Goal: Transaction & Acquisition: Purchase product/service

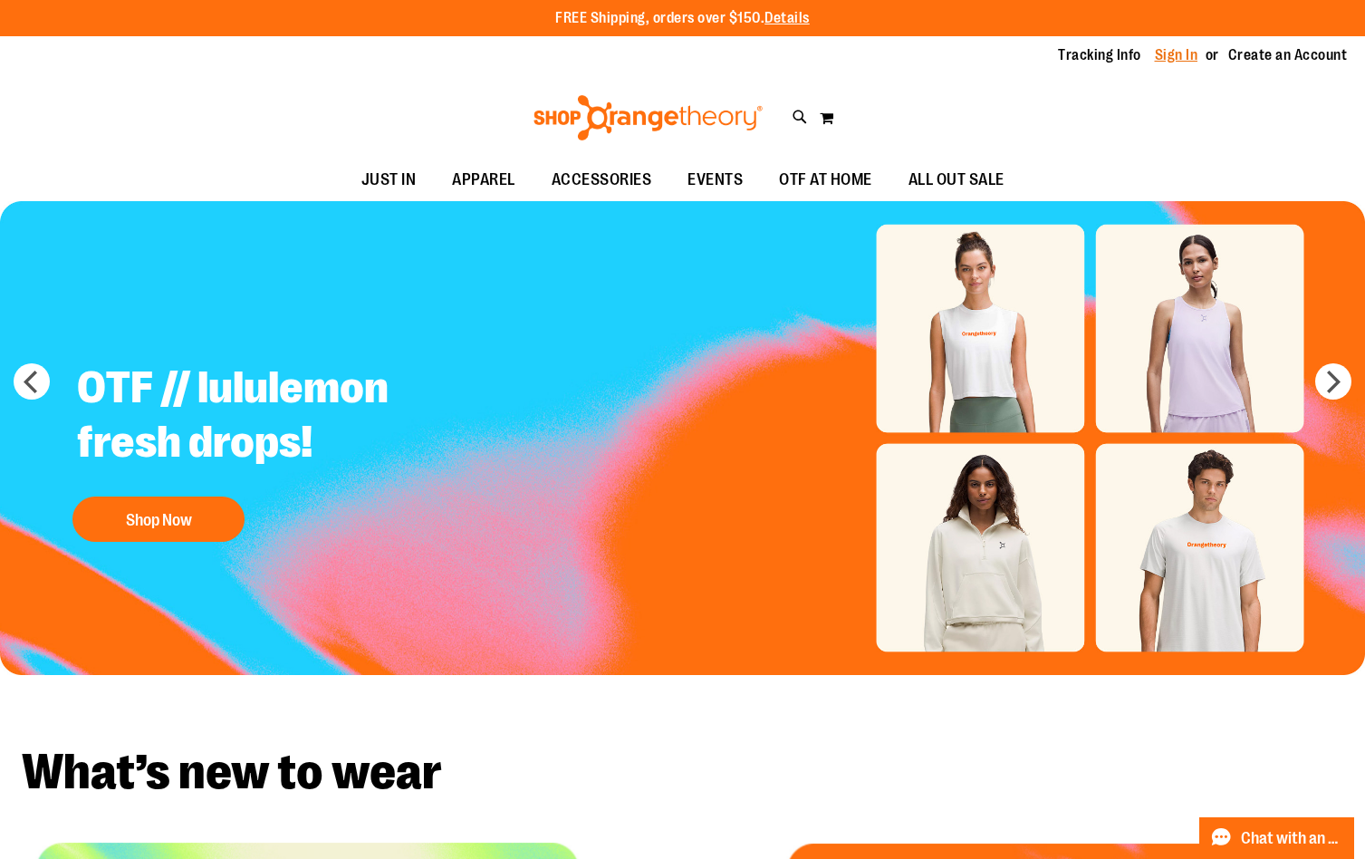
click at [1178, 49] on link "Sign In" at bounding box center [1176, 55] width 43 height 20
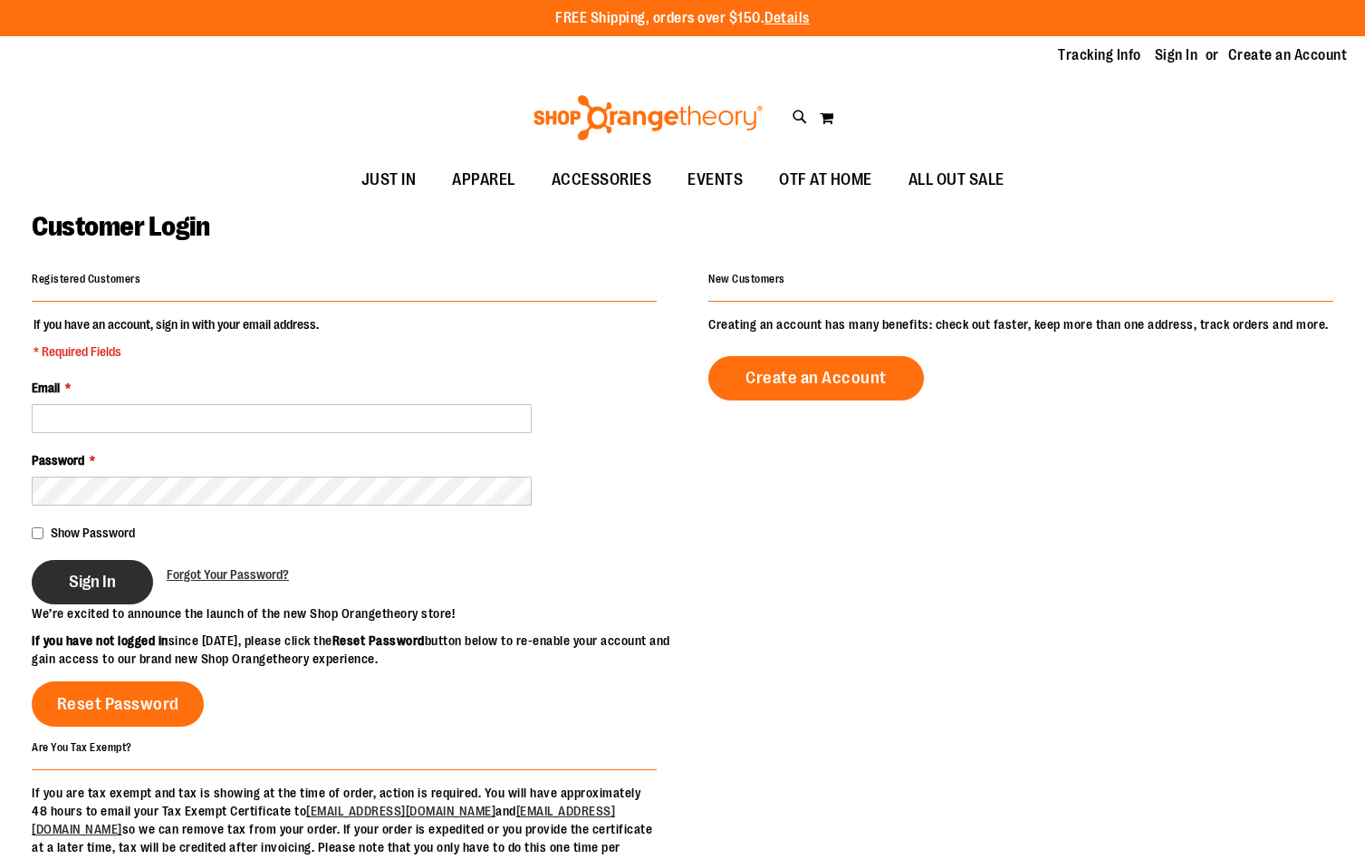
type input "**********"
click at [124, 581] on button "Sign In" at bounding box center [92, 582] width 121 height 44
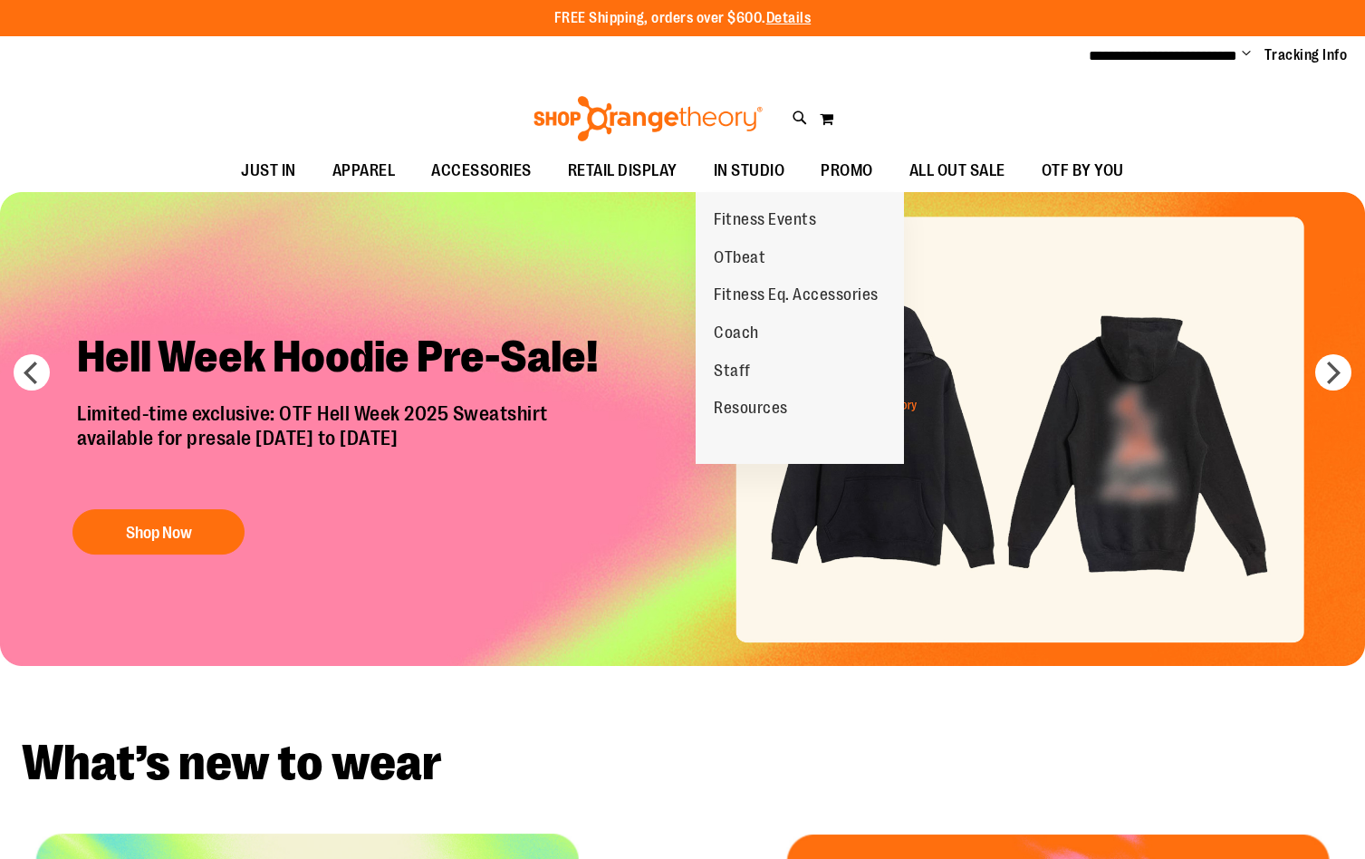
click at [745, 180] on span "IN STUDIO" at bounding box center [750, 170] width 72 height 41
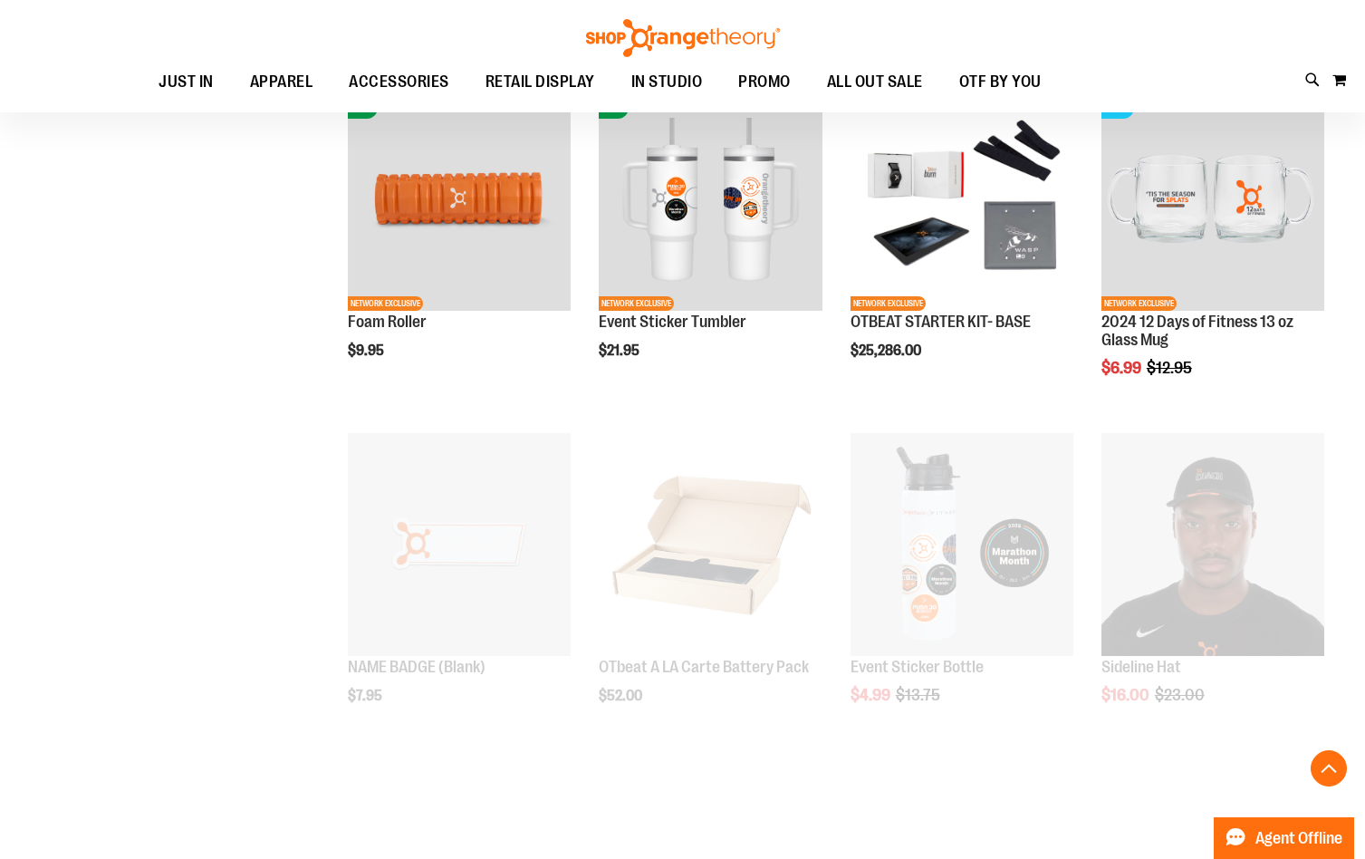
scroll to position [999, 0]
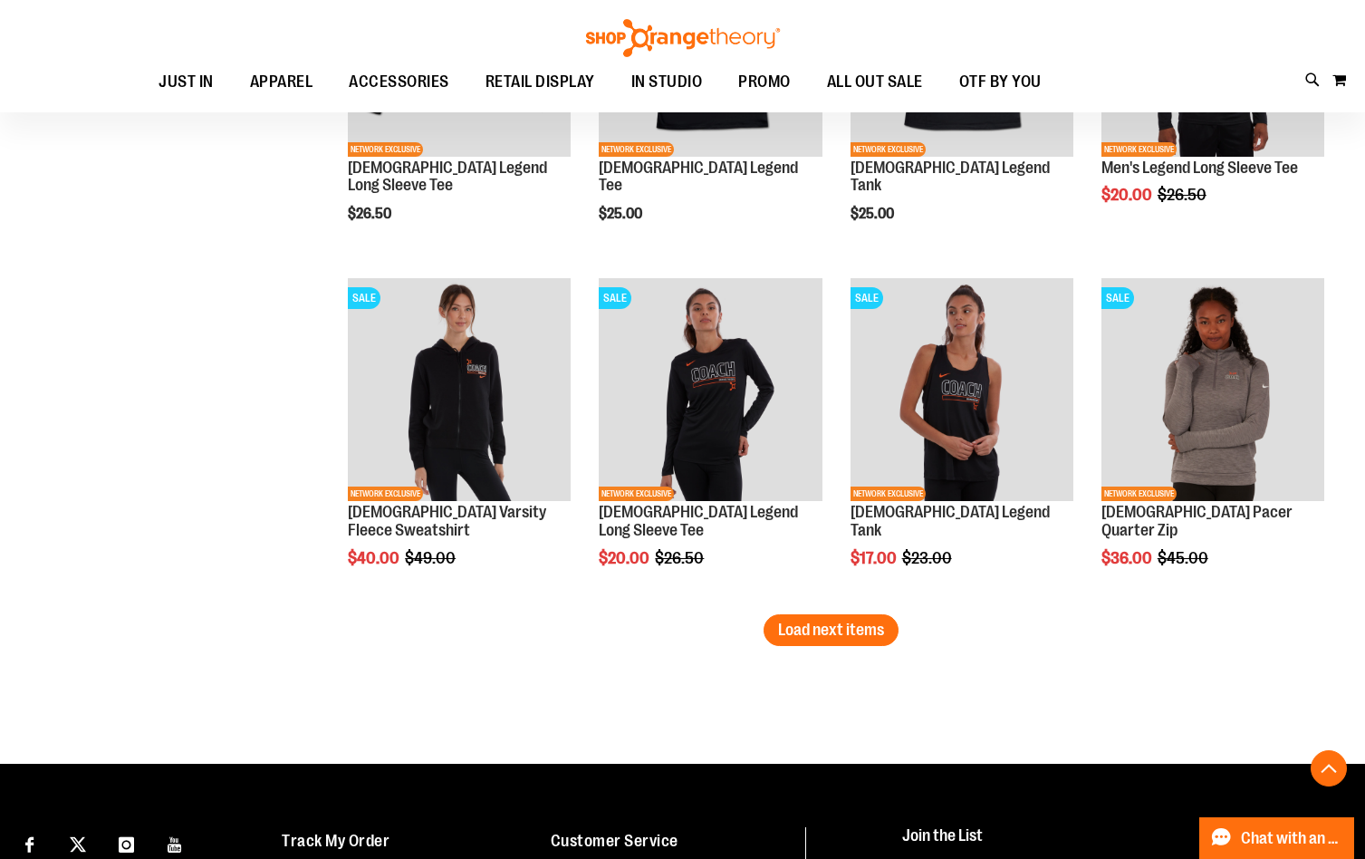
scroll to position [2901, 0]
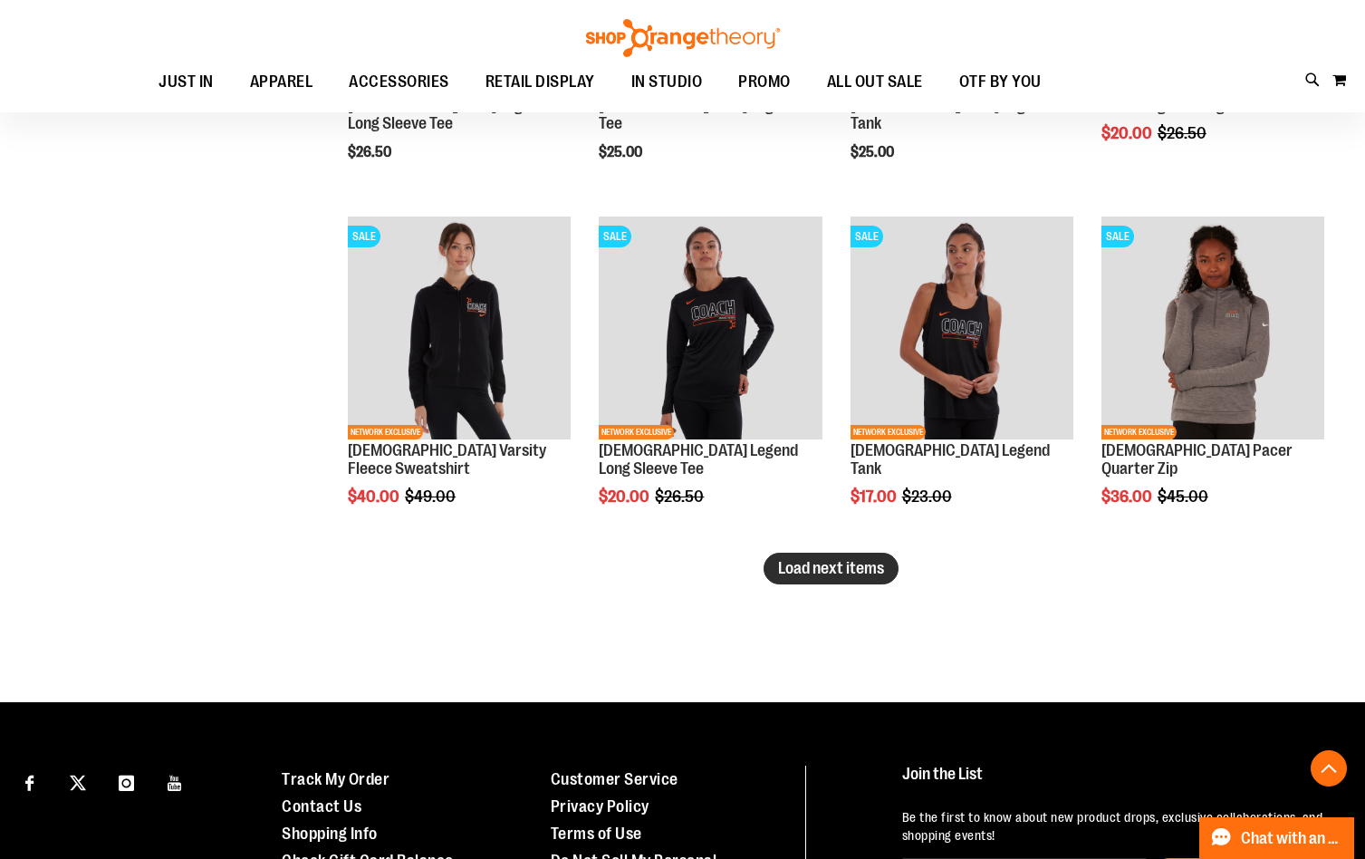
type input "**********"
click at [803, 570] on span "Load next items" at bounding box center [831, 568] width 106 height 18
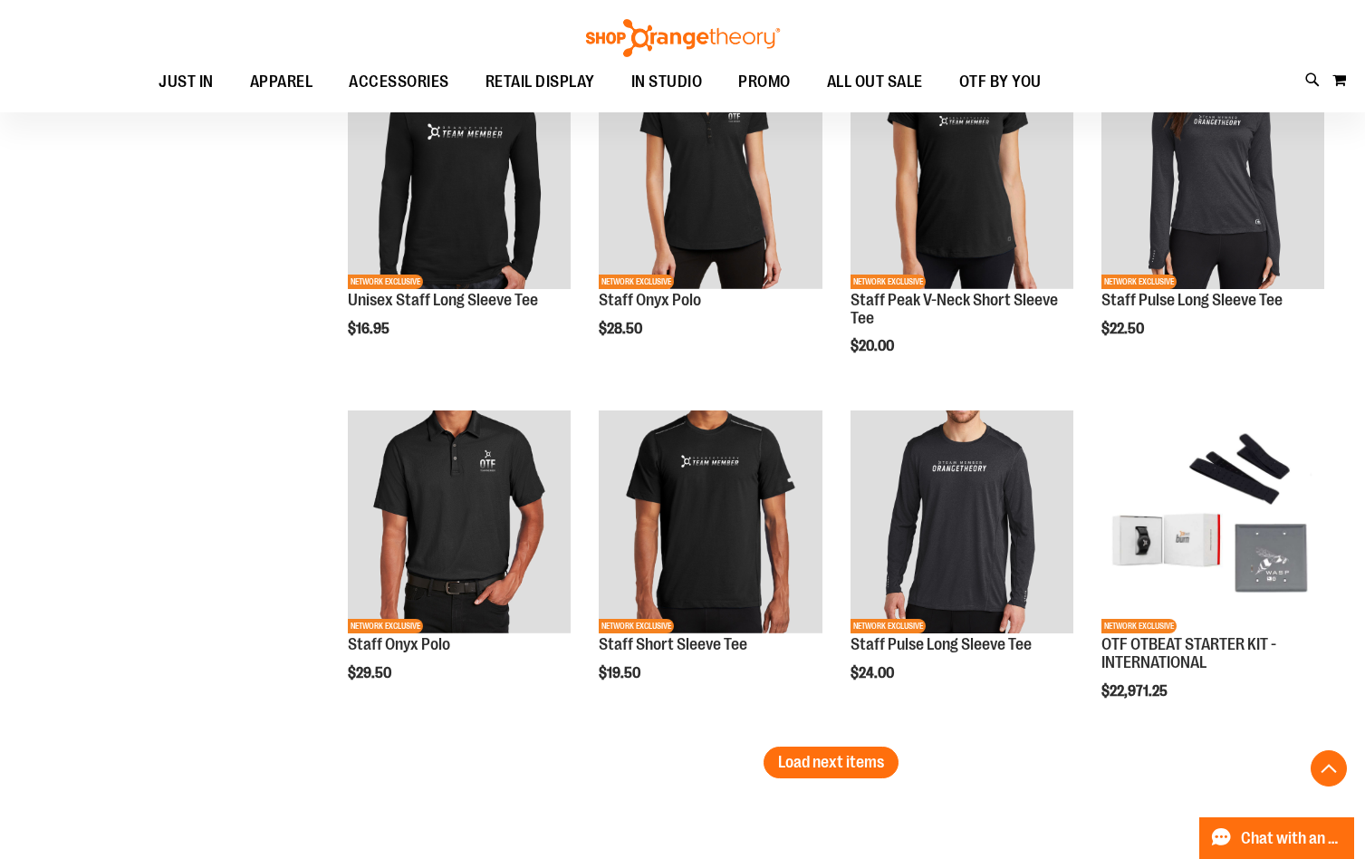
scroll to position [4135, 0]
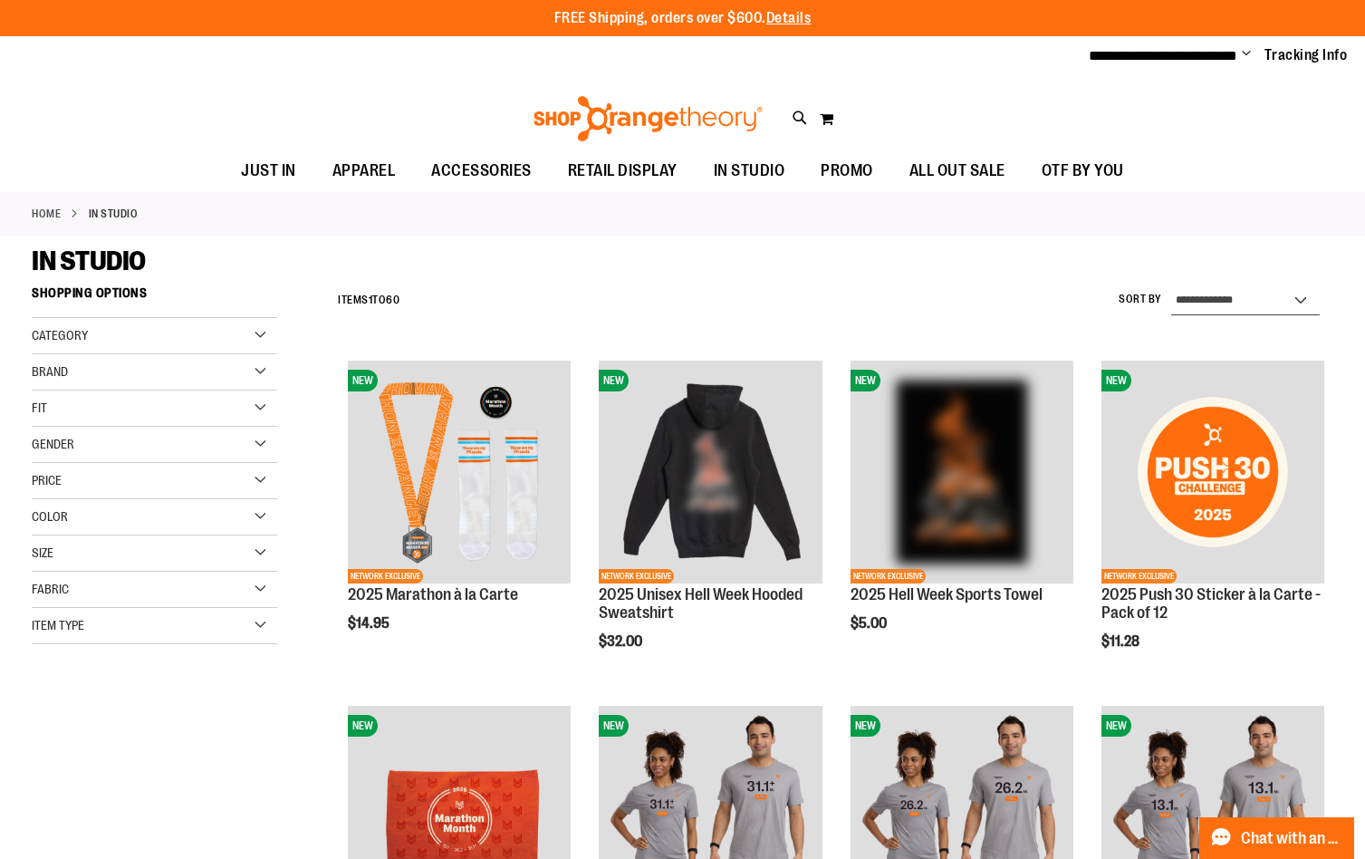
click at [1221, 296] on select "**********" at bounding box center [1245, 300] width 149 height 29
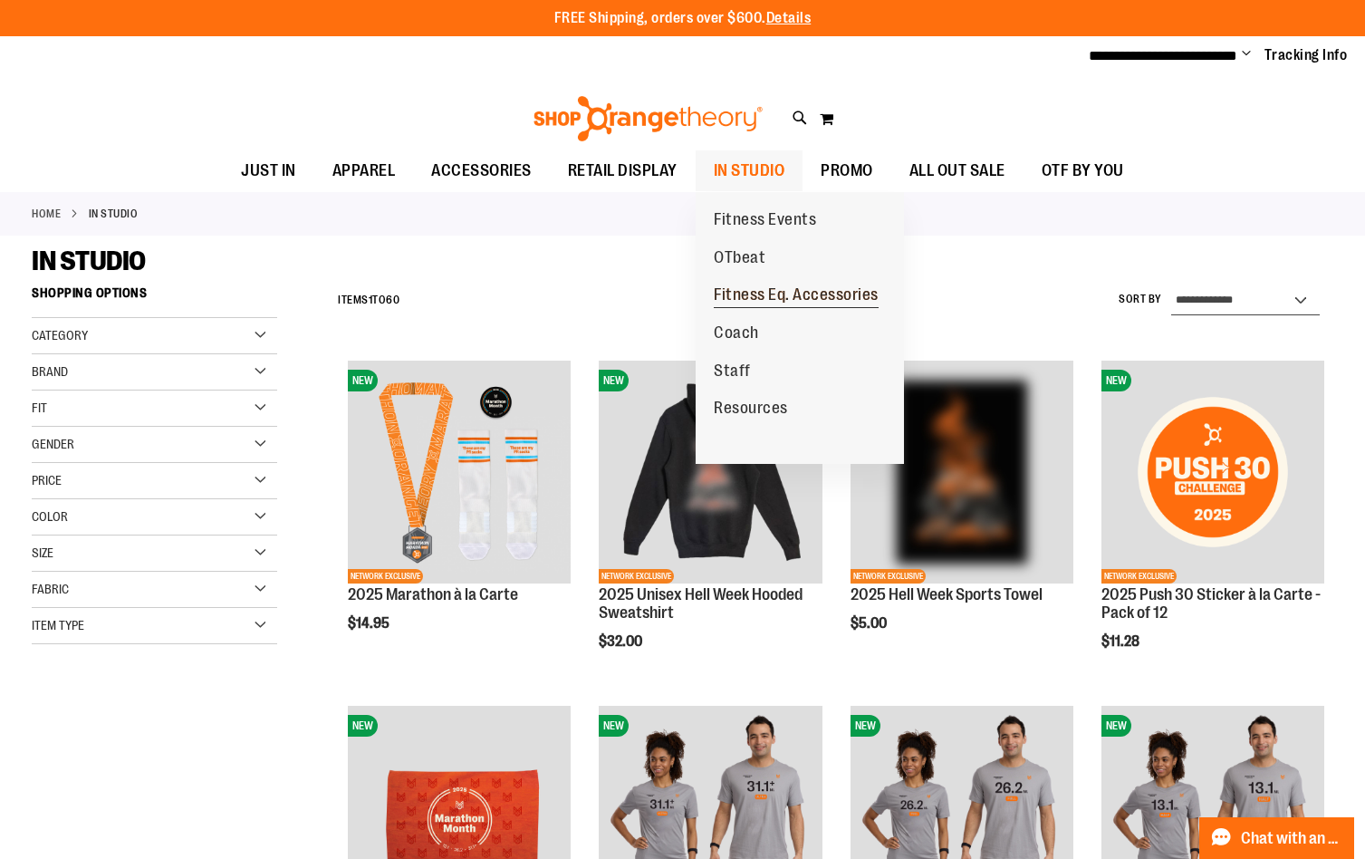
click at [750, 290] on span "Fitness Eq. Accessories" at bounding box center [796, 296] width 165 height 23
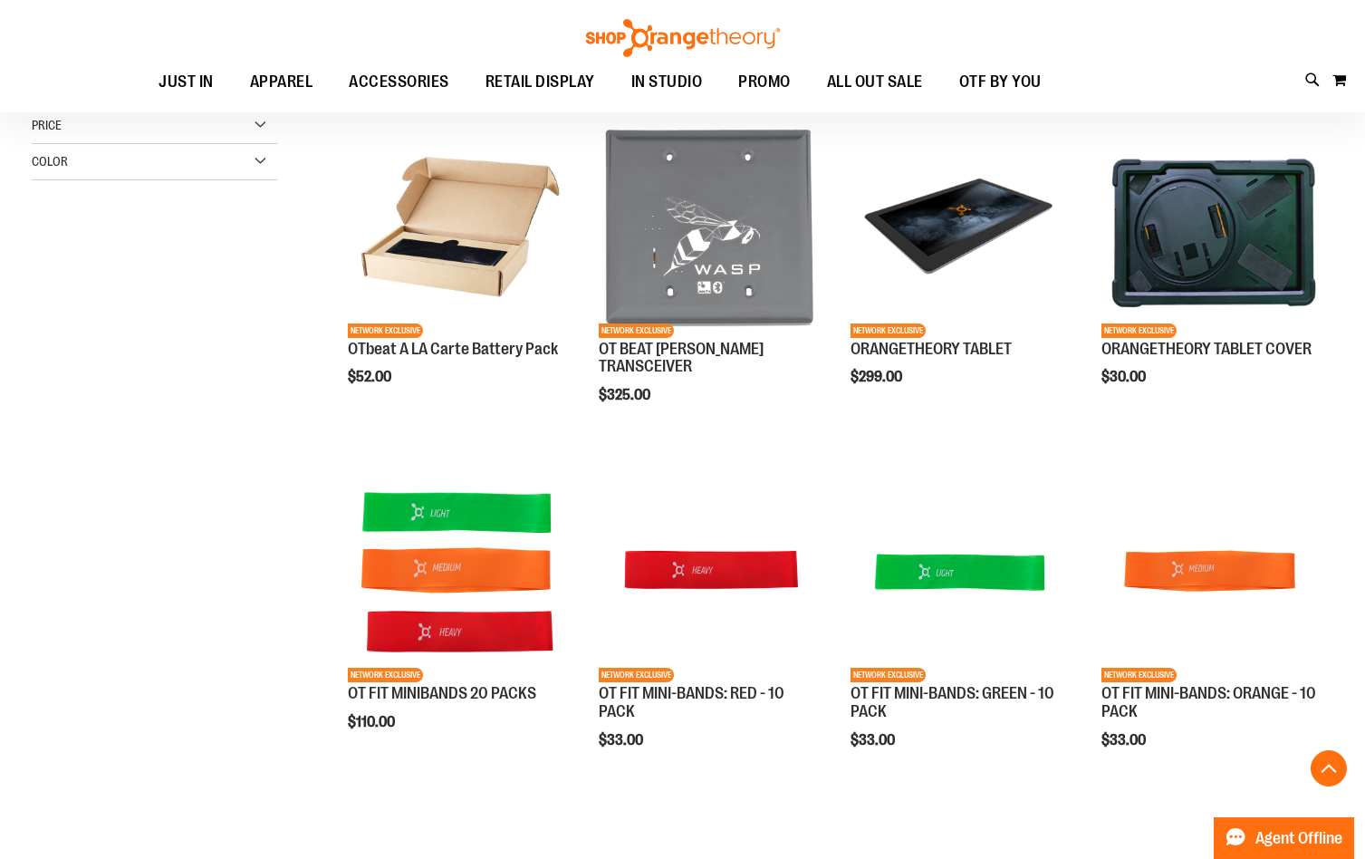
scroll to position [361, 0]
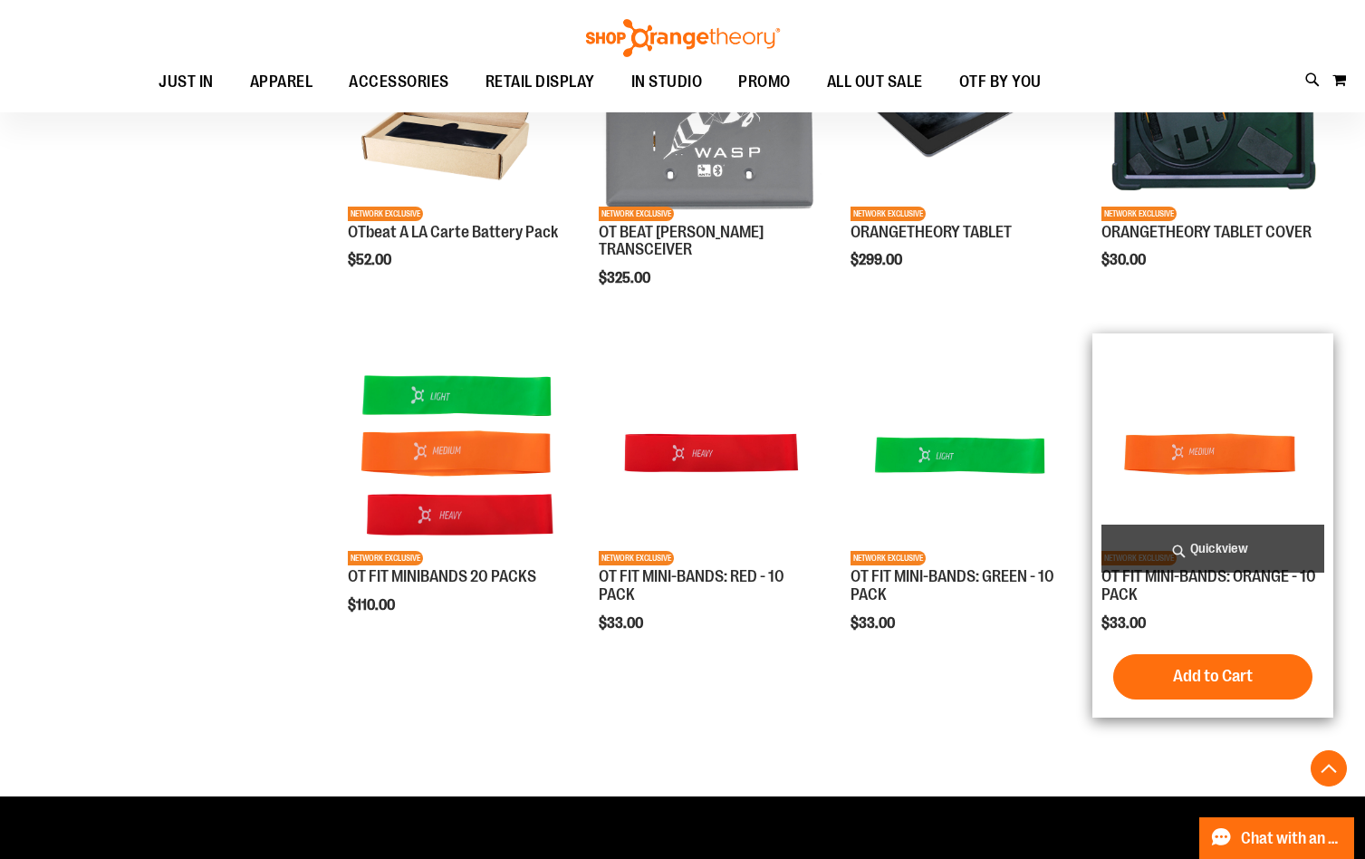
type input "**********"
click at [1218, 456] on img "product" at bounding box center [1212, 453] width 223 height 223
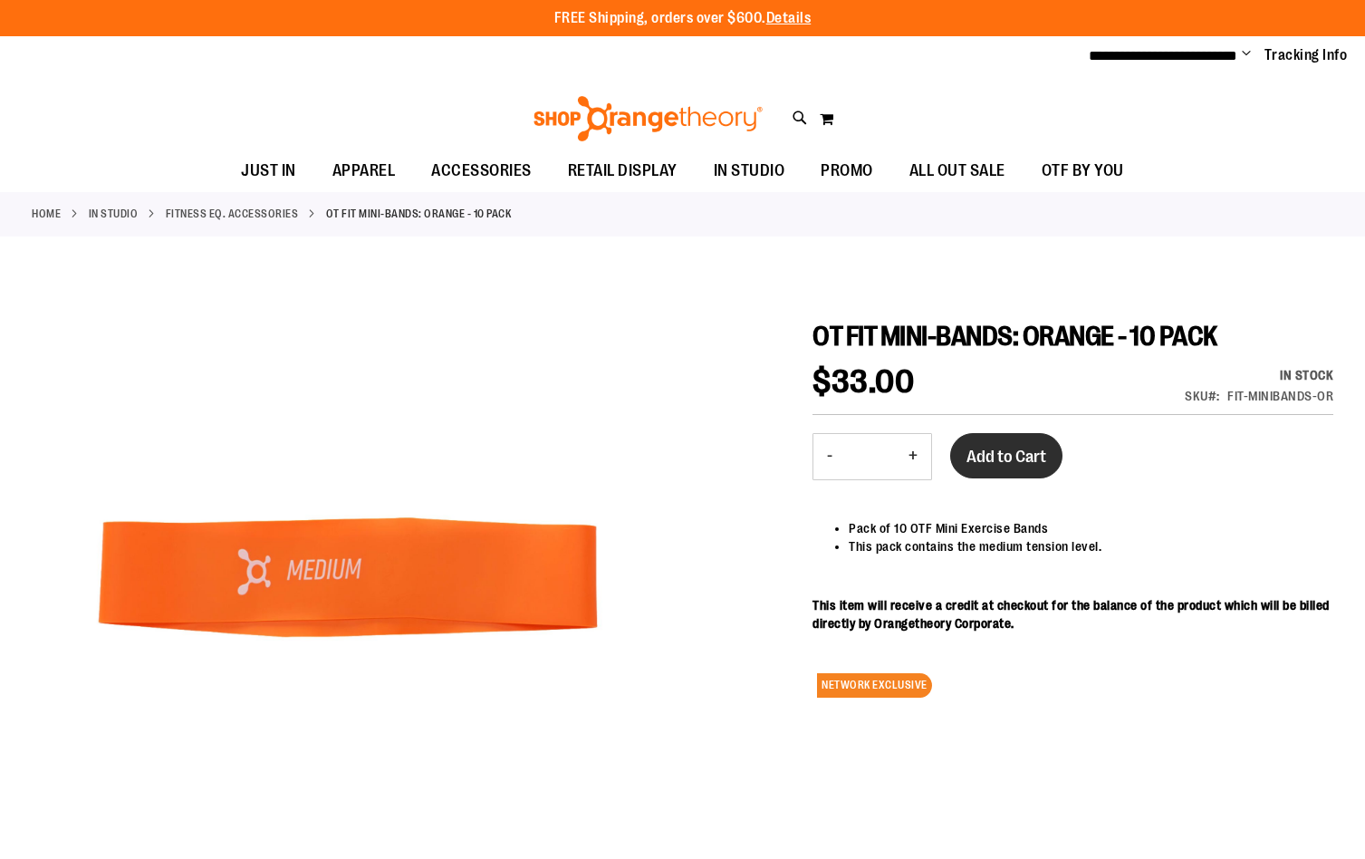
type input "**********"
click at [1018, 458] on span "Add to Cart" at bounding box center [1006, 457] width 80 height 20
click at [1029, 453] on span "Add to Cart" at bounding box center [1006, 457] width 80 height 20
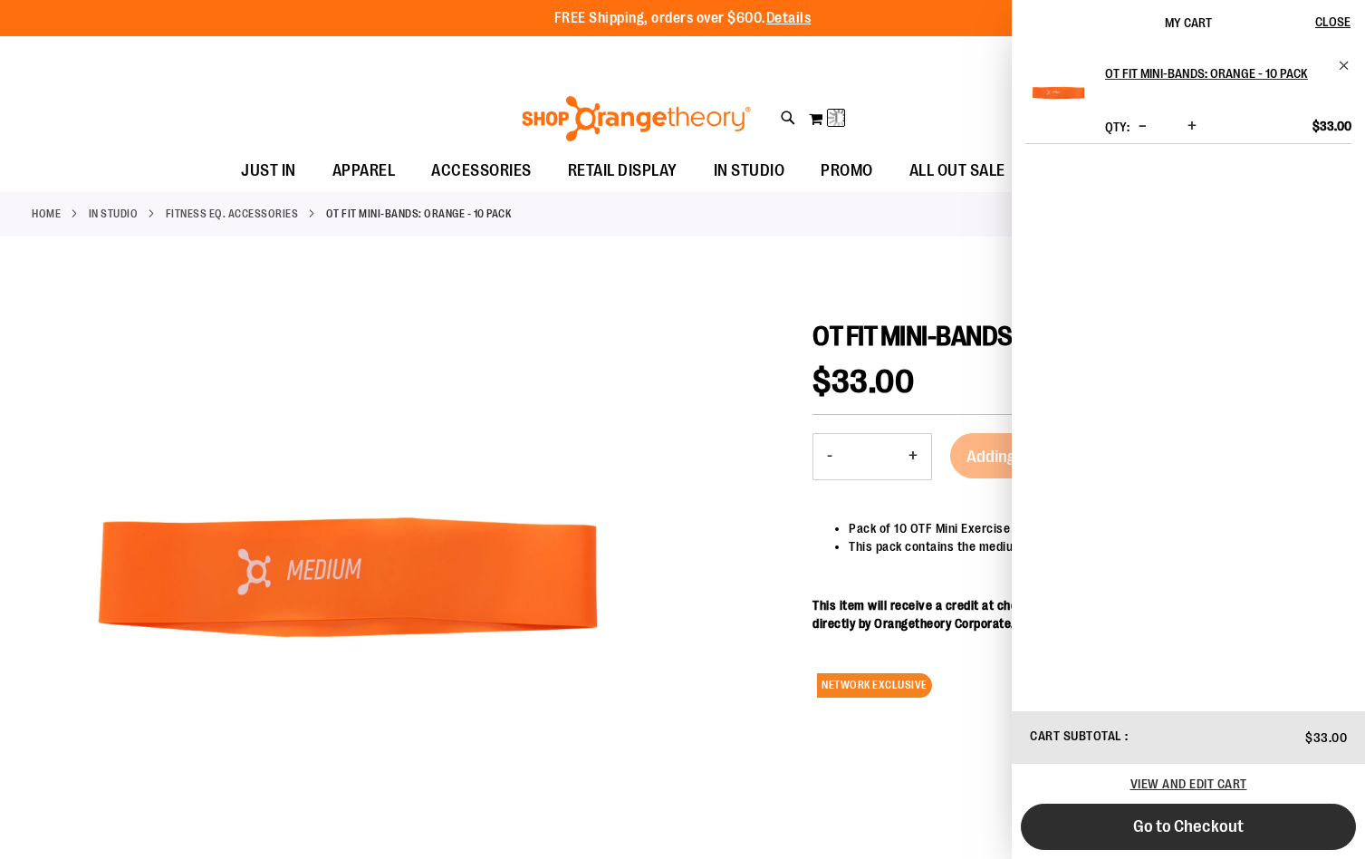
click at [1254, 822] on button "Go to Checkout" at bounding box center [1188, 826] width 335 height 46
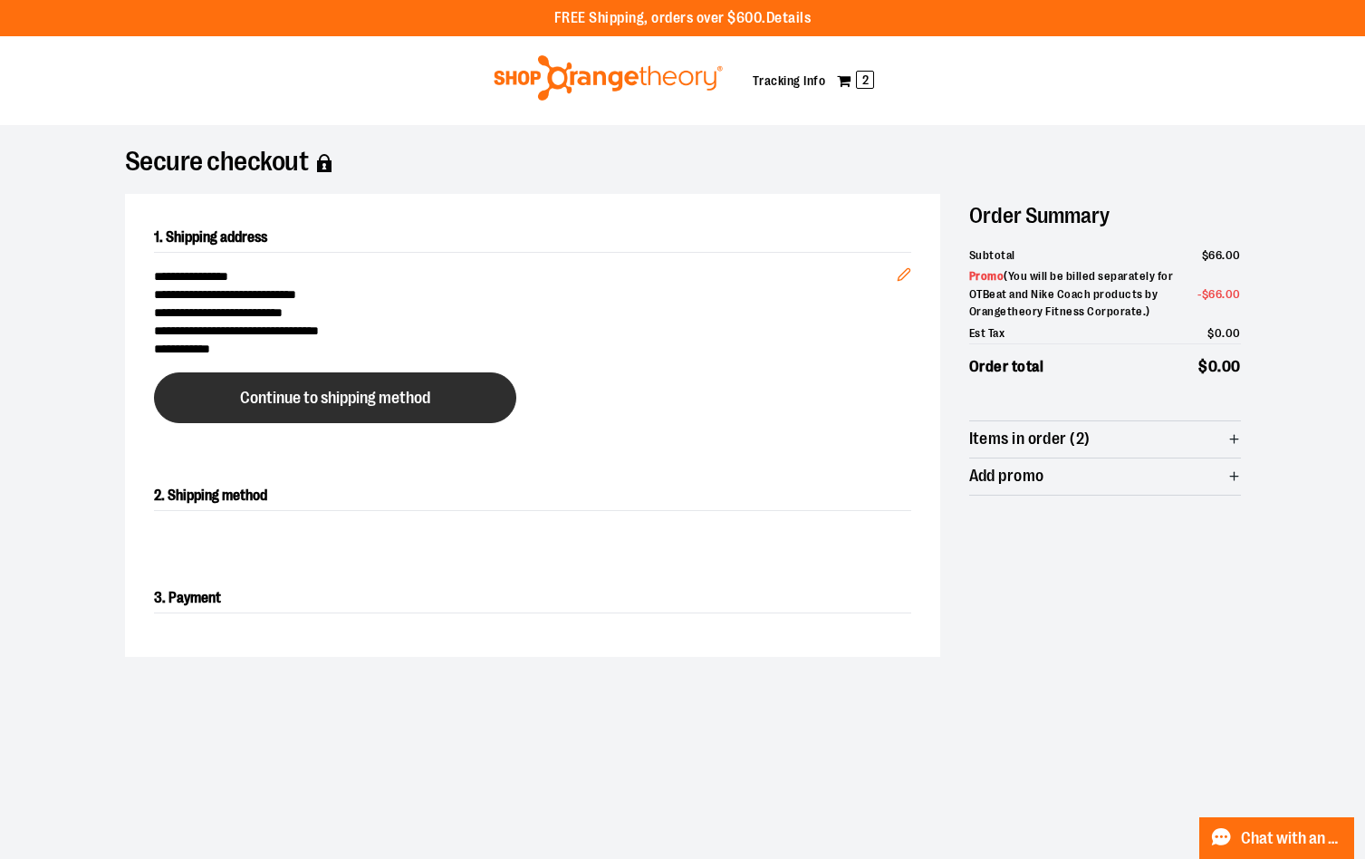
click at [332, 404] on span "Continue to shipping method" at bounding box center [335, 397] width 190 height 17
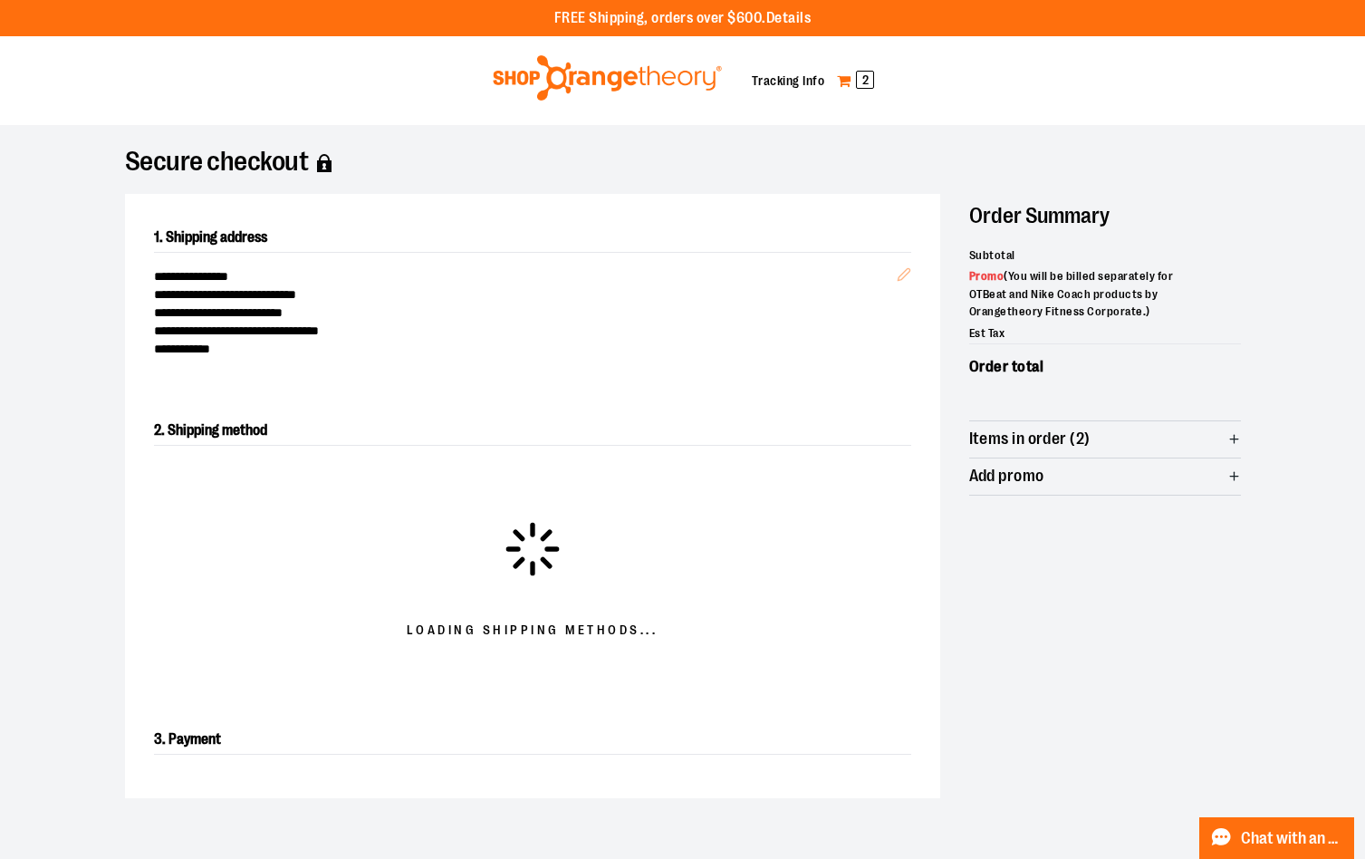
click at [865, 82] on span "2" at bounding box center [865, 80] width 18 height 18
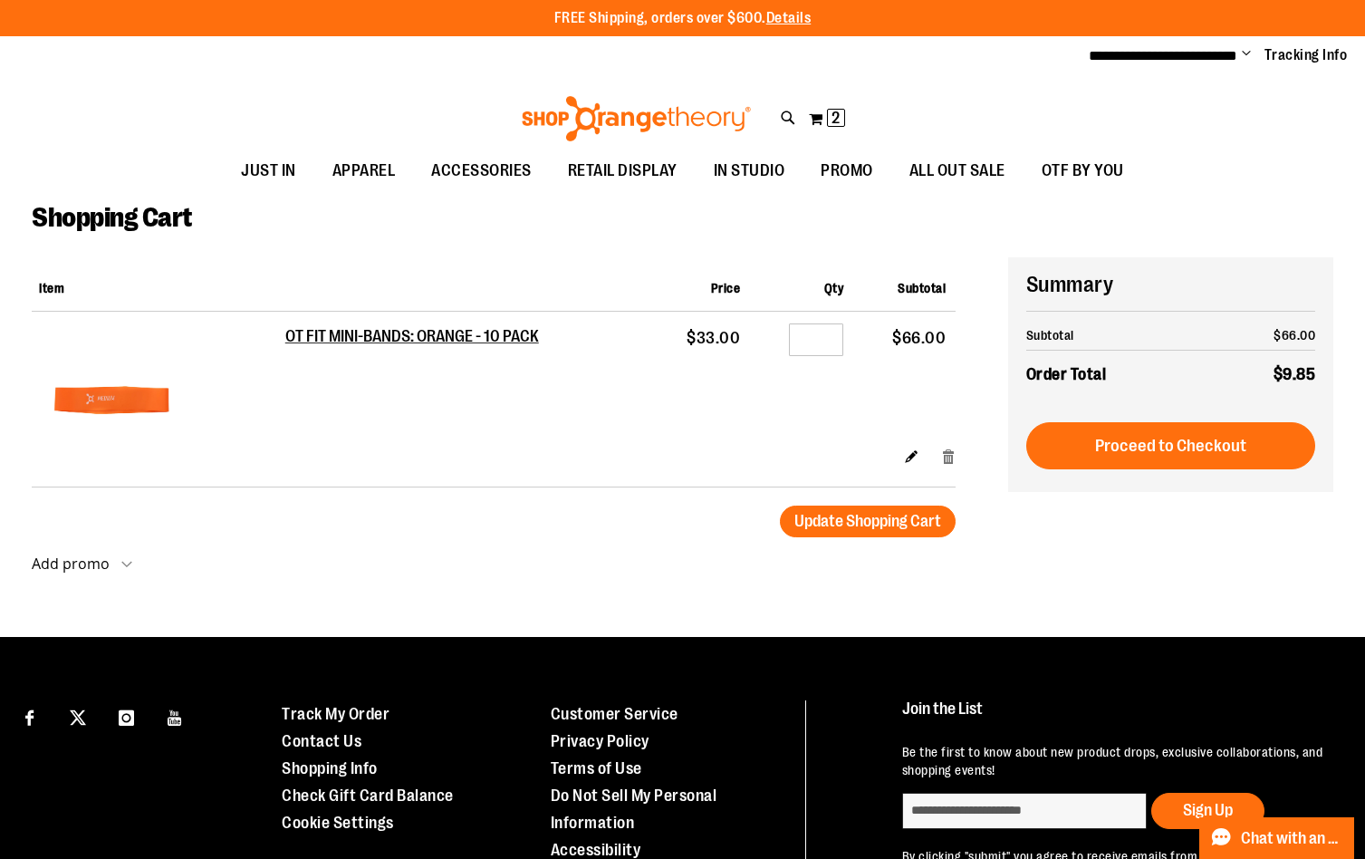
type input "**********"
click at [947, 460] on link "Remove item" at bounding box center [948, 456] width 15 height 19
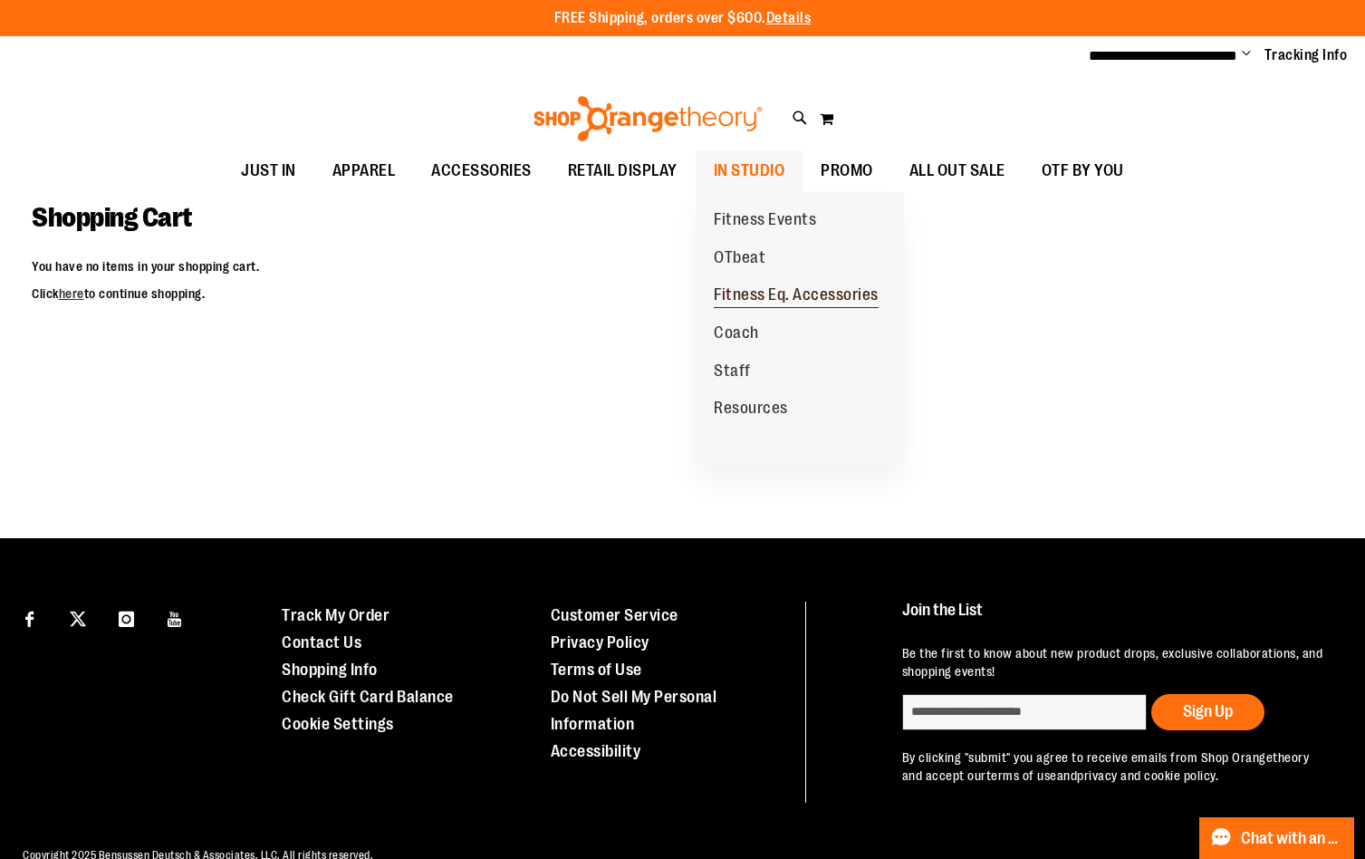
type input "**********"
click at [768, 293] on span "Fitness Eq. Accessories" at bounding box center [796, 296] width 165 height 23
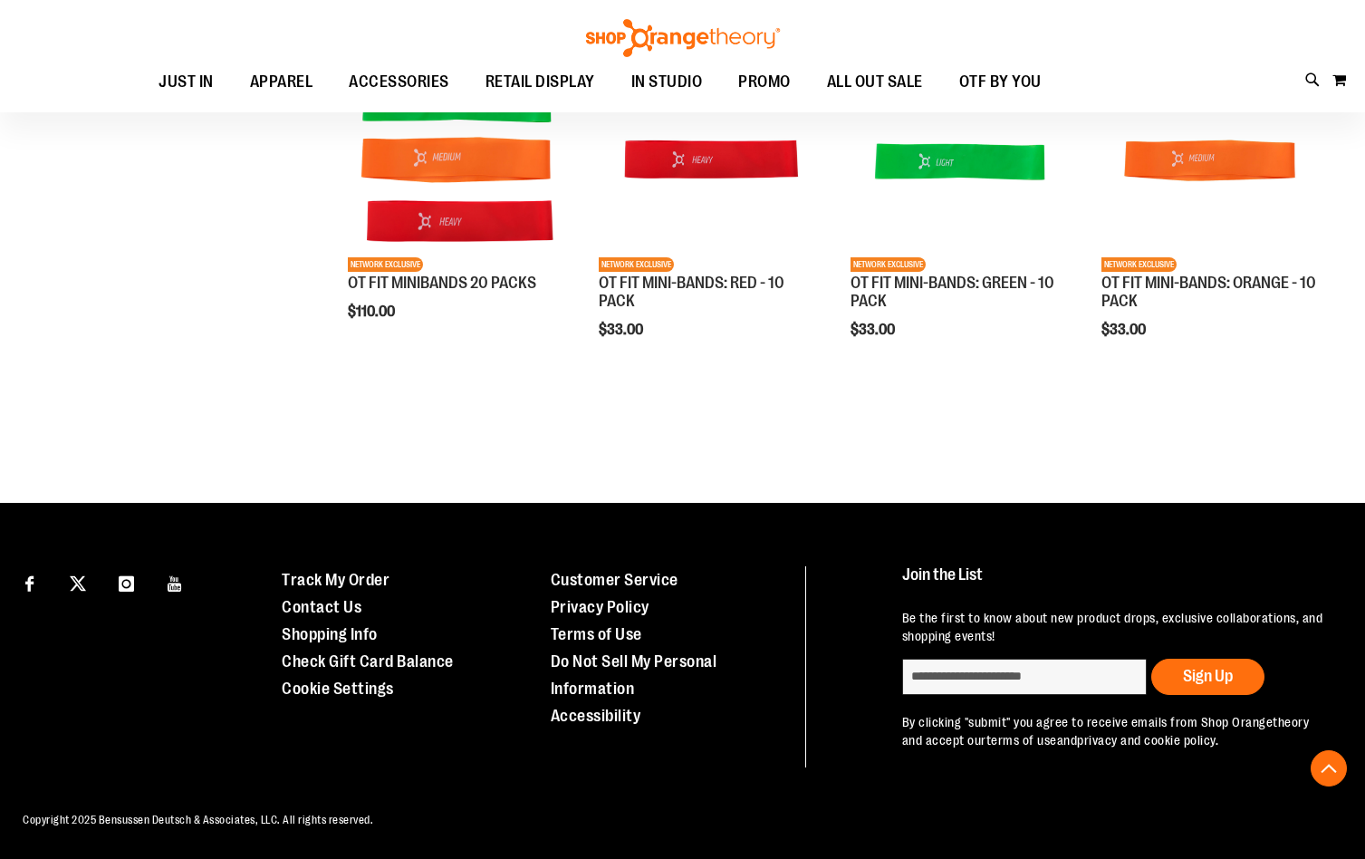
scroll to position [465, 0]
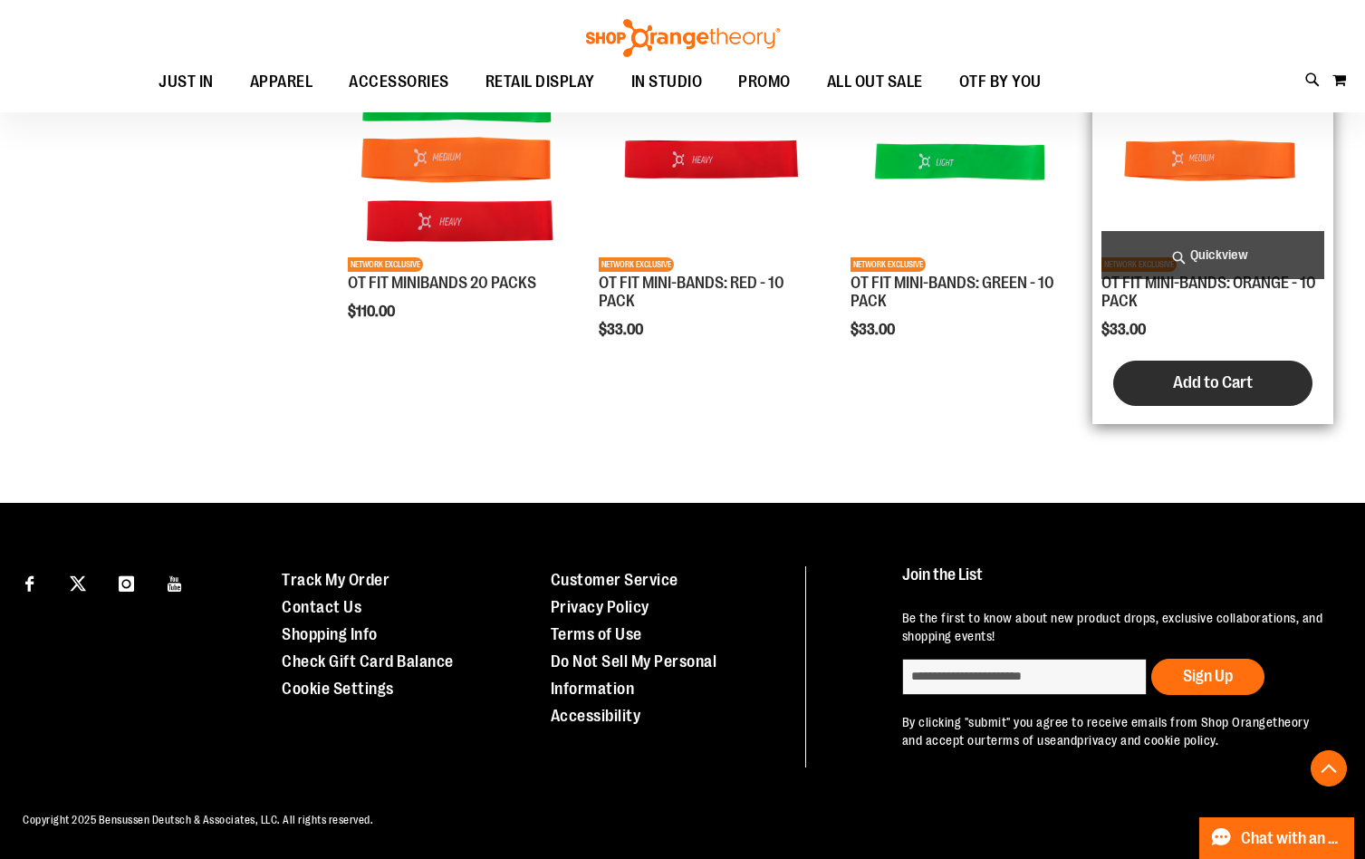
type input "**********"
click at [1190, 374] on span "Add to Cart" at bounding box center [1213, 382] width 80 height 20
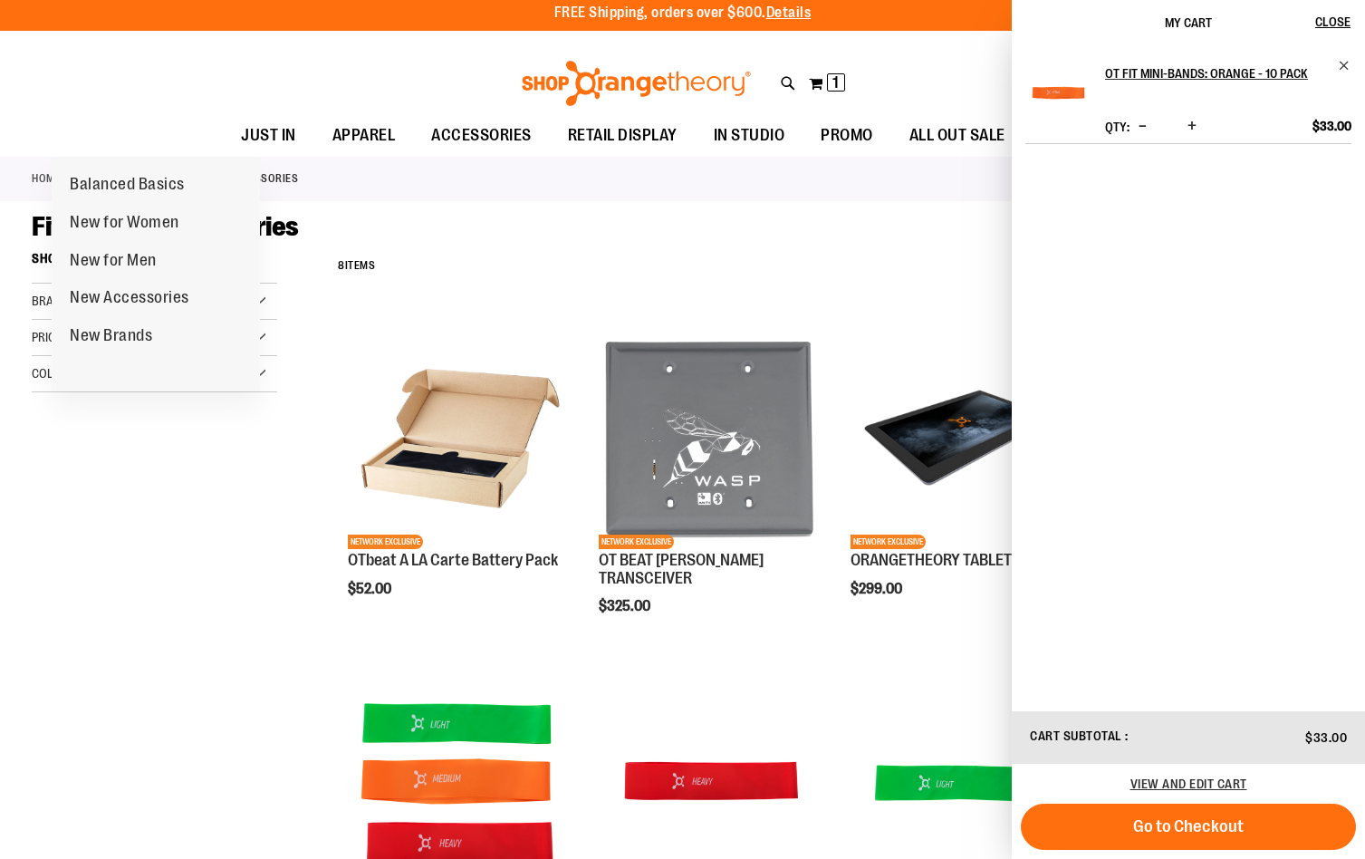
scroll to position [0, 0]
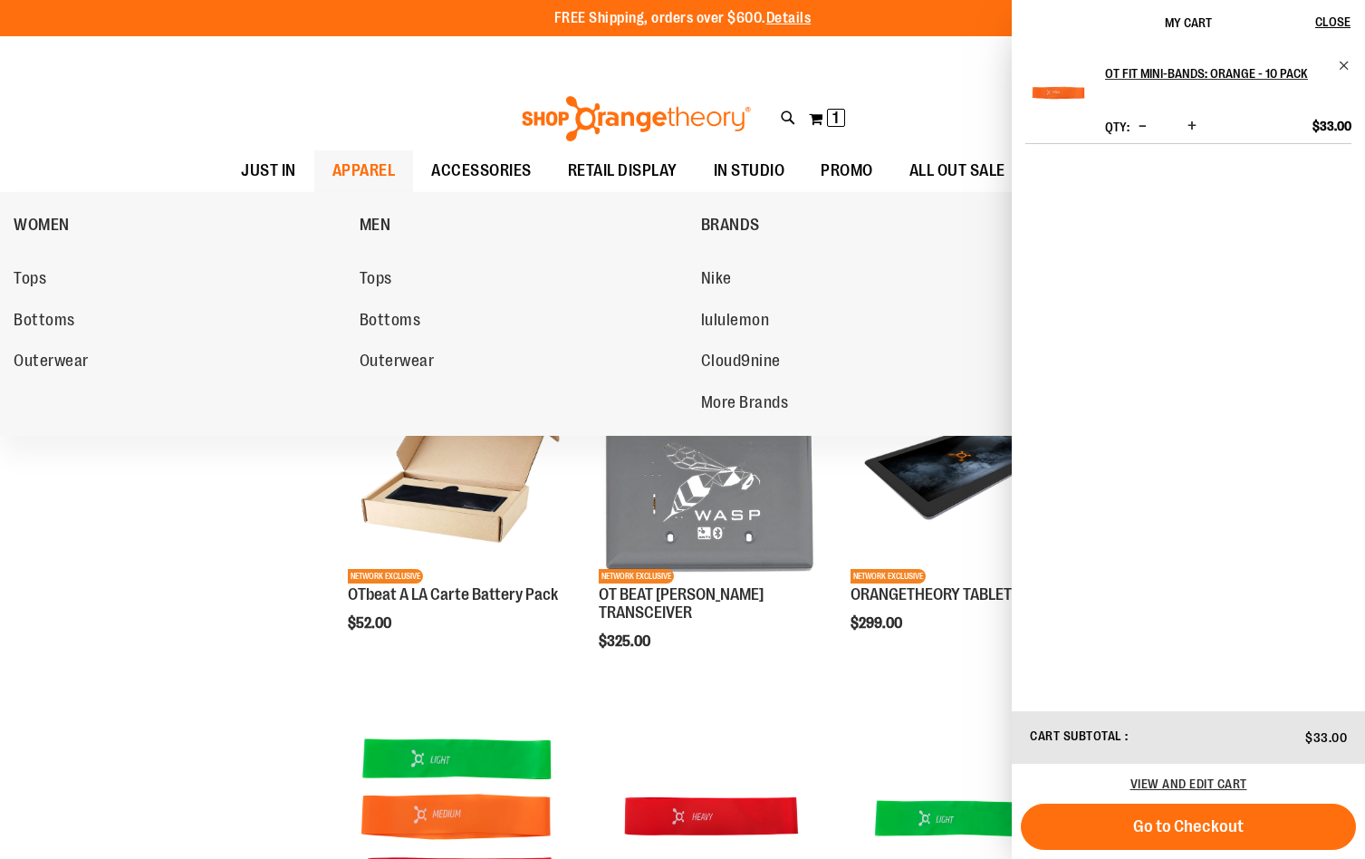
click at [332, 170] on span "APPAREL" at bounding box center [363, 170] width 63 height 41
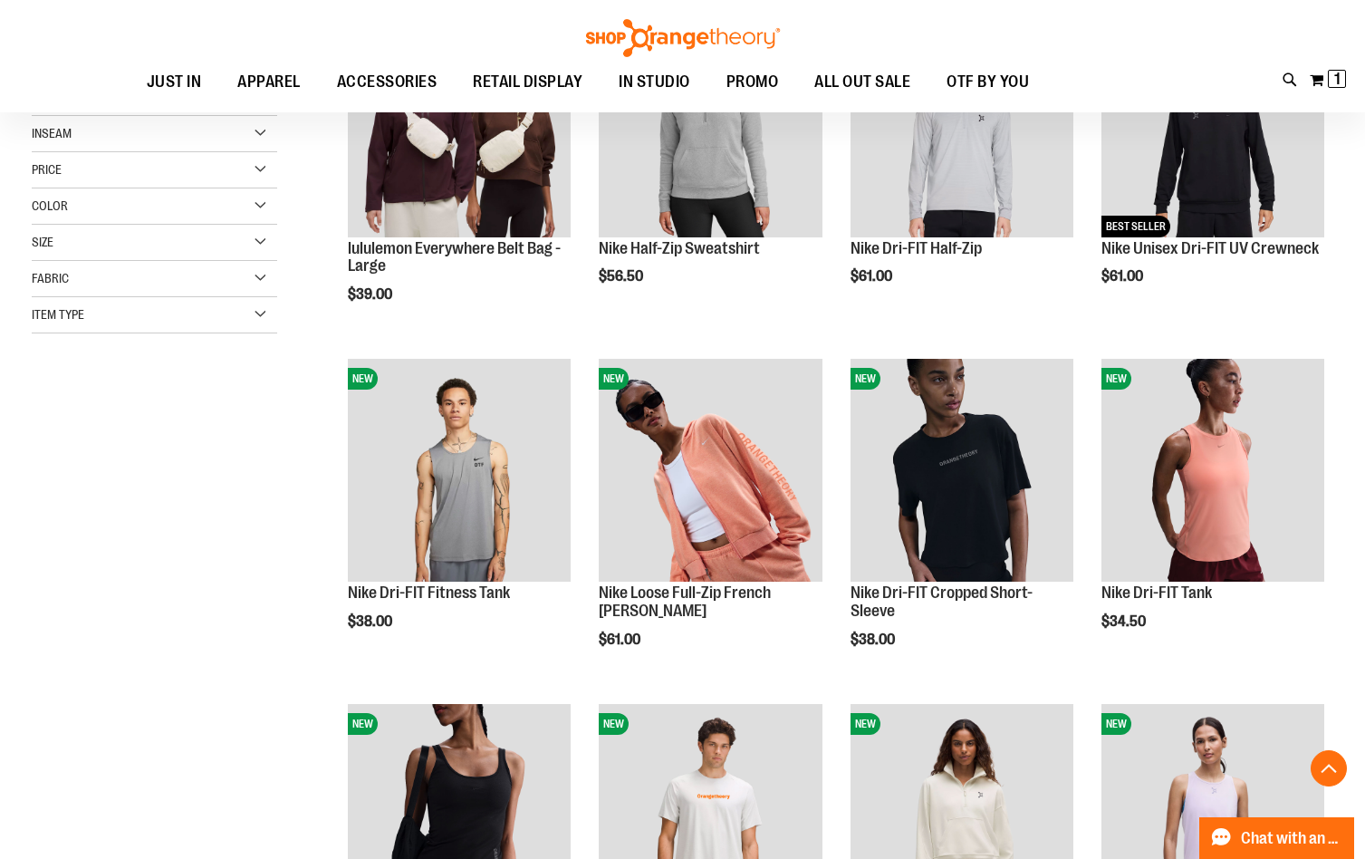
scroll to position [361, 0]
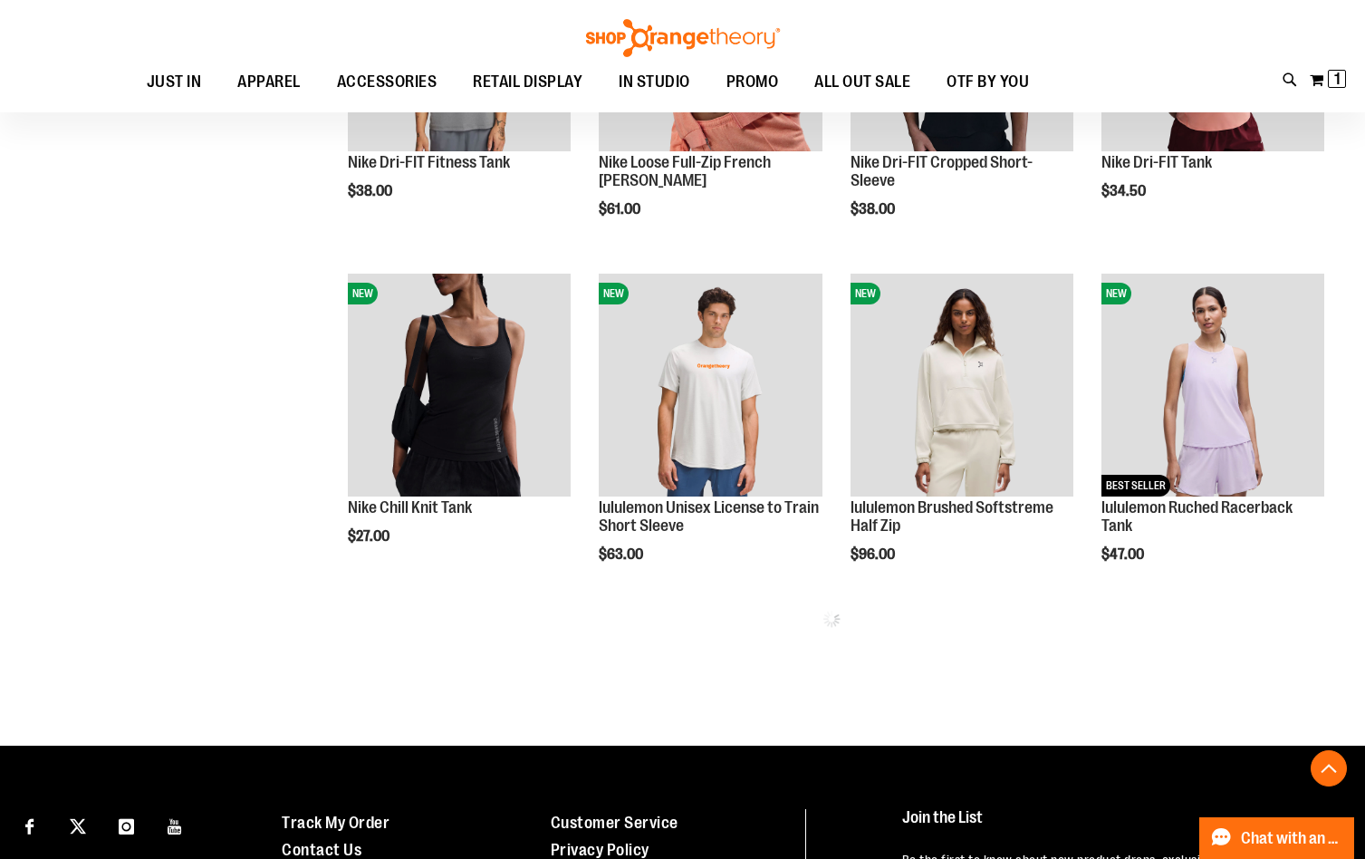
scroll to position [814, 0]
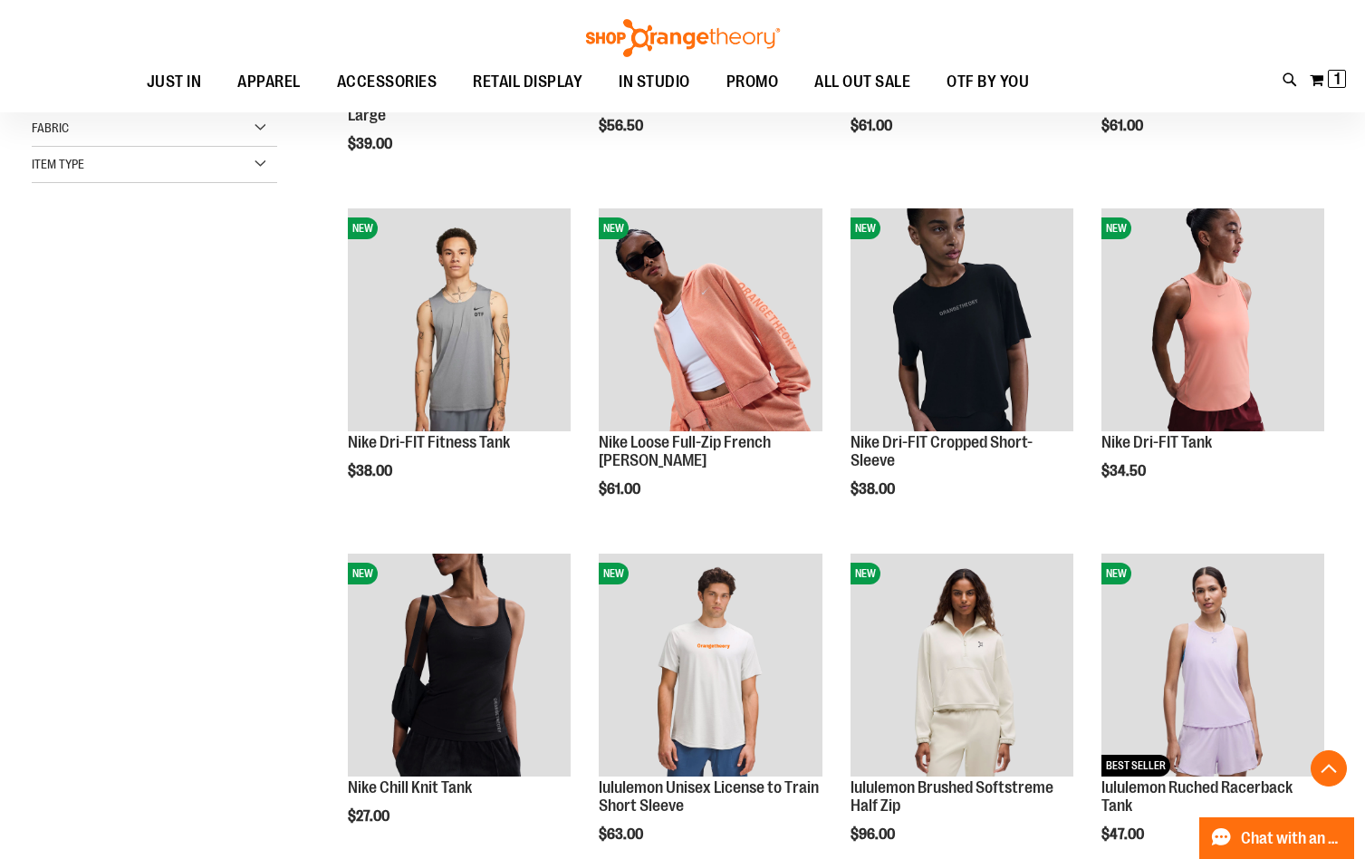
scroll to position [271, 0]
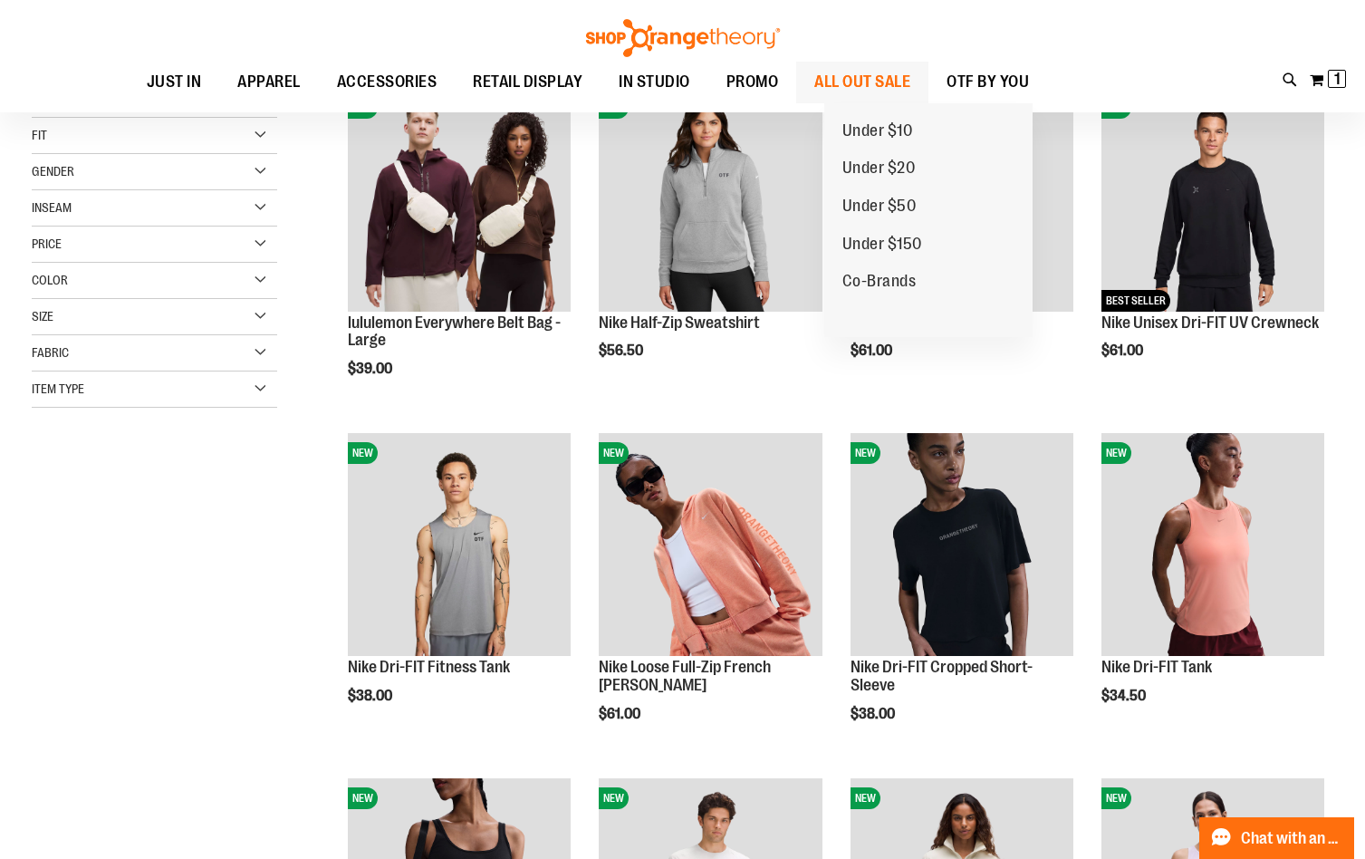
type input "**********"
click at [910, 82] on span "ALL OUT SALE" at bounding box center [862, 82] width 96 height 41
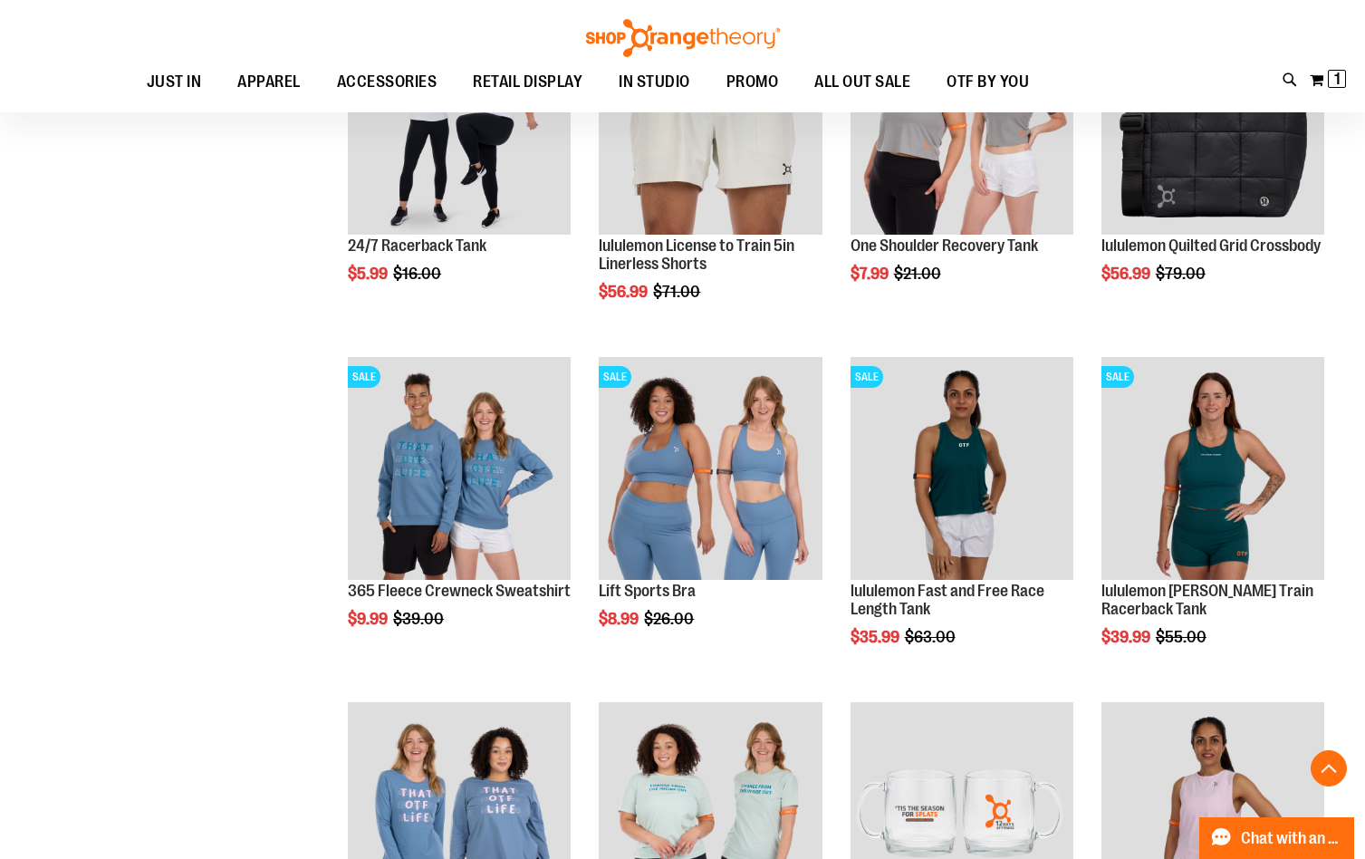
scroll to position [724, 0]
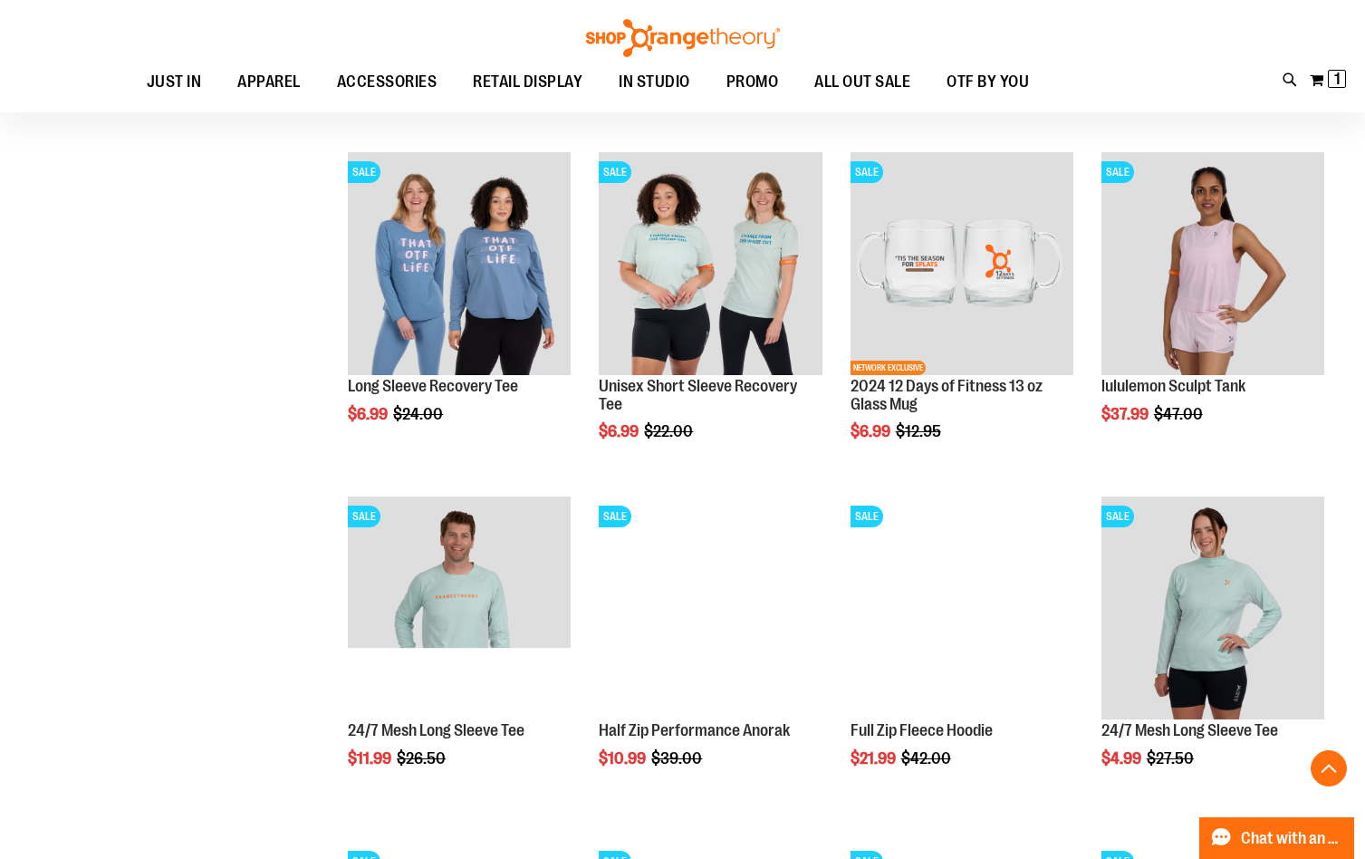
scroll to position [1358, 0]
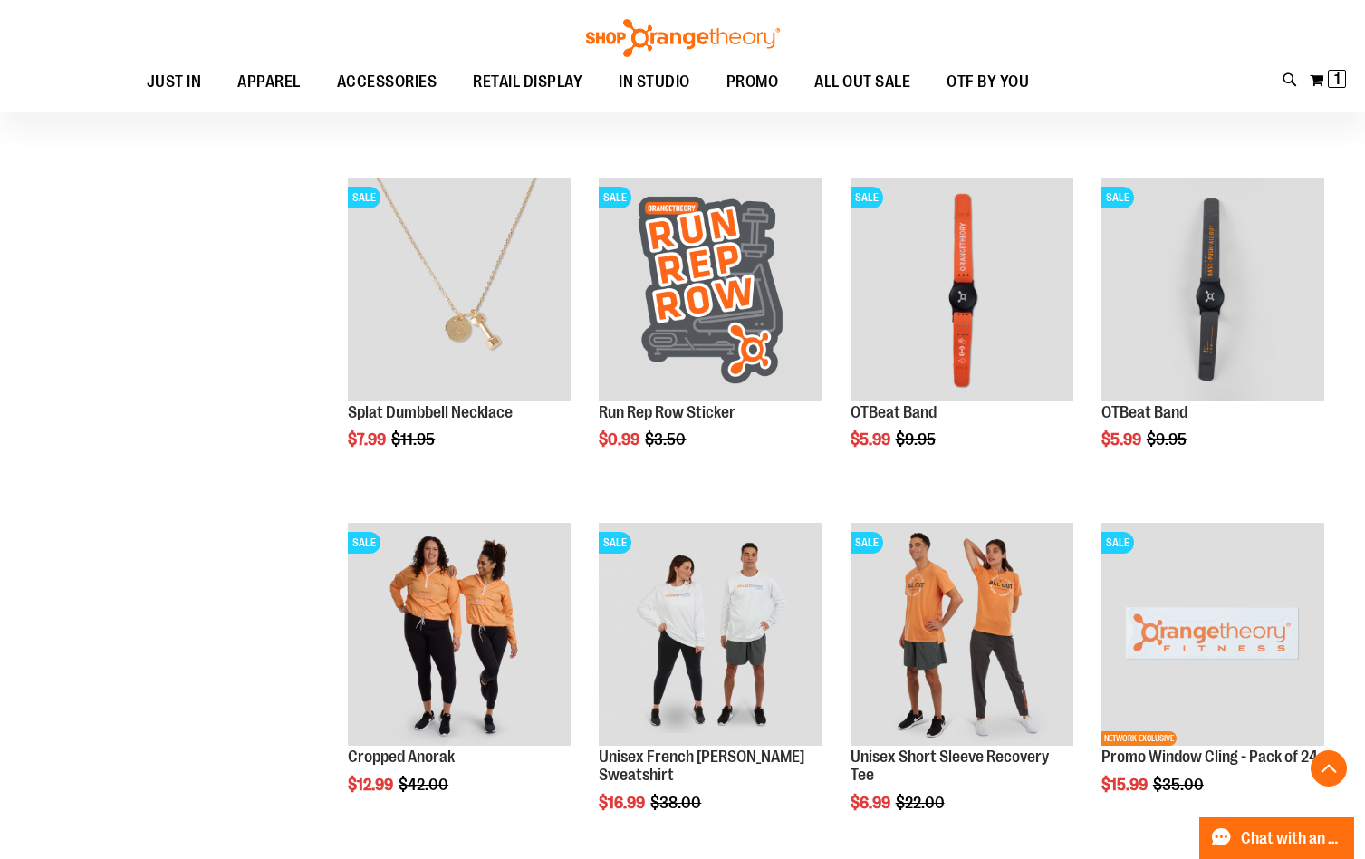
scroll to position [2716, 0]
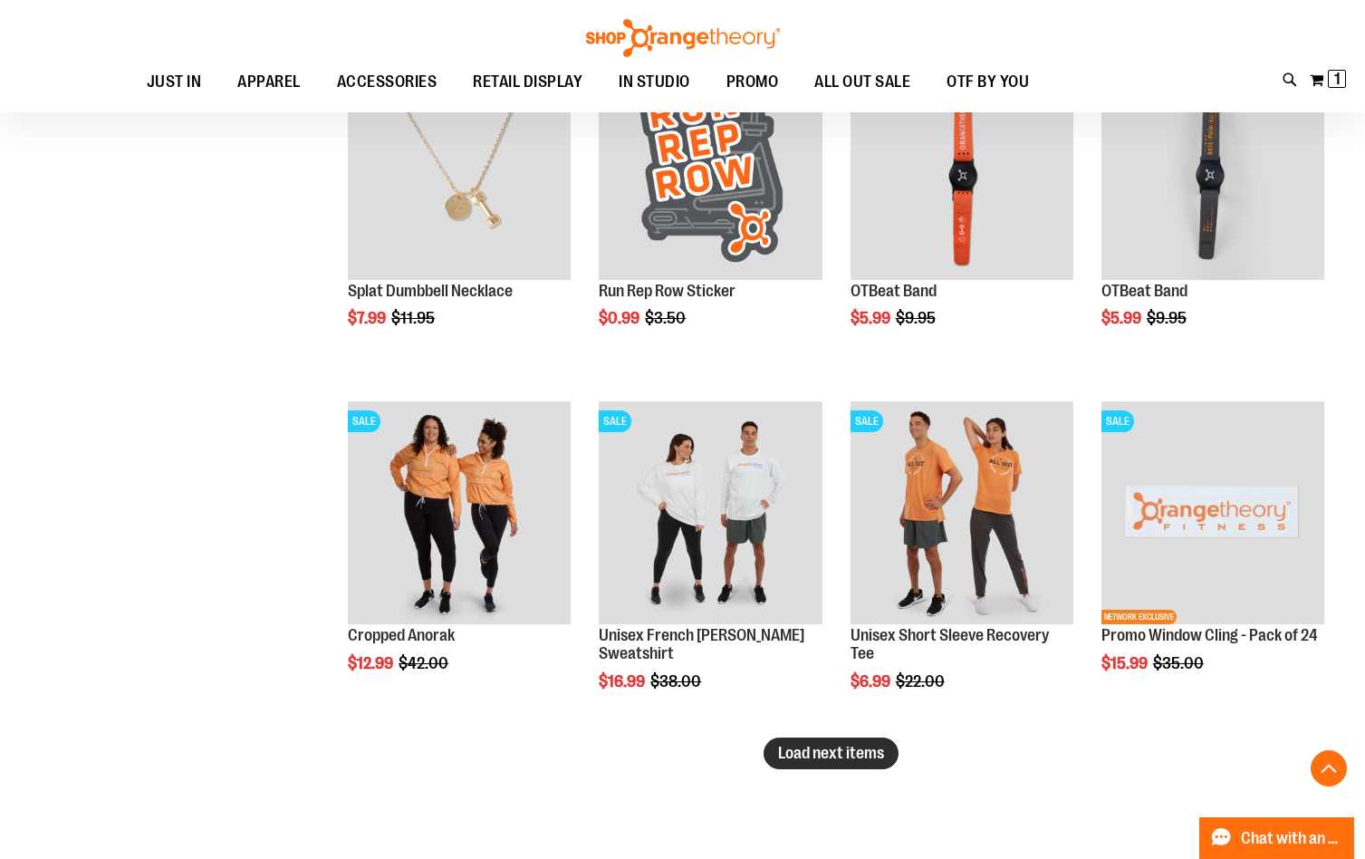
type input "**********"
click at [870, 742] on button "Load next items" at bounding box center [831, 753] width 135 height 32
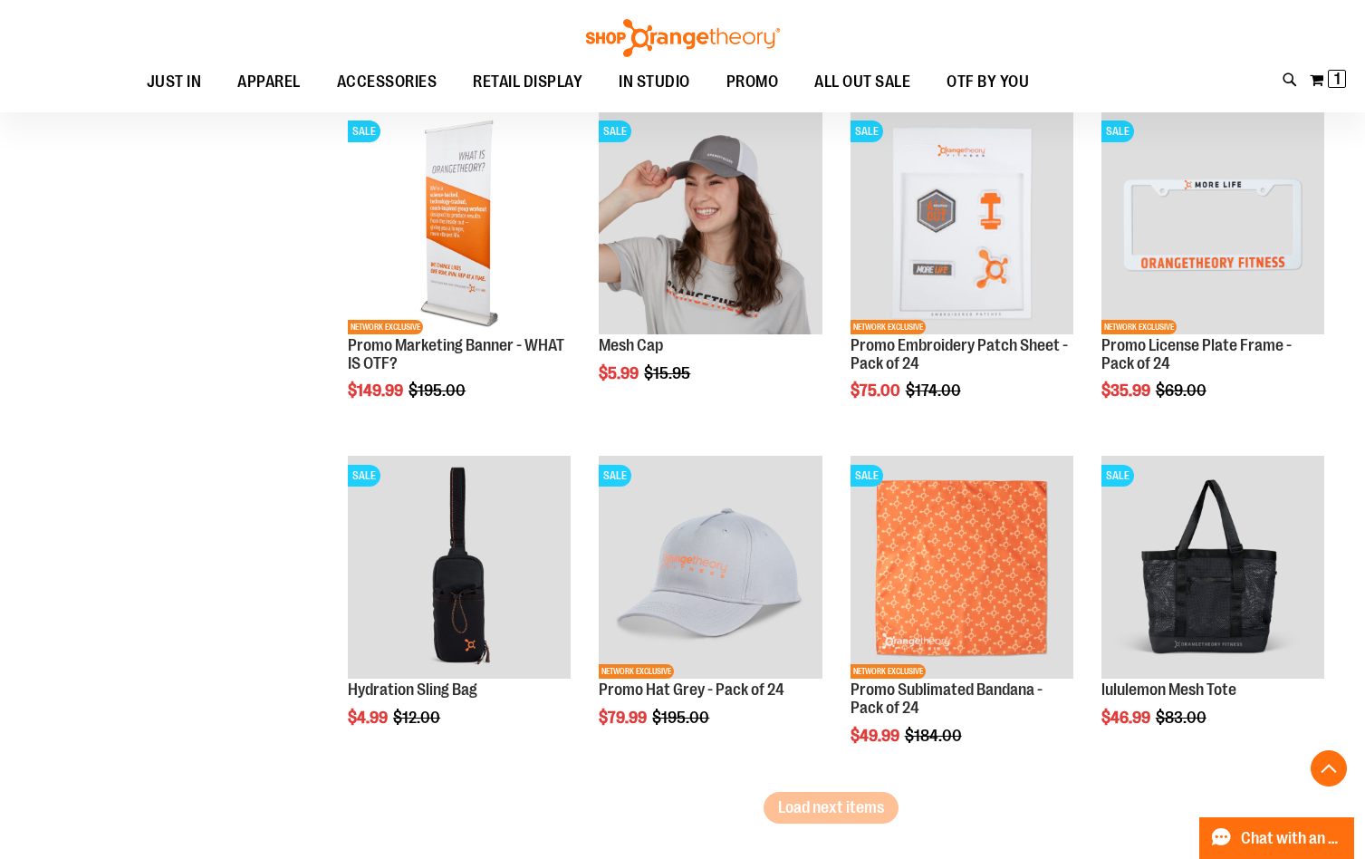
scroll to position [3713, 0]
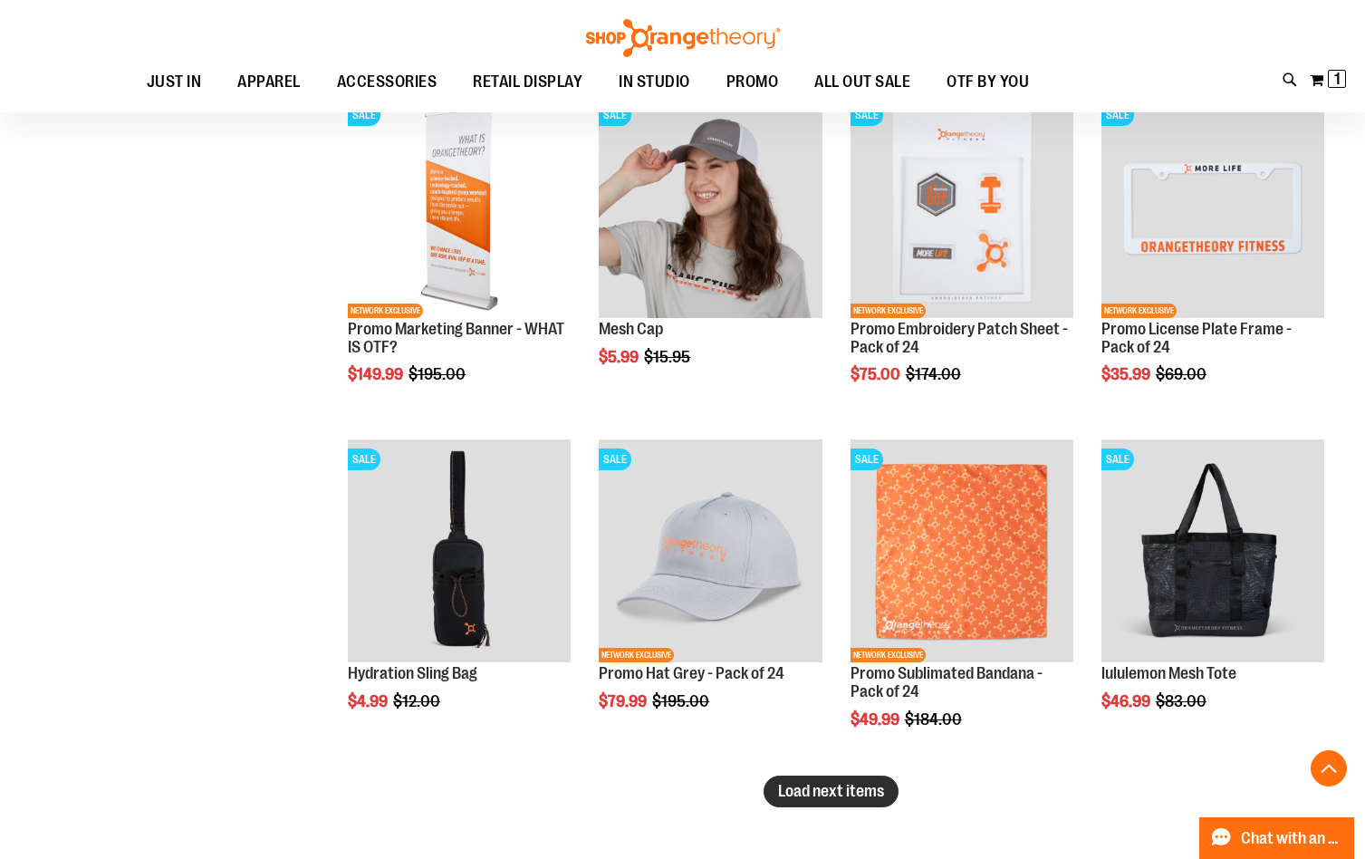
click at [791, 796] on span "Load next items" at bounding box center [831, 791] width 106 height 18
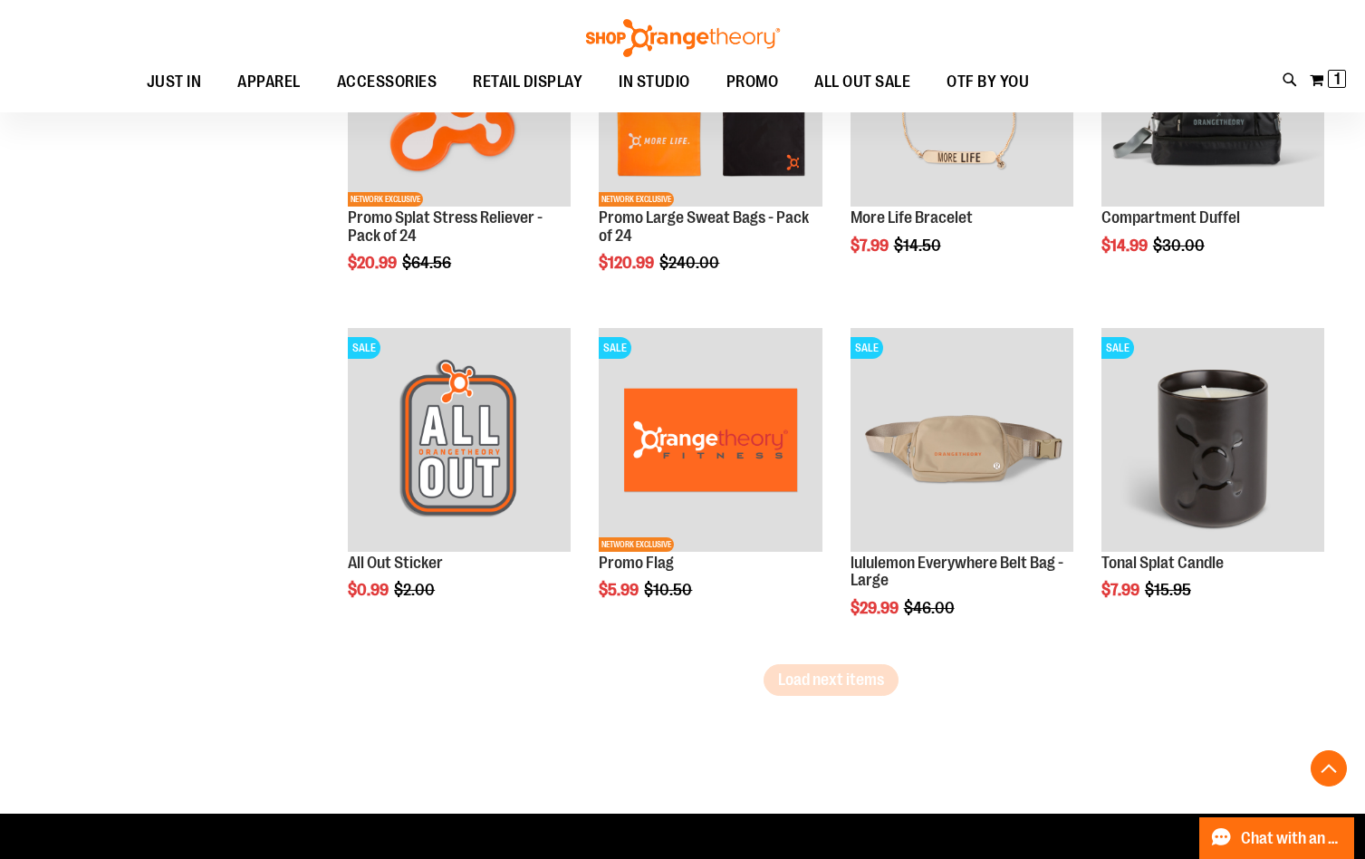
scroll to position [4890, 0]
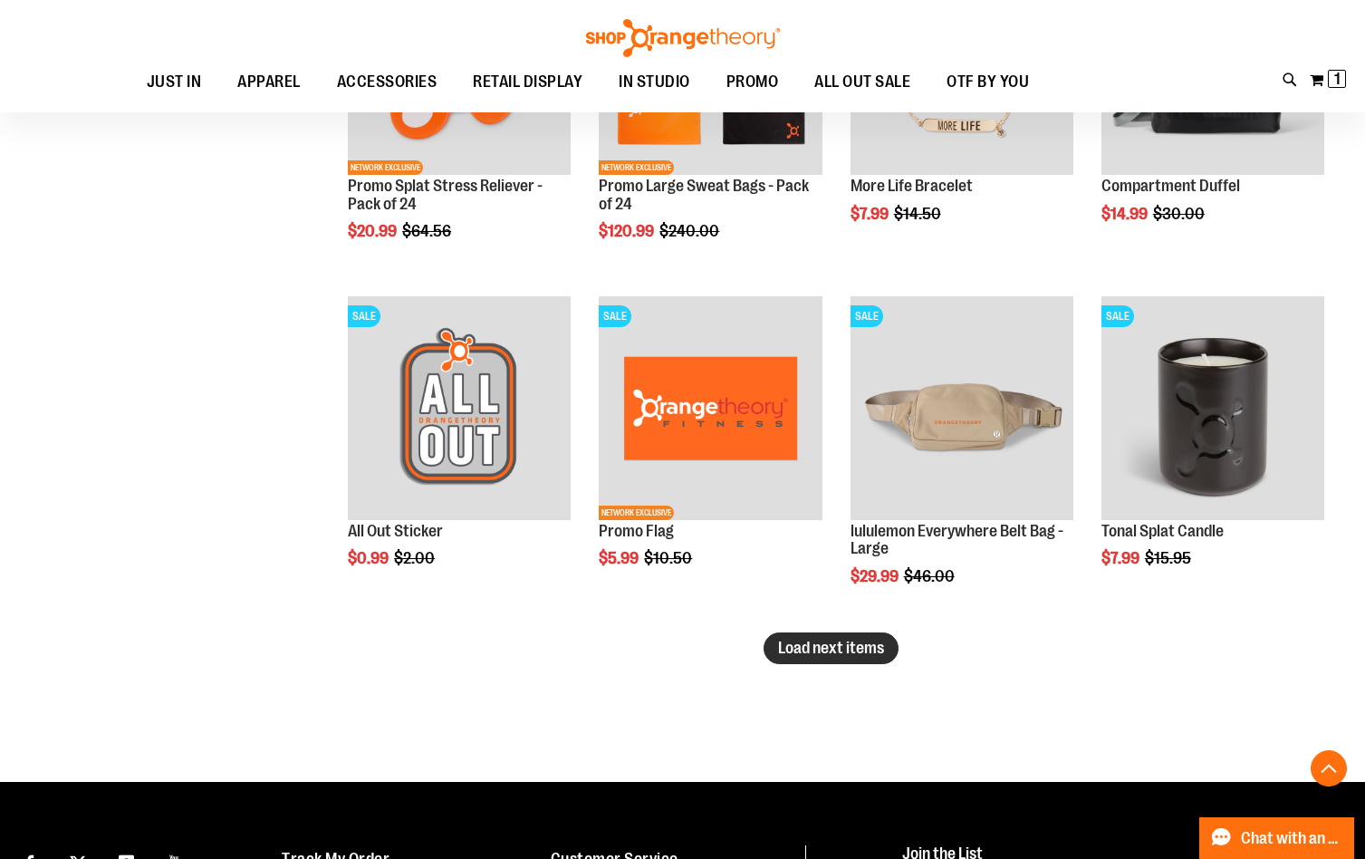
click at [878, 654] on span "Load next items" at bounding box center [831, 648] width 106 height 18
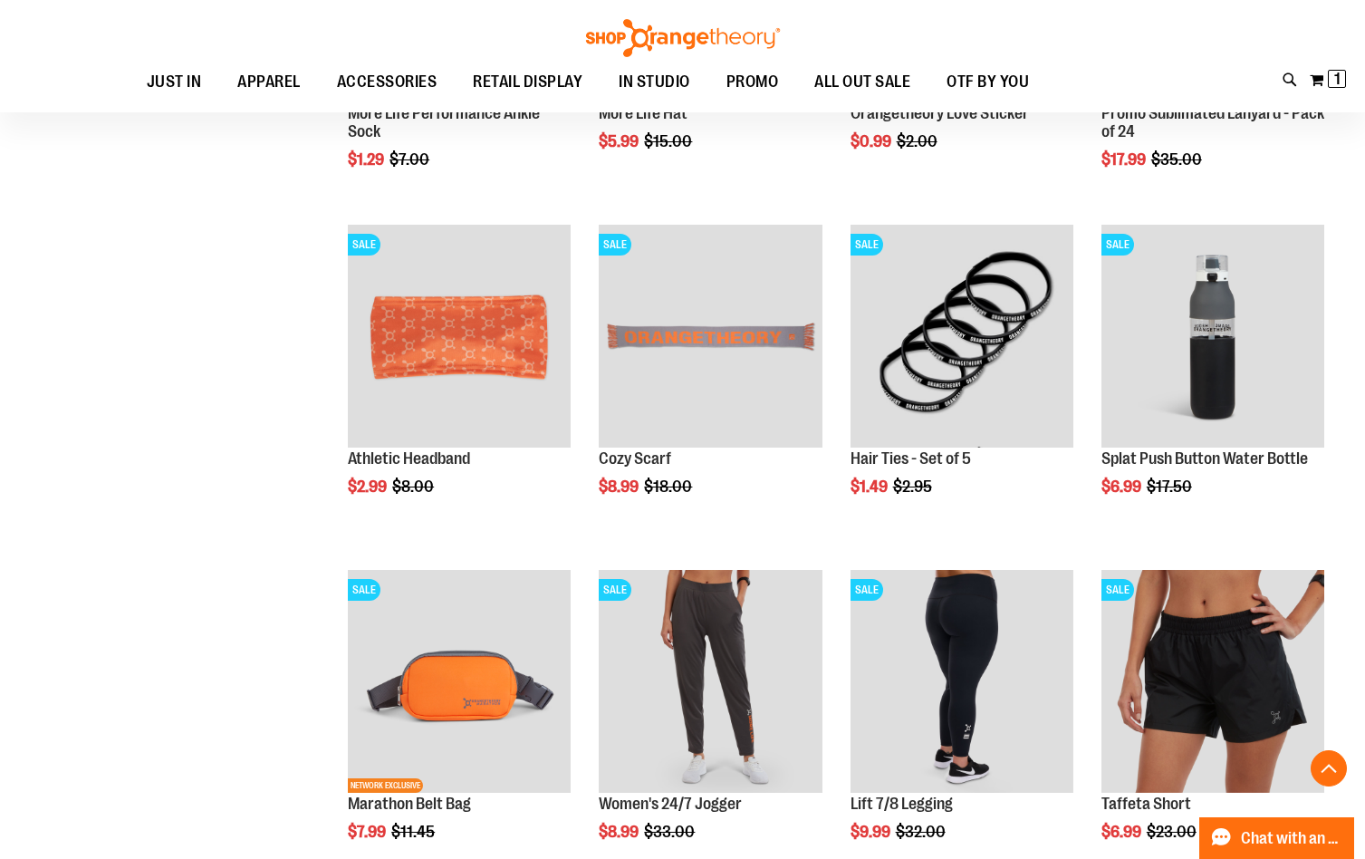
scroll to position [5887, 0]
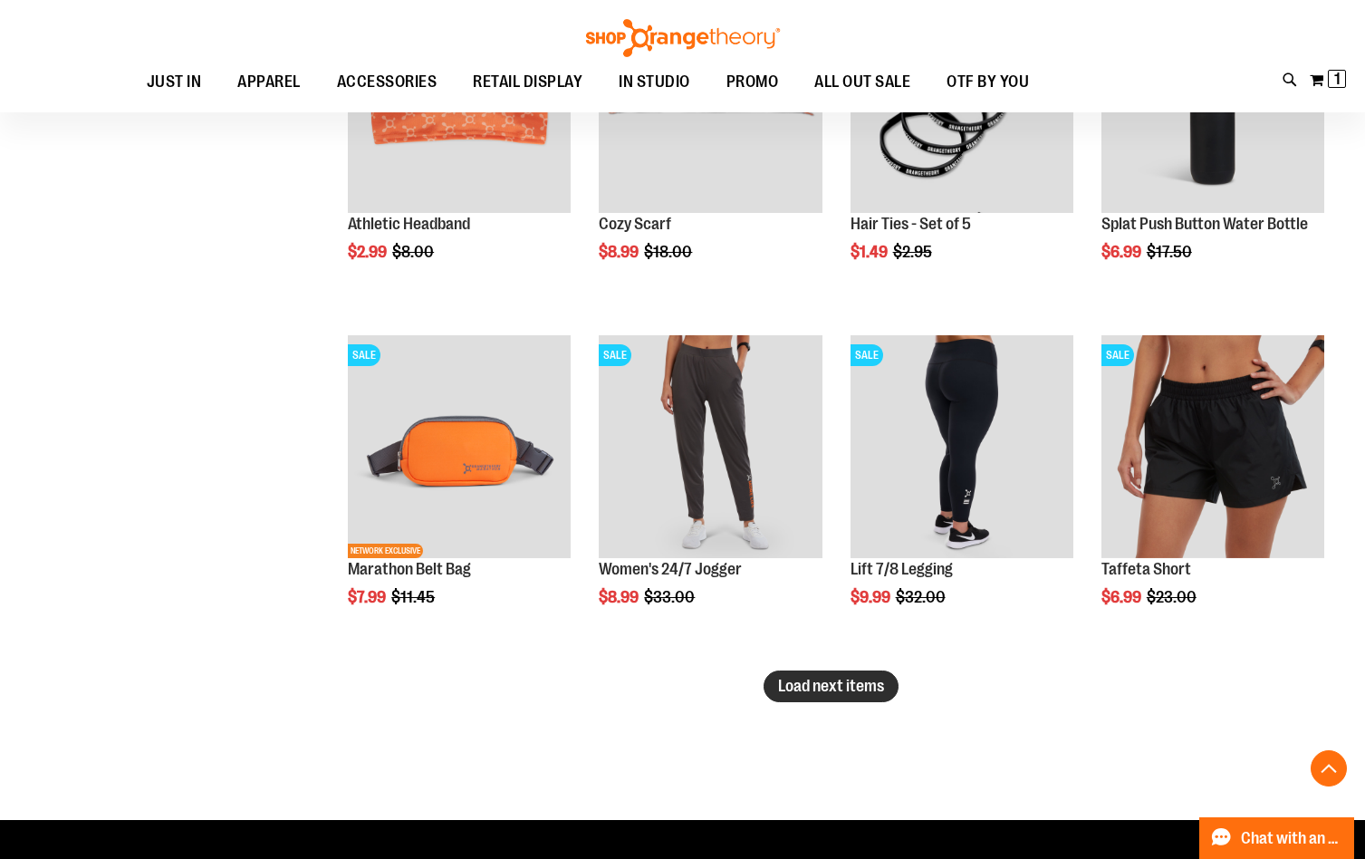
click at [870, 685] on span "Load next items" at bounding box center [831, 686] width 106 height 18
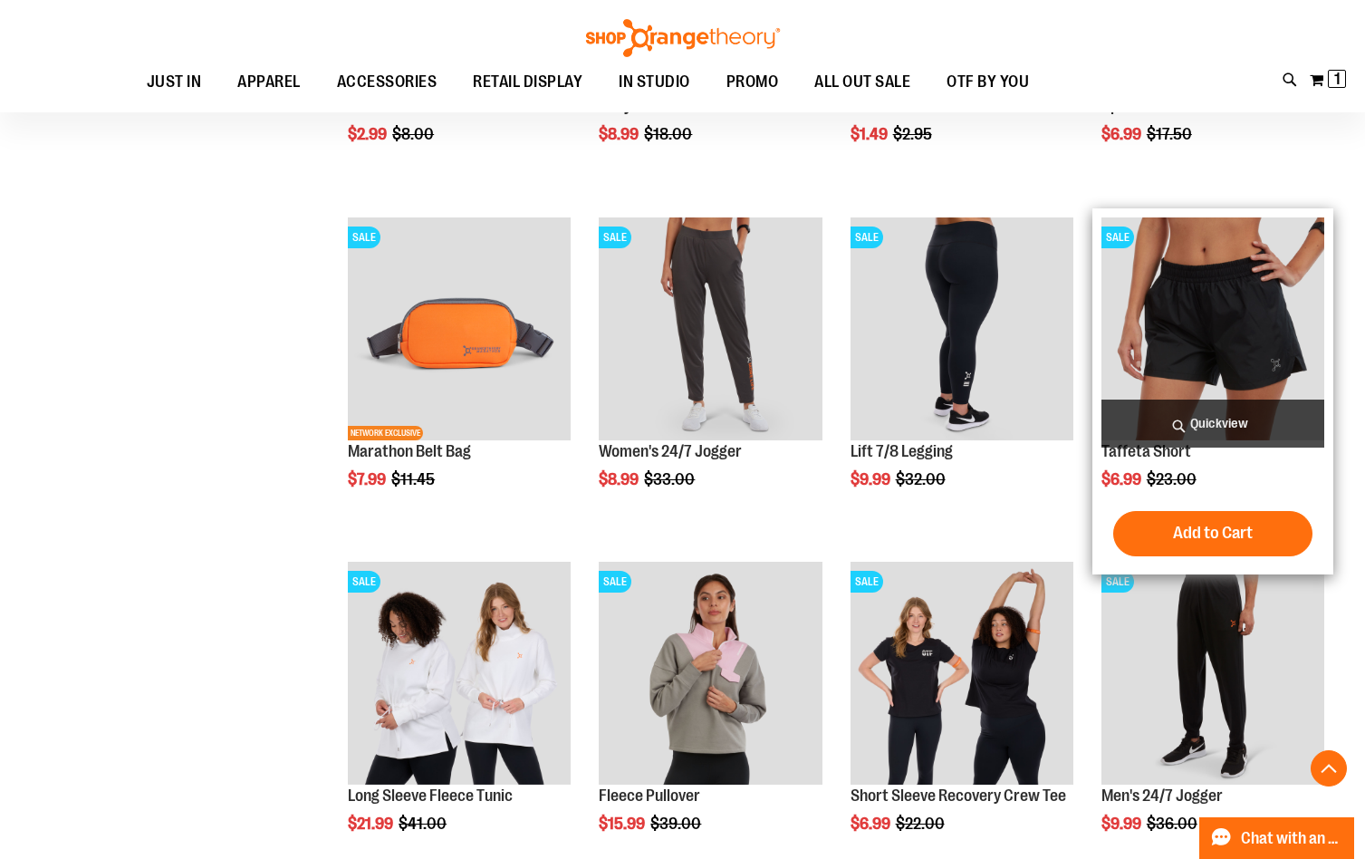
scroll to position [5796, 0]
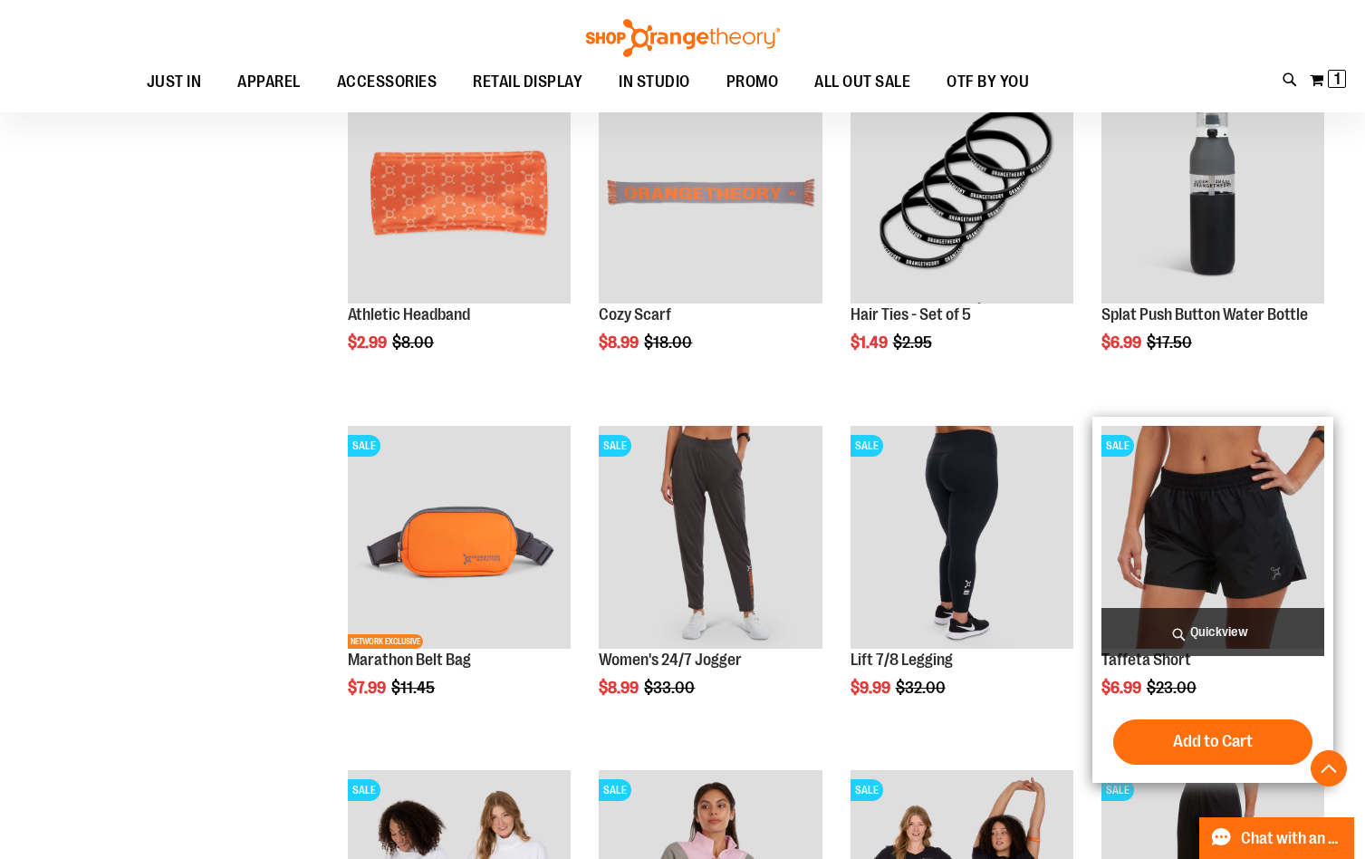
click at [1276, 534] on img "product" at bounding box center [1212, 537] width 223 height 223
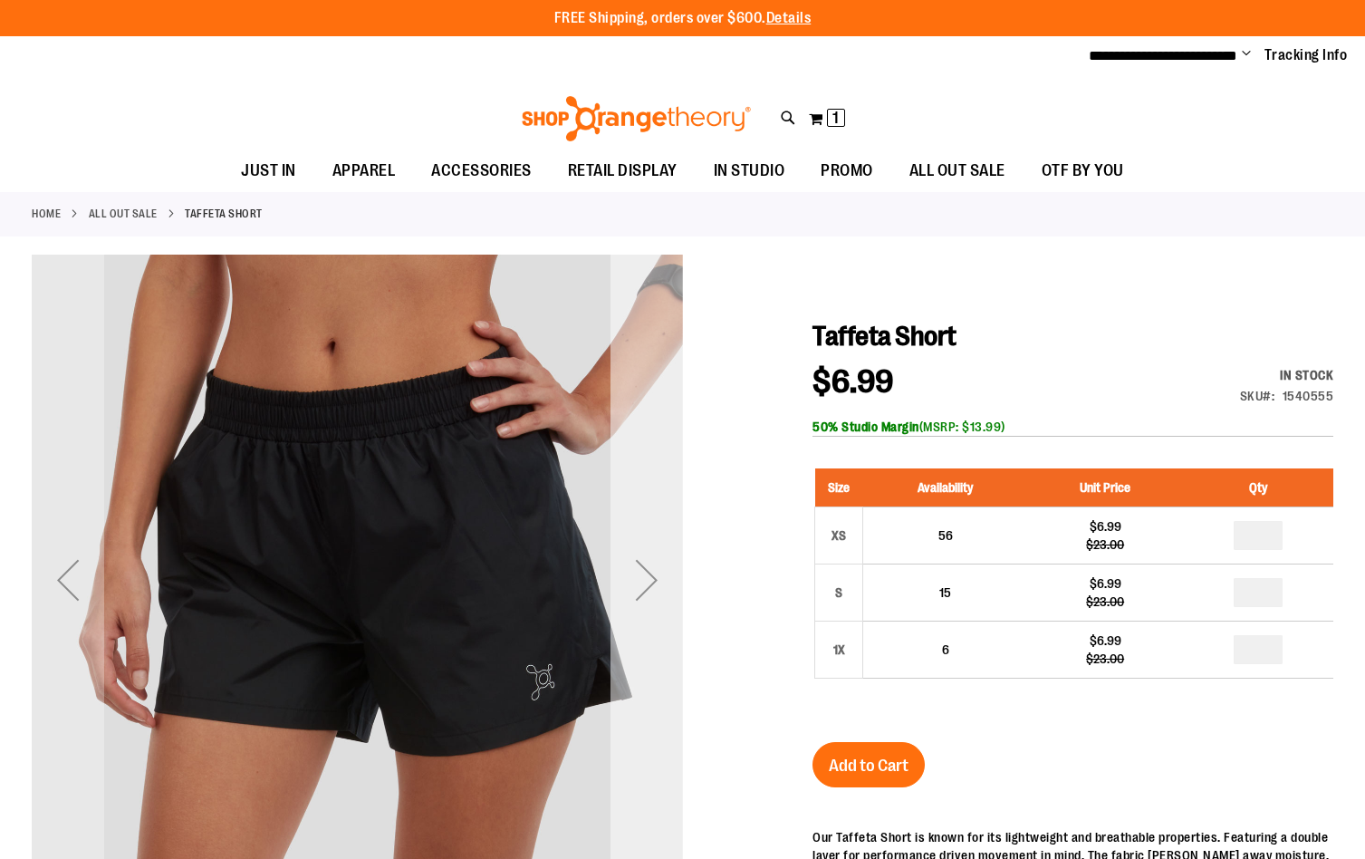
type input "**********"
click at [644, 562] on div "Next" at bounding box center [646, 579] width 72 height 72
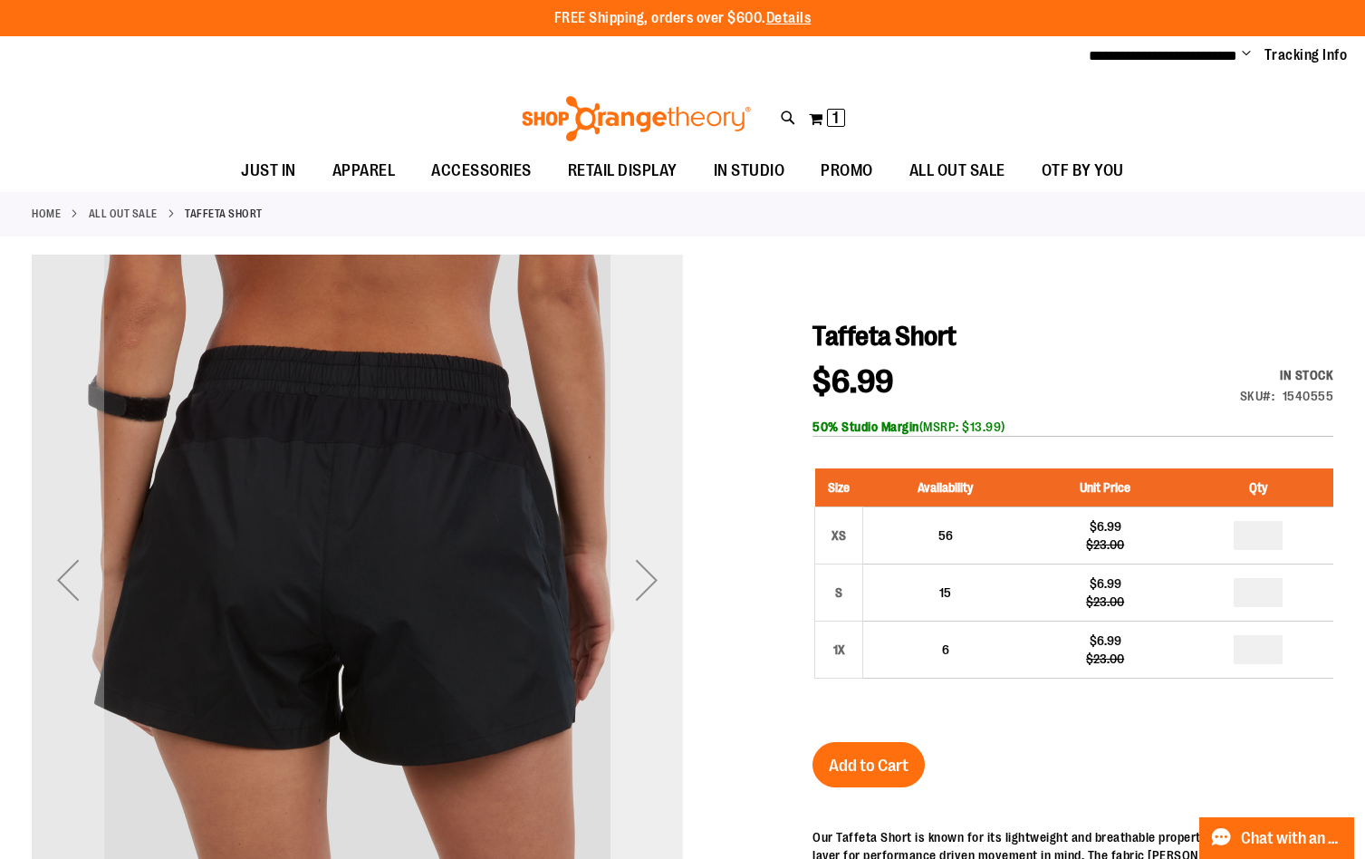
click at [644, 562] on div "Next" at bounding box center [646, 579] width 72 height 72
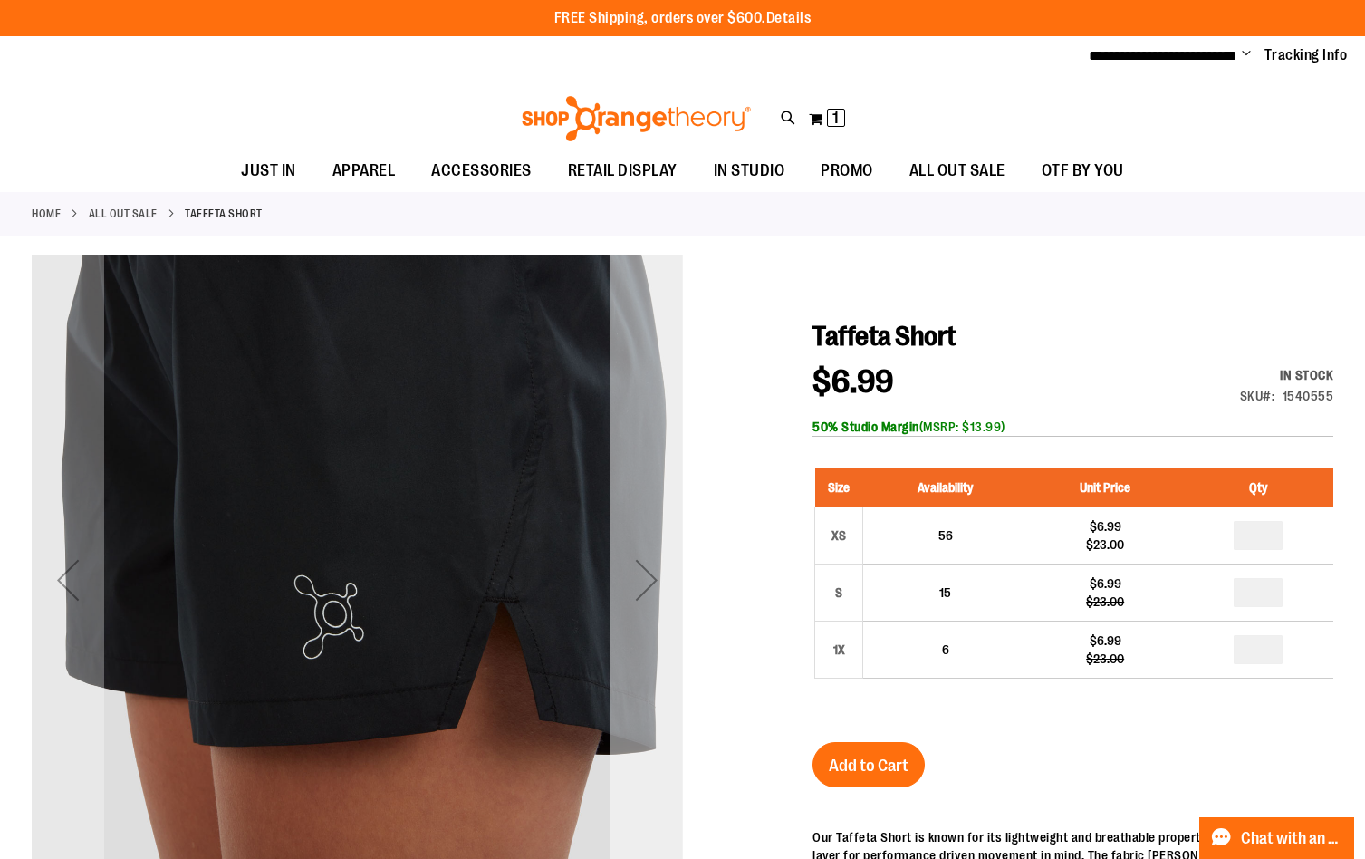
click at [644, 562] on div "Next" at bounding box center [646, 579] width 72 height 72
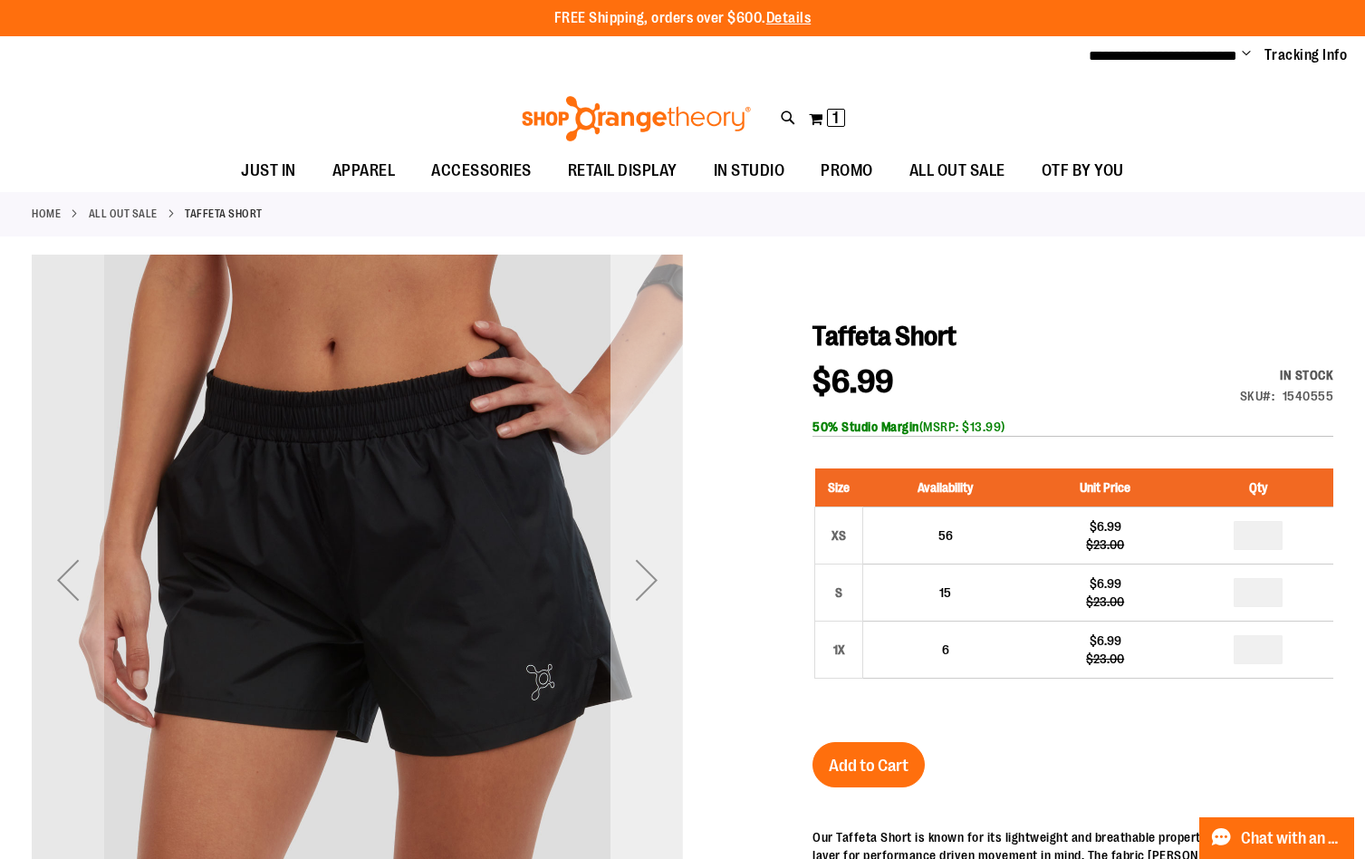
click at [644, 562] on div "Next" at bounding box center [646, 579] width 72 height 72
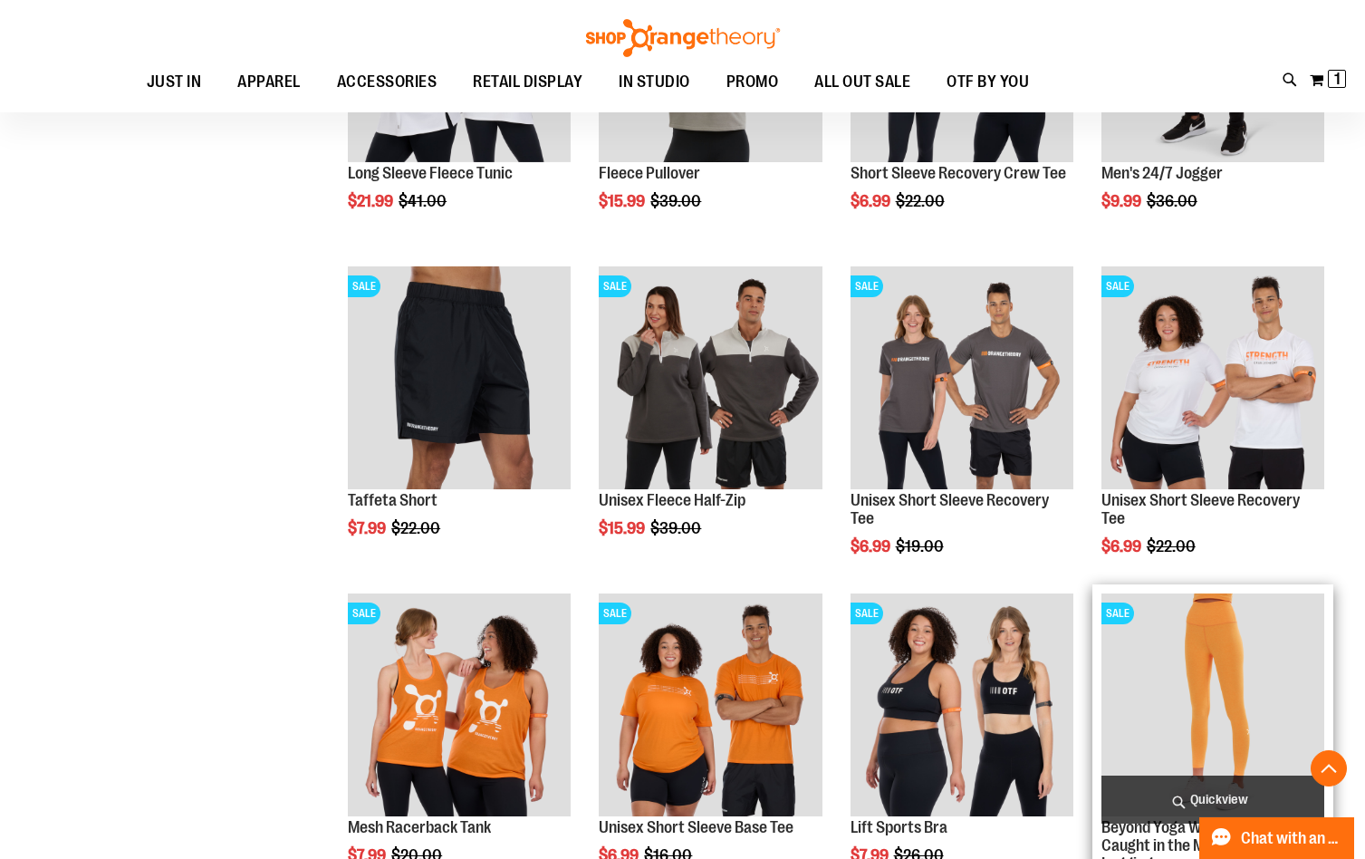
scroll to position [1272, 0]
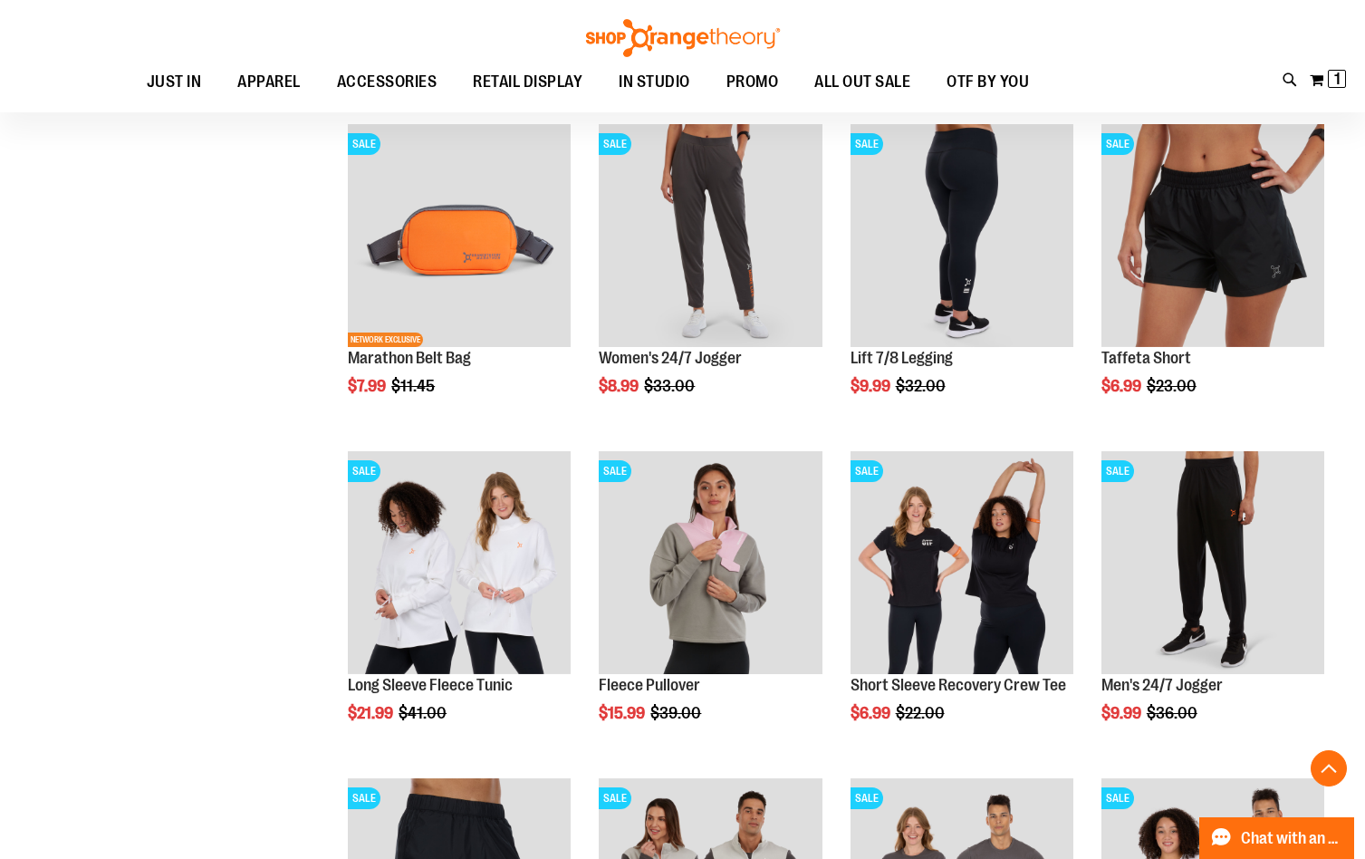
scroll to position [995, 0]
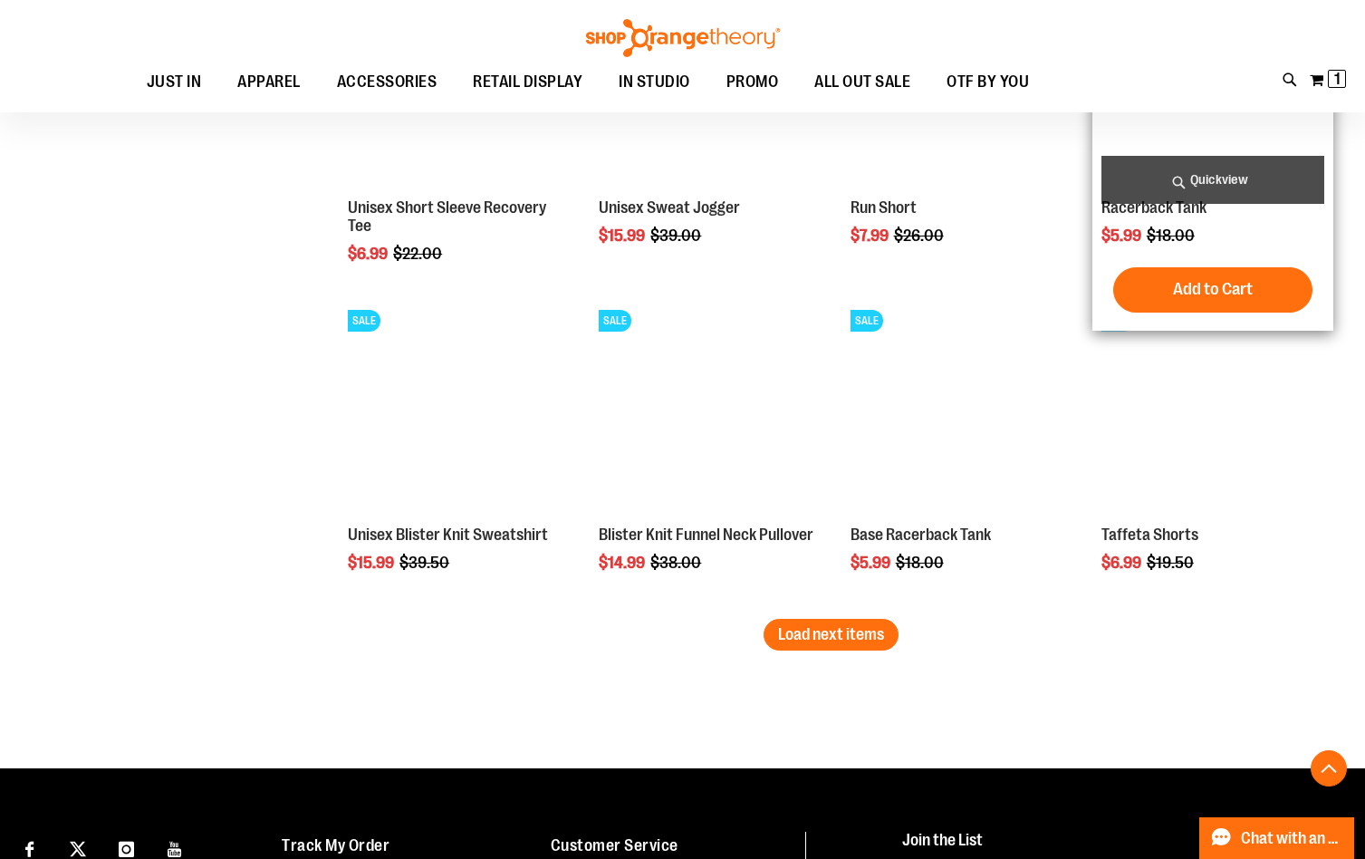
scroll to position [2535, 0]
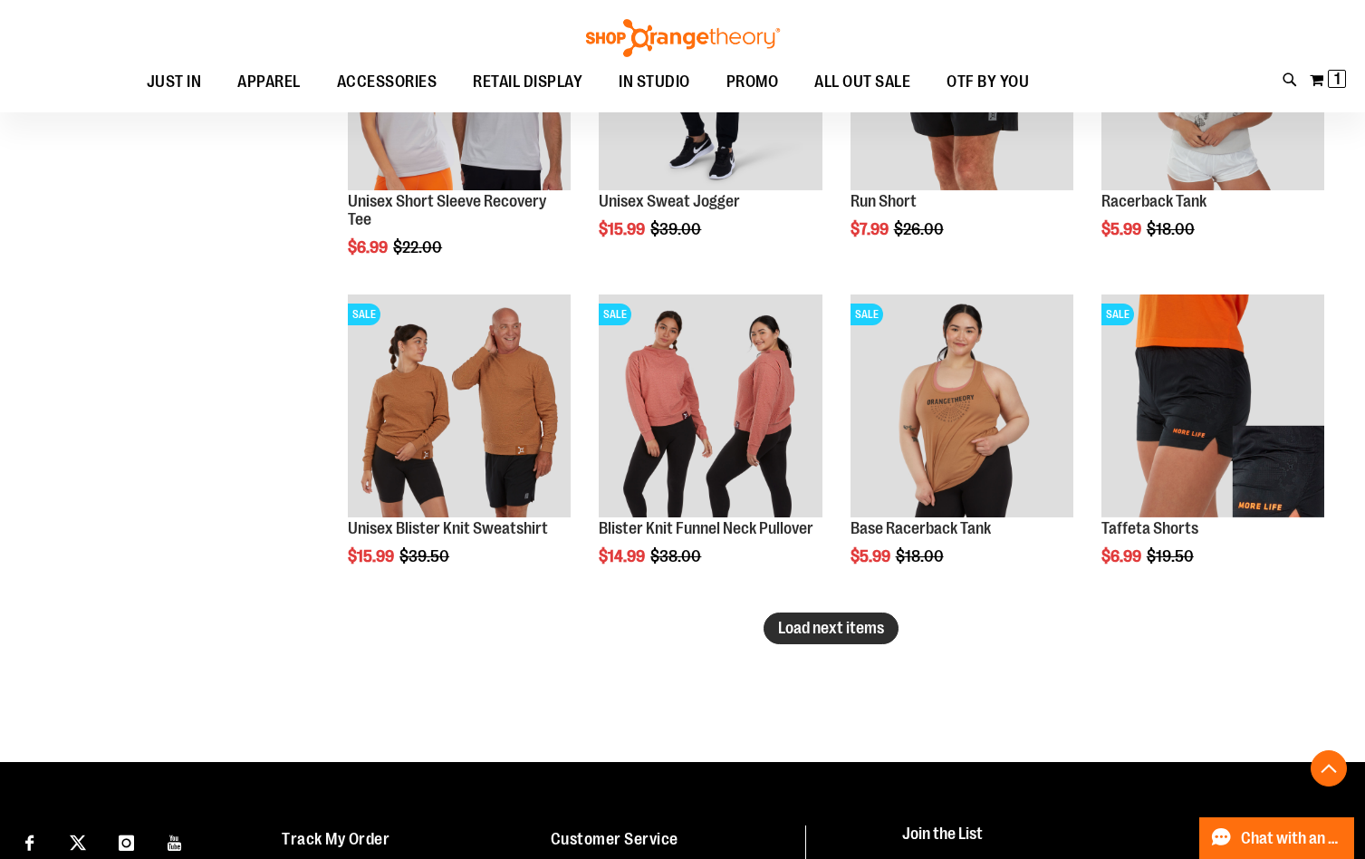
type input "**********"
click at [804, 635] on span "Load next items" at bounding box center [831, 628] width 106 height 18
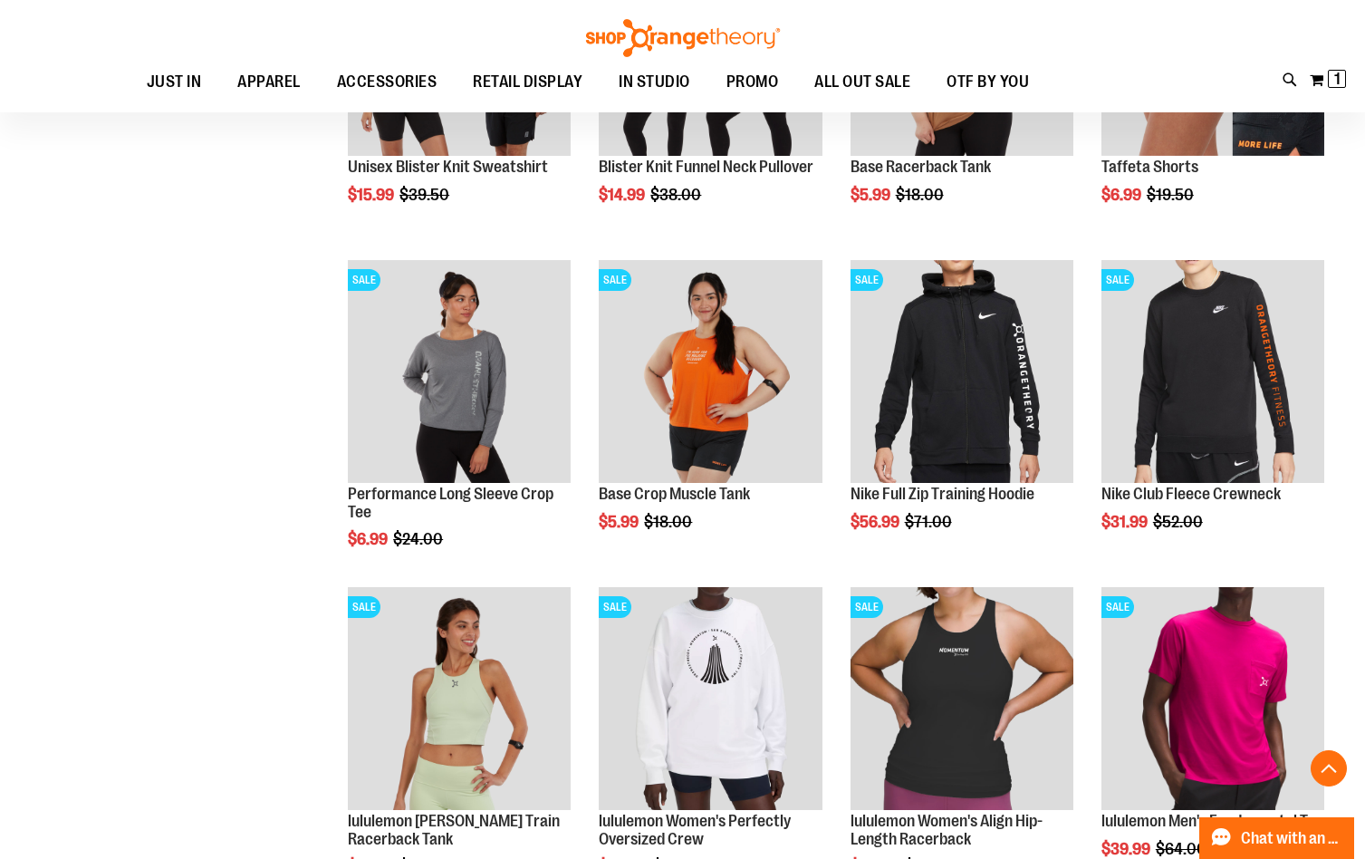
scroll to position [2898, 0]
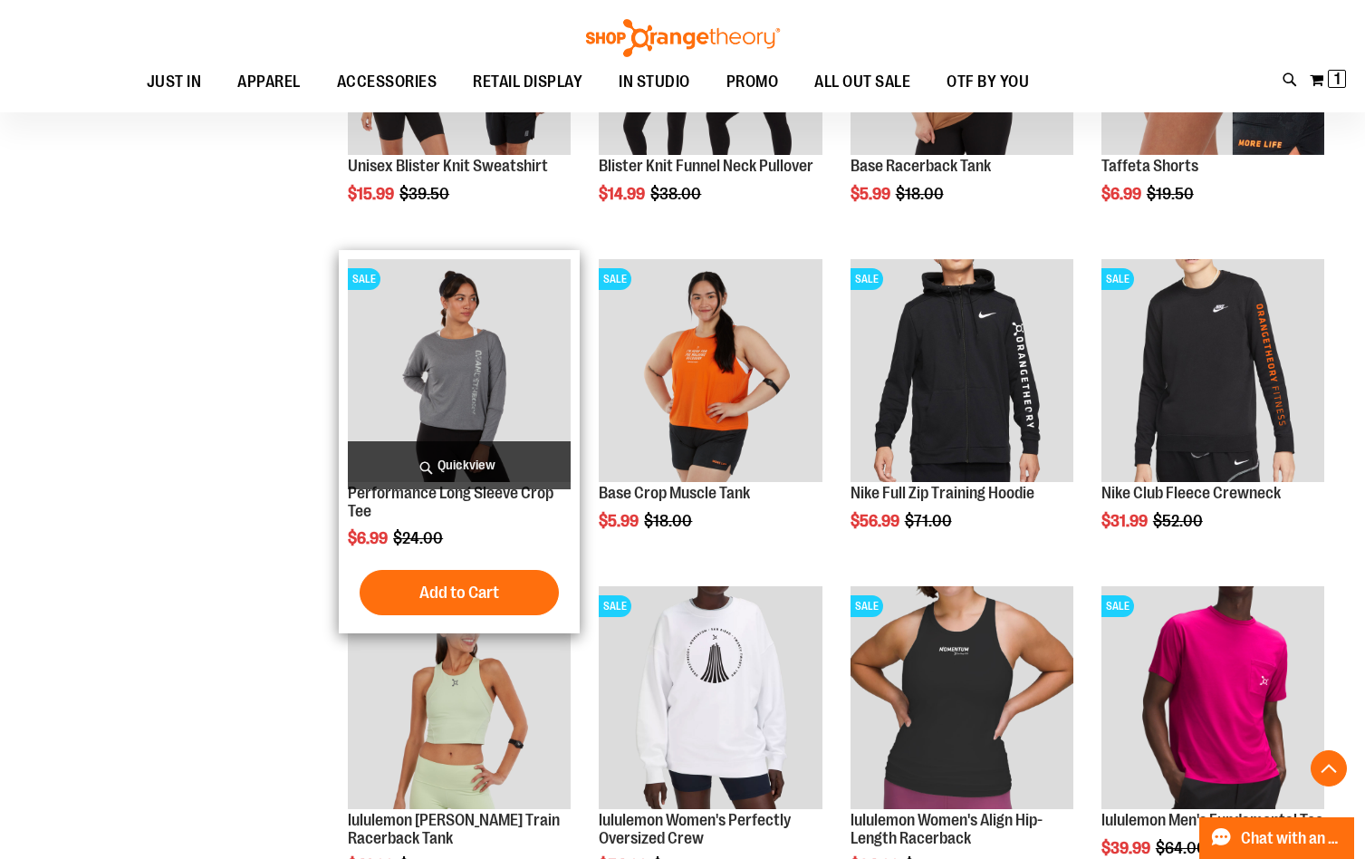
click at [456, 402] on img "product" at bounding box center [459, 370] width 223 height 223
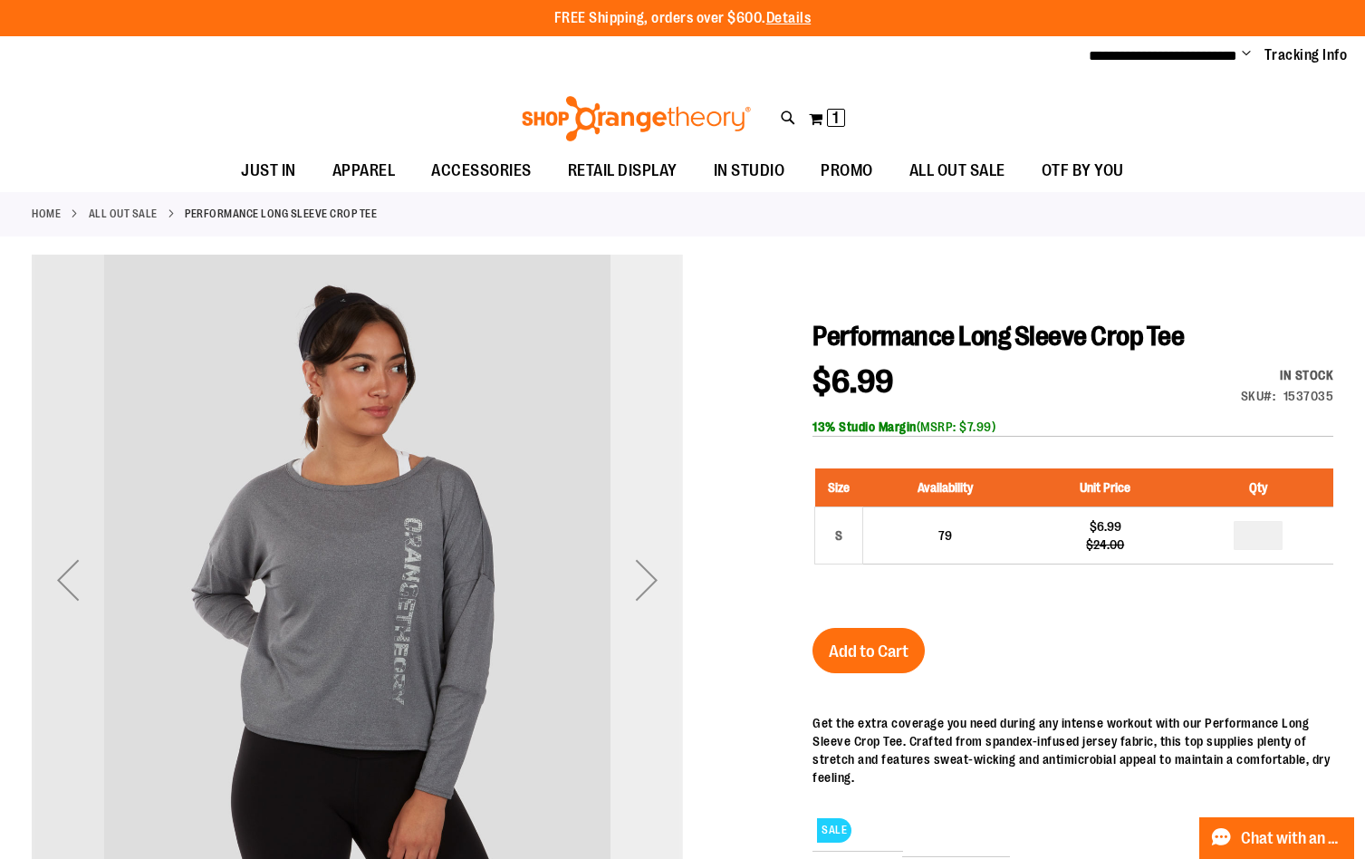
type input "**********"
click at [656, 580] on div "Next" at bounding box center [646, 579] width 72 height 72
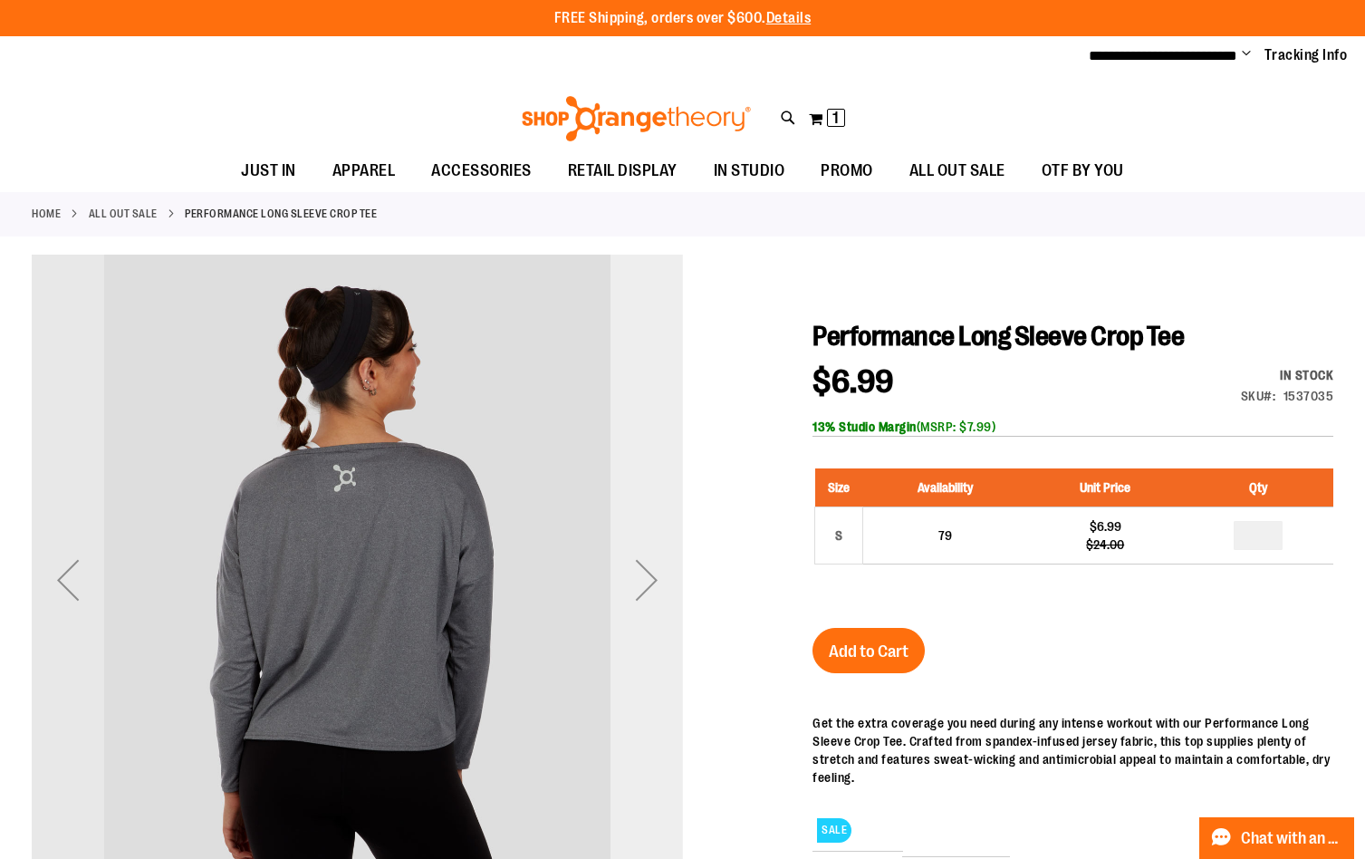
click at [656, 580] on div "Next" at bounding box center [646, 579] width 72 height 72
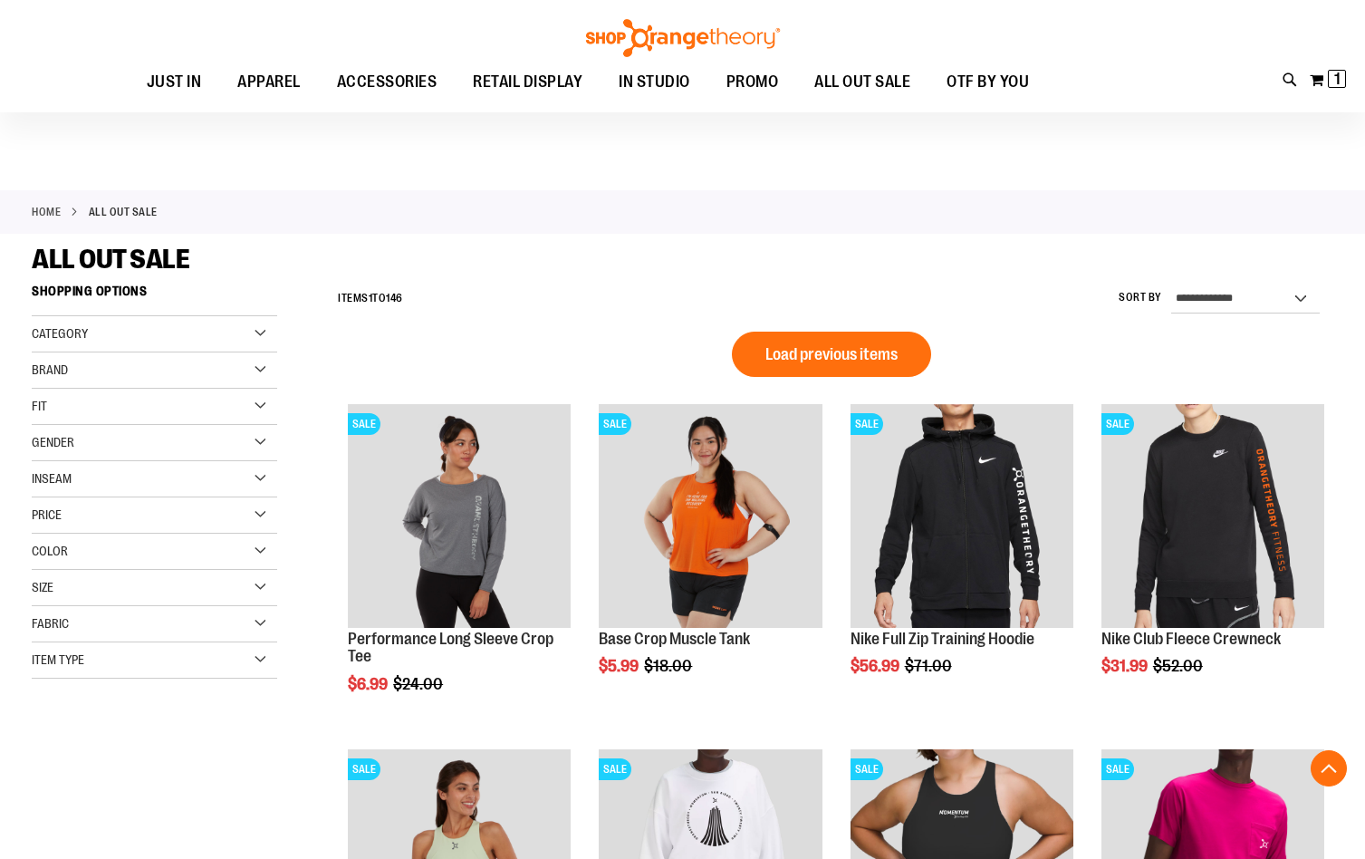
scroll to position [452, 0]
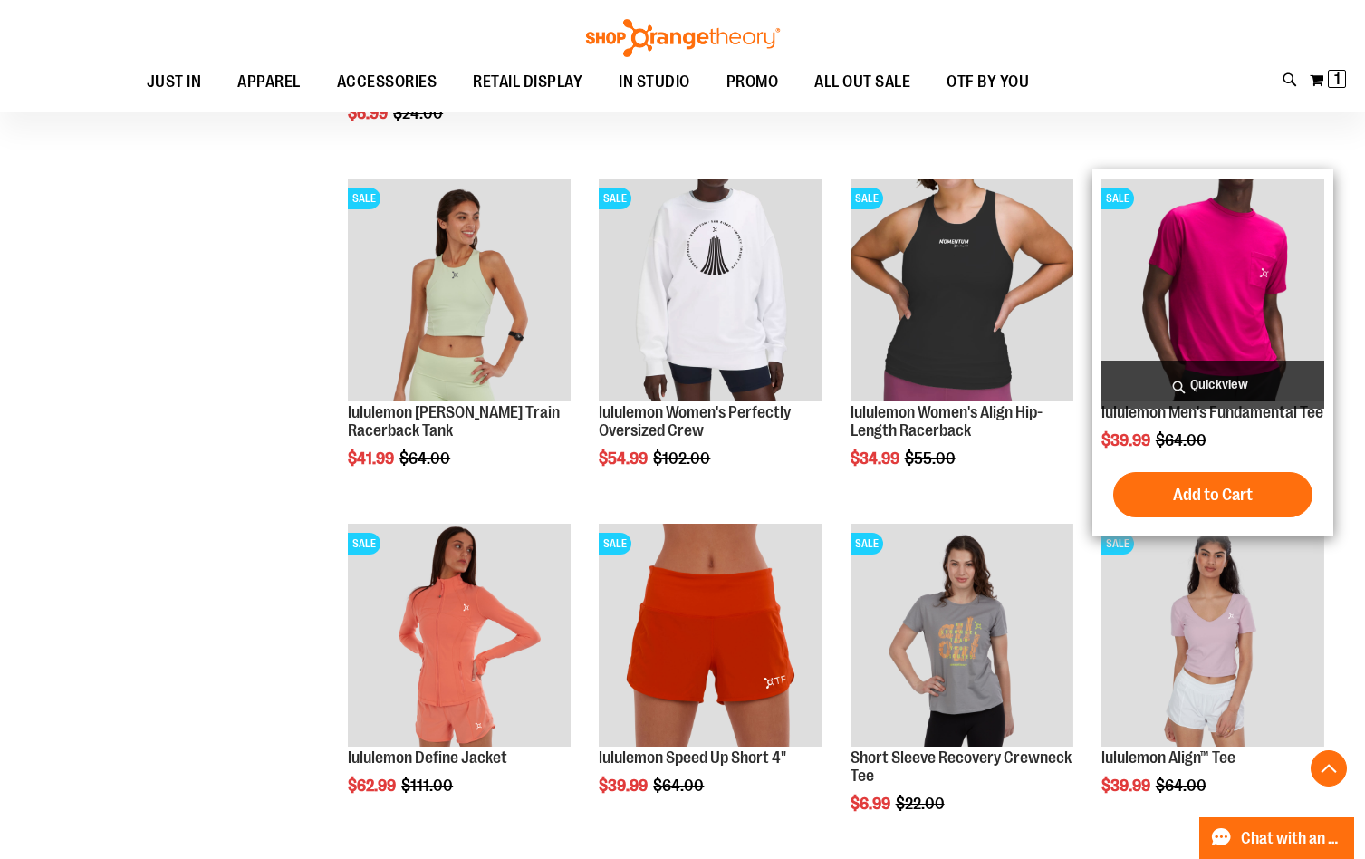
scroll to position [995, 0]
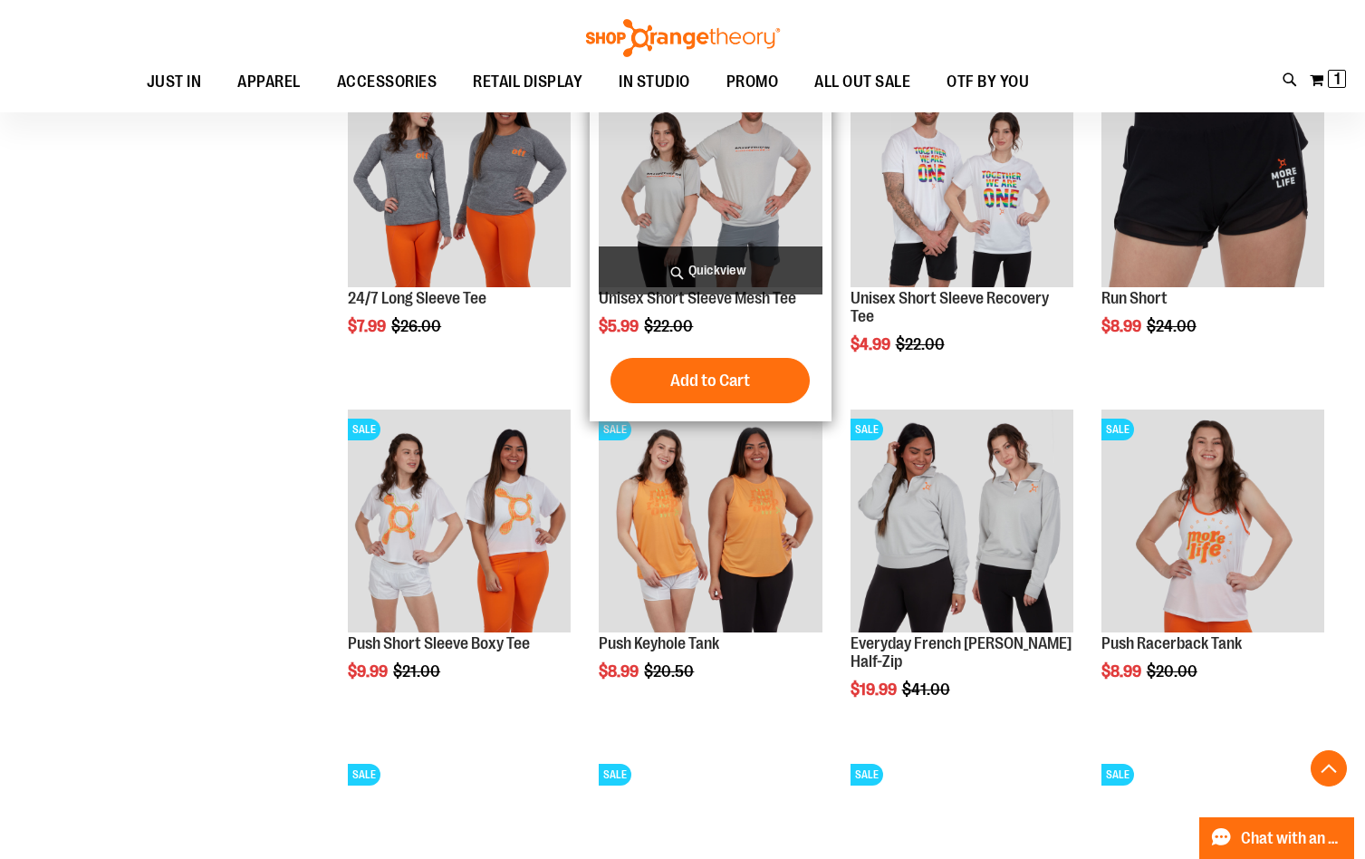
scroll to position [1720, 0]
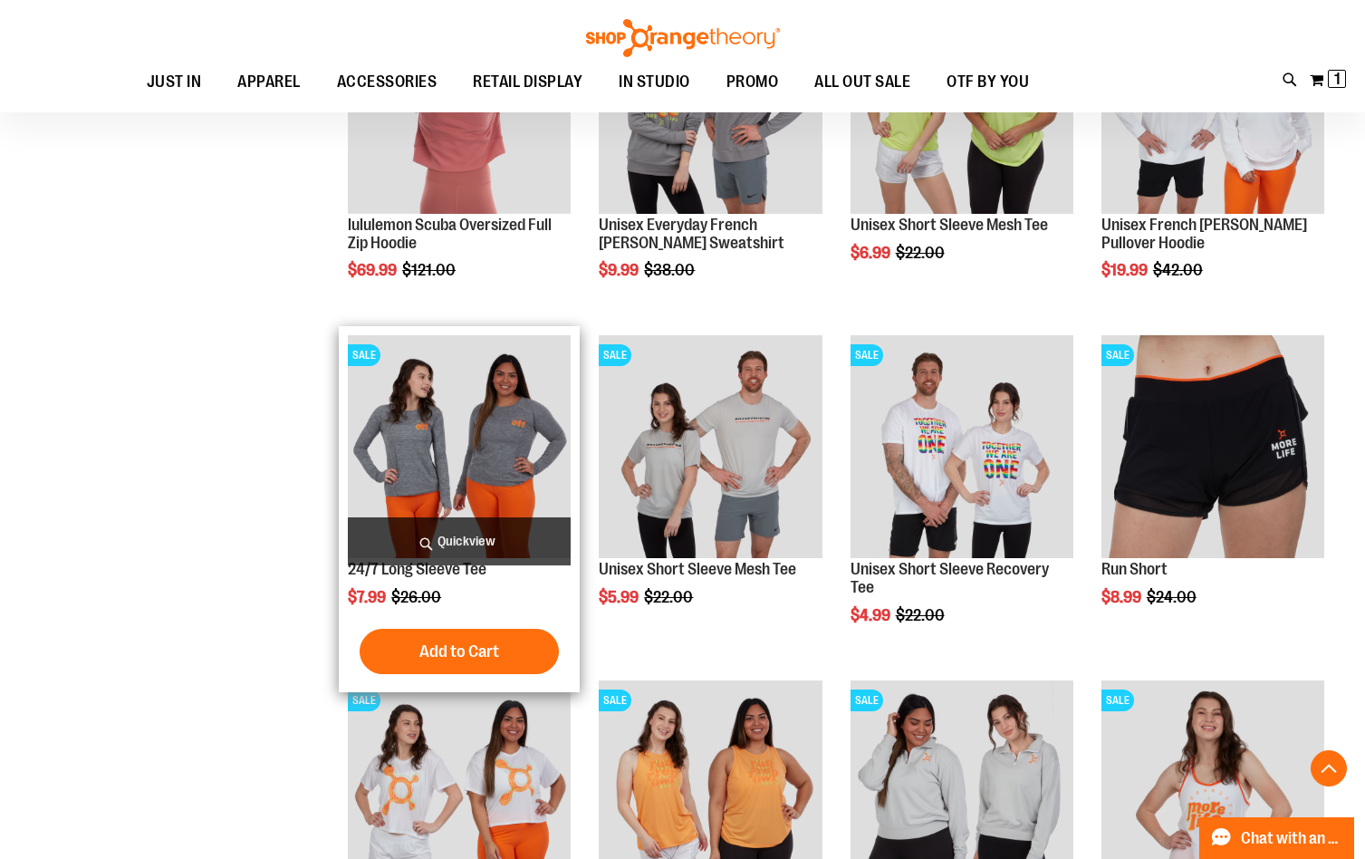
scroll to position [1992, 0]
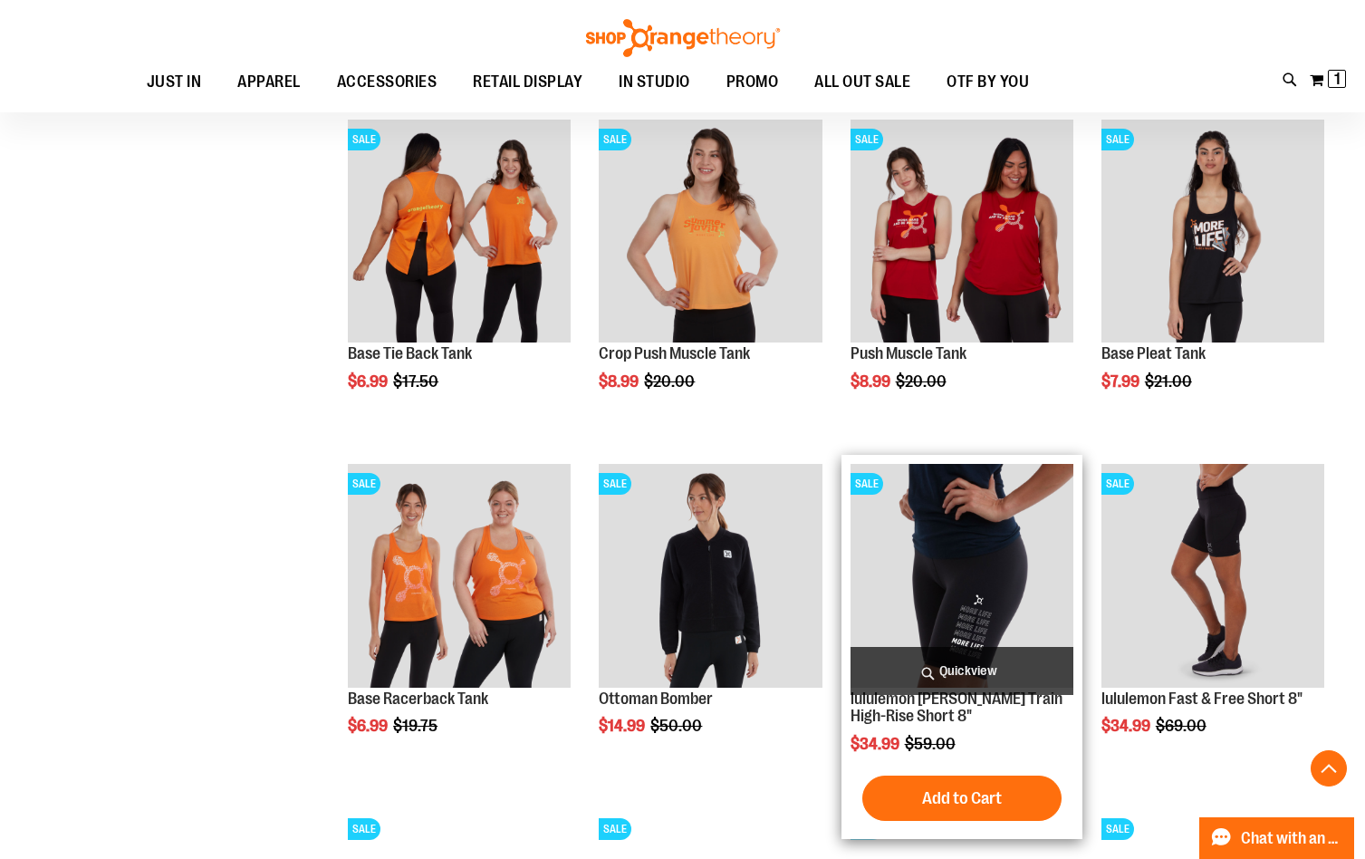
scroll to position [2264, 0]
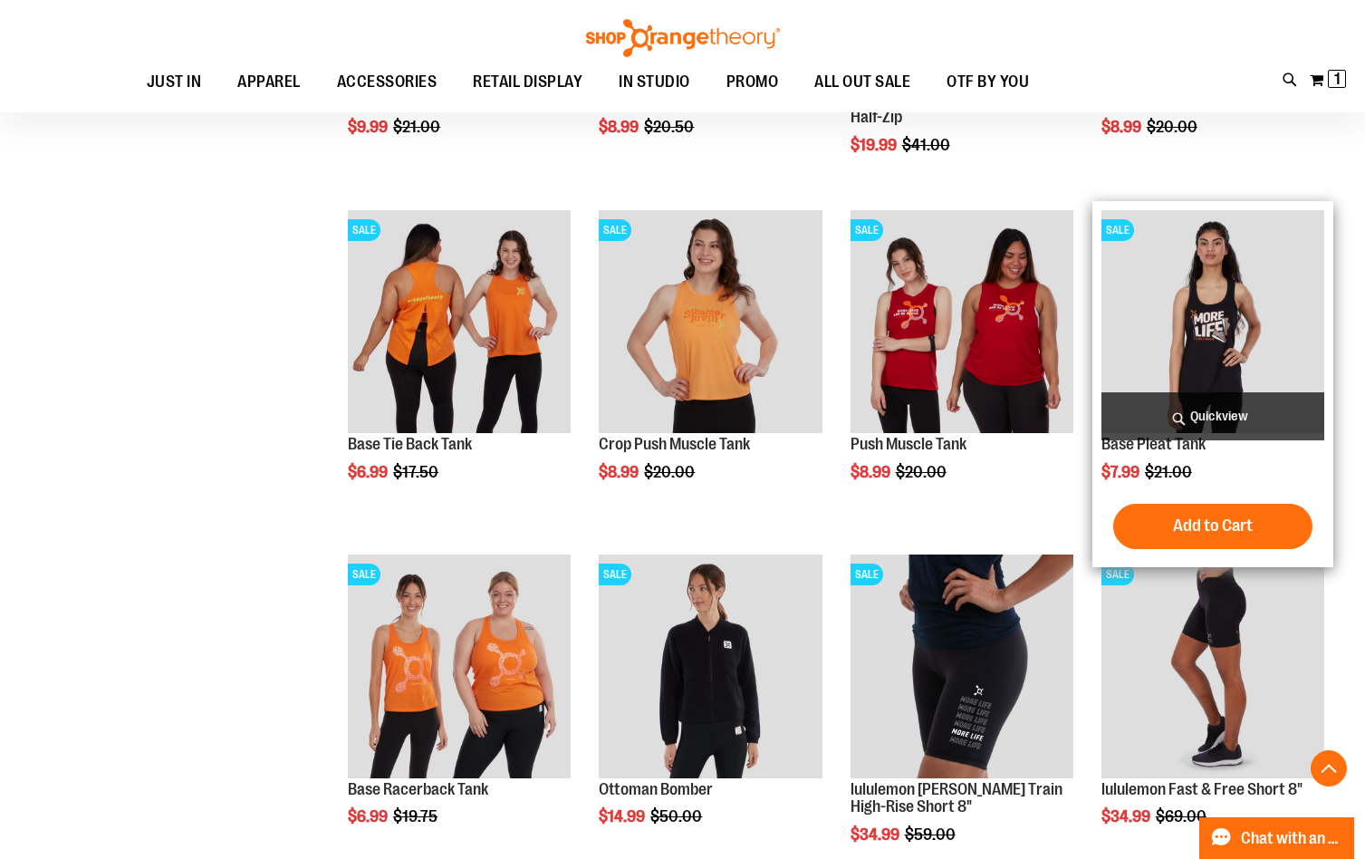
type input "**********"
click at [1210, 343] on img "product" at bounding box center [1212, 321] width 223 height 223
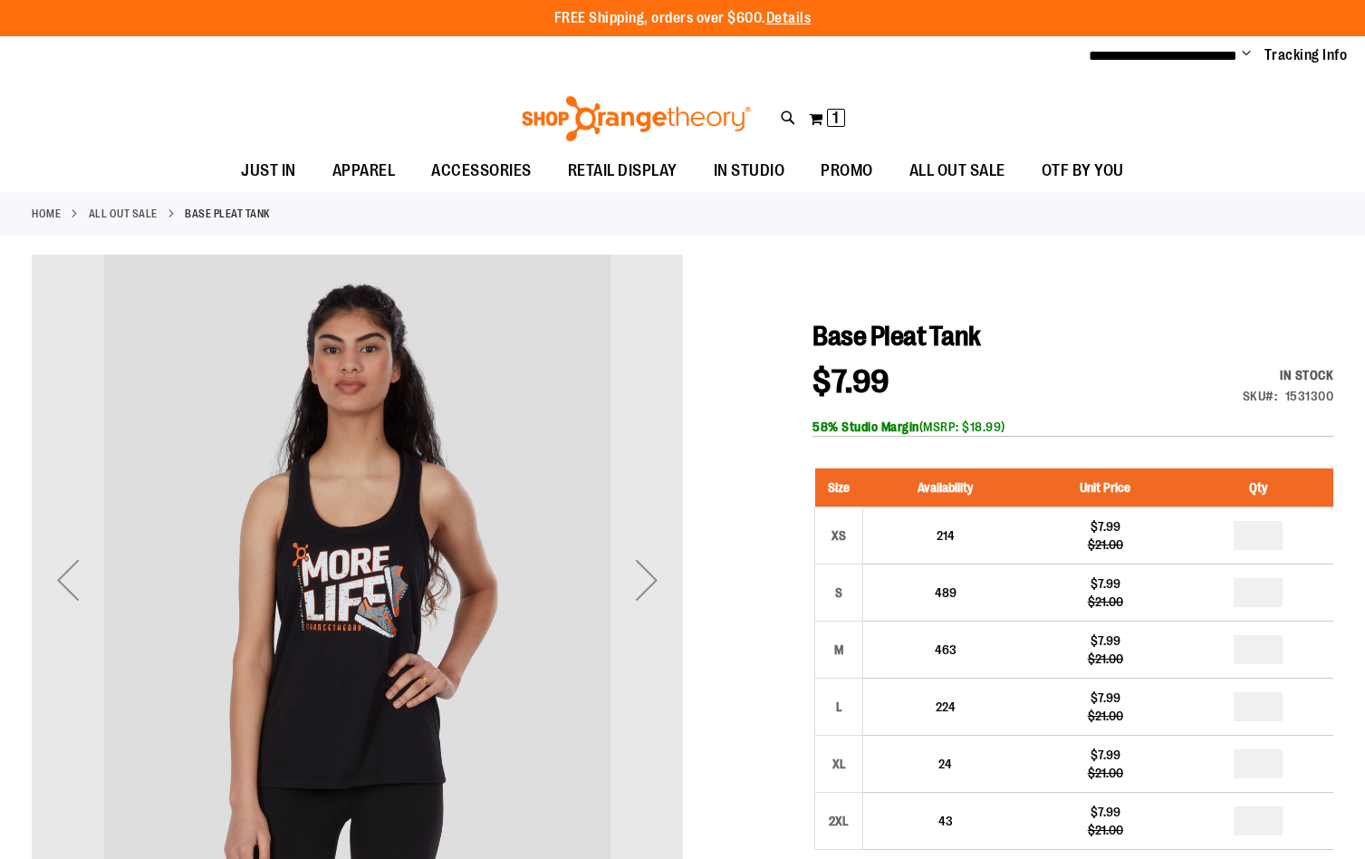
type input "**********"
click at [639, 567] on div "Next" at bounding box center [646, 579] width 72 height 72
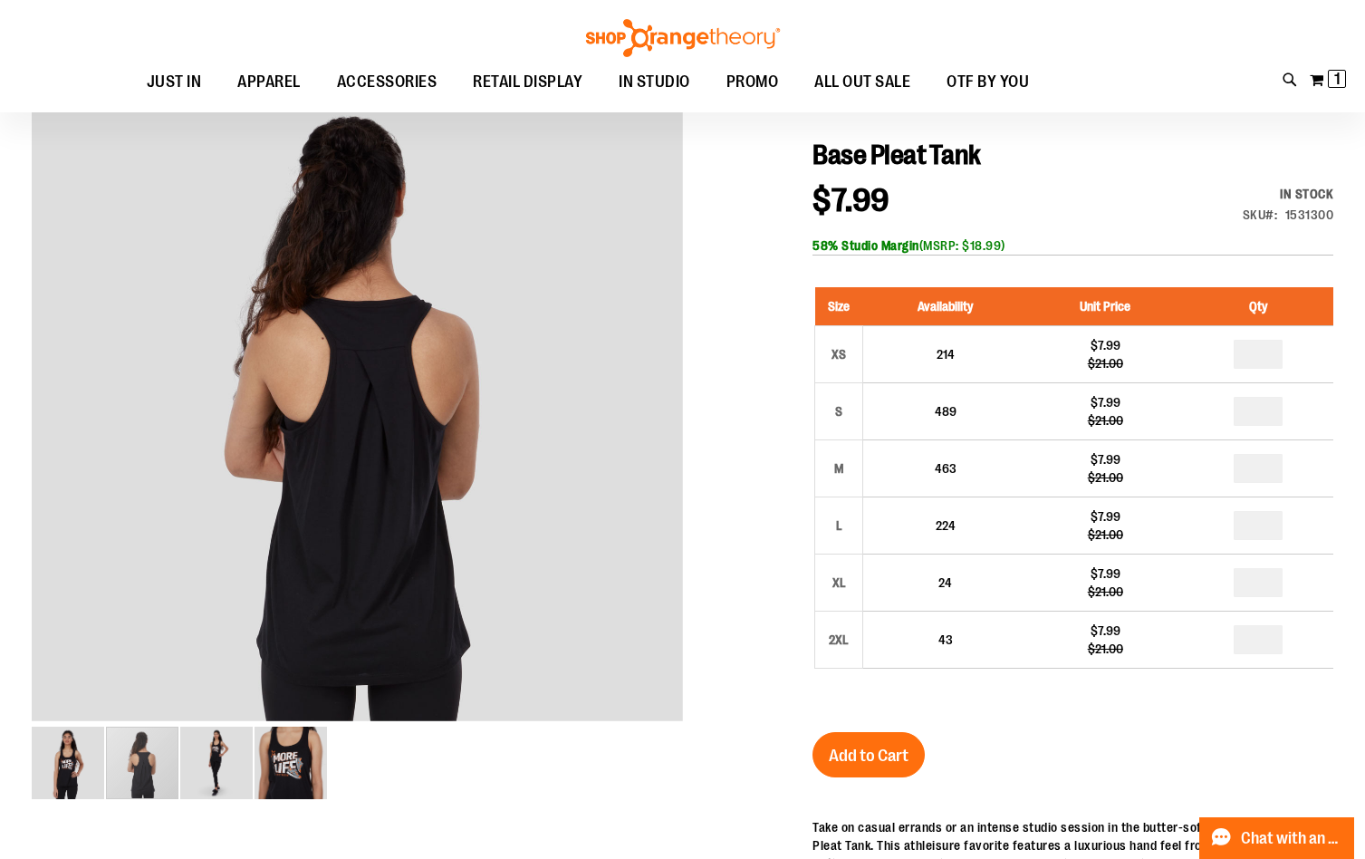
scroll to position [180, 0]
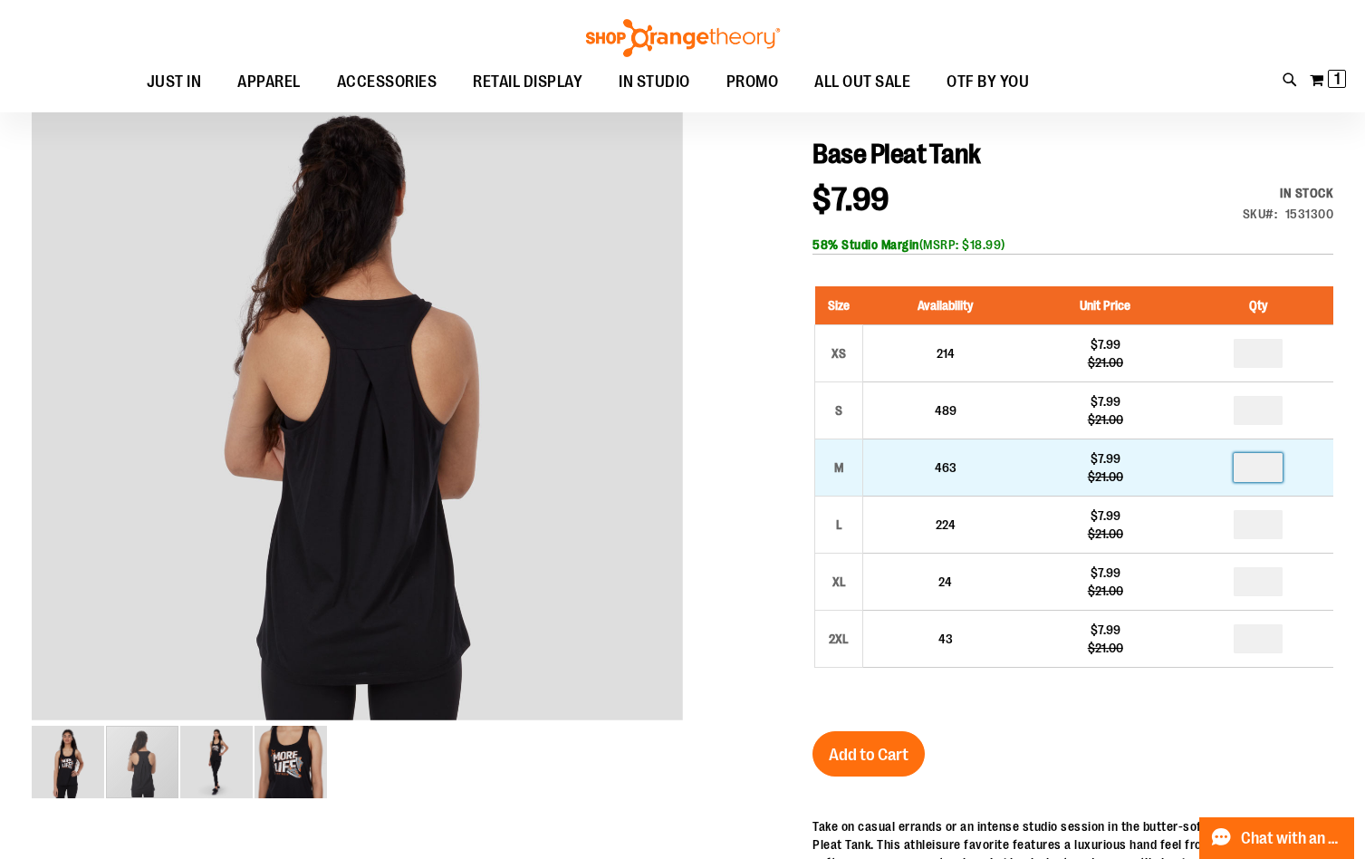
drag, startPoint x: 1269, startPoint y: 472, endPoint x: 1243, endPoint y: 472, distance: 26.3
click at [1243, 472] on input "number" at bounding box center [1258, 467] width 49 height 29
type input "*"
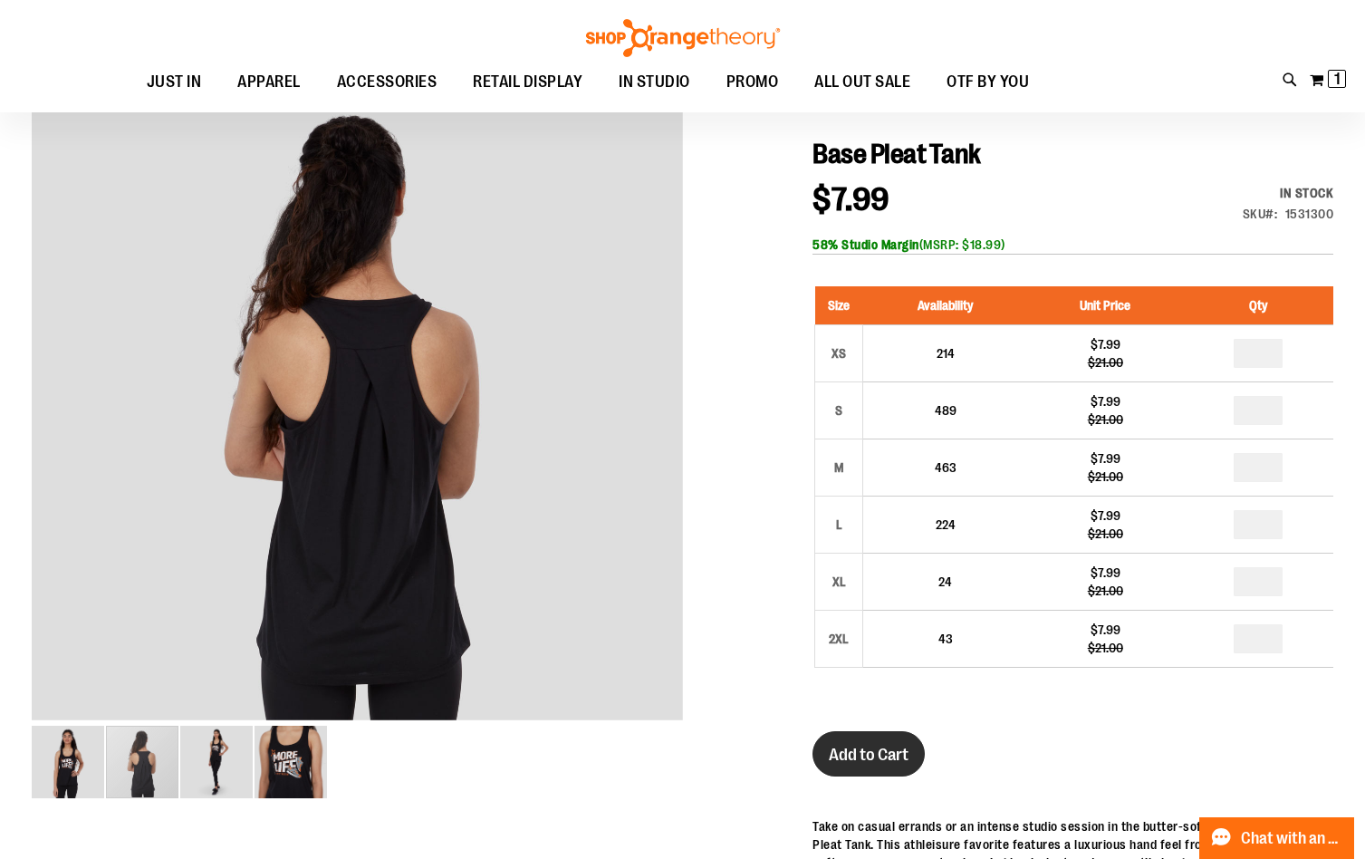
click at [885, 755] on span "Add to Cart" at bounding box center [869, 755] width 80 height 20
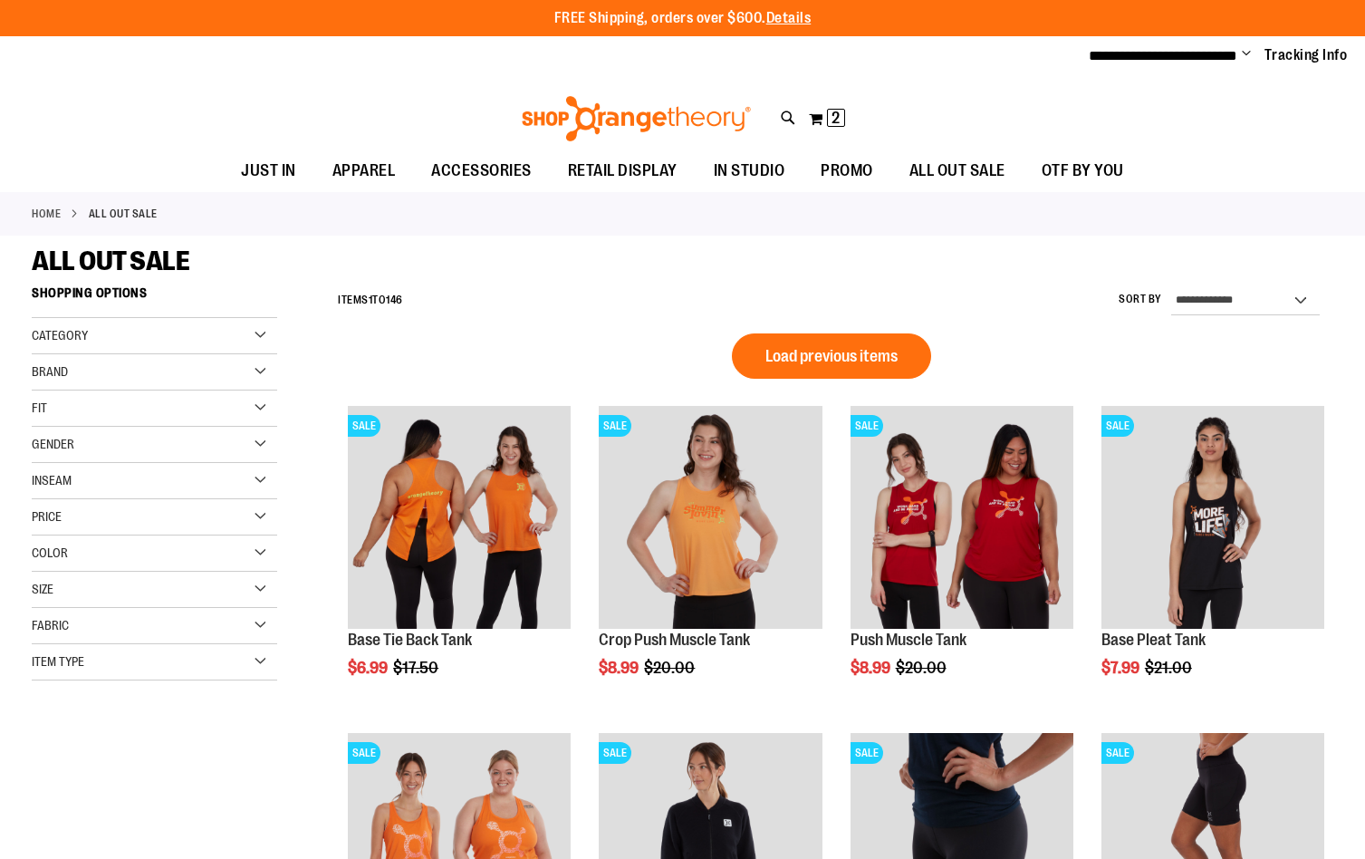
scroll to position [991, 0]
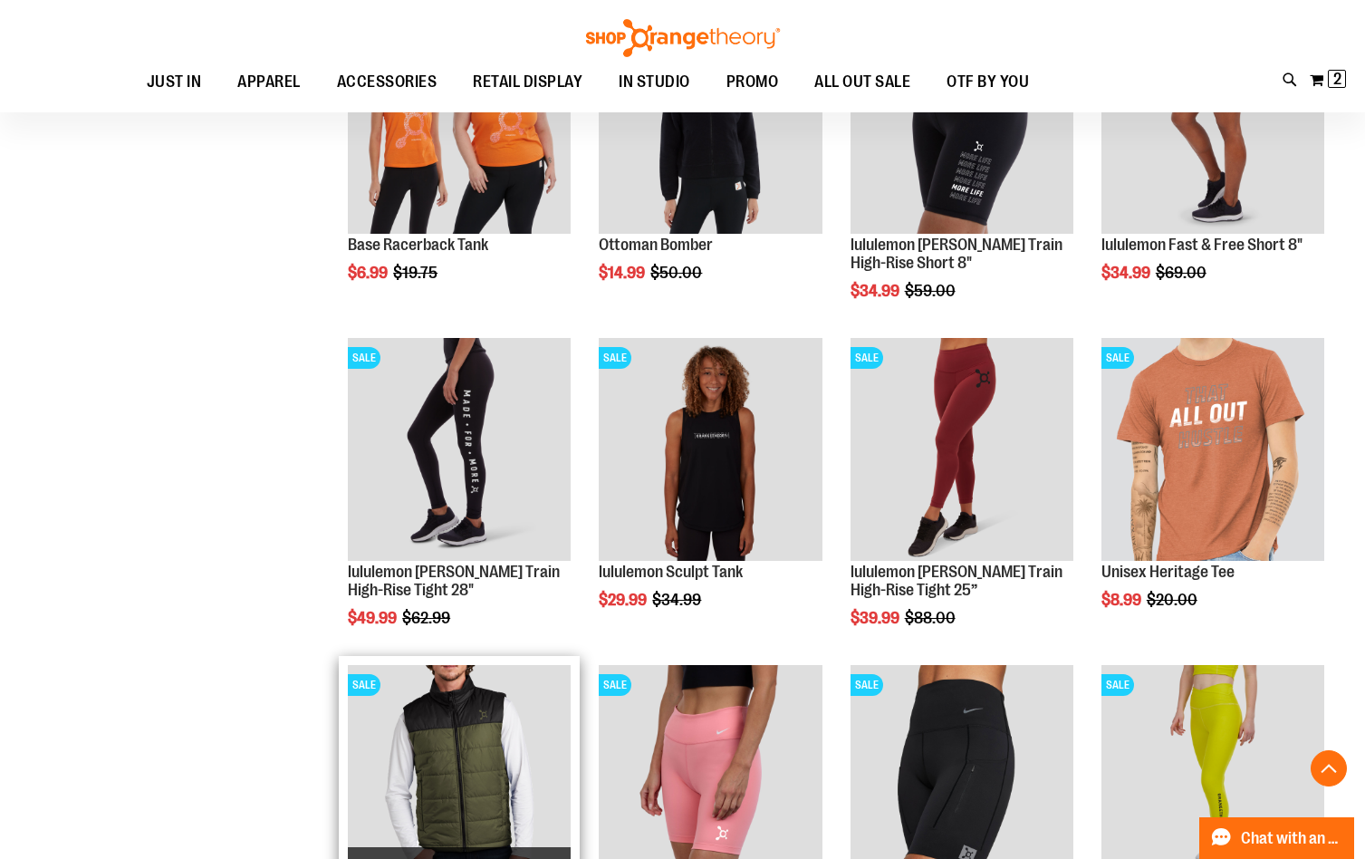
scroll to position [538, 0]
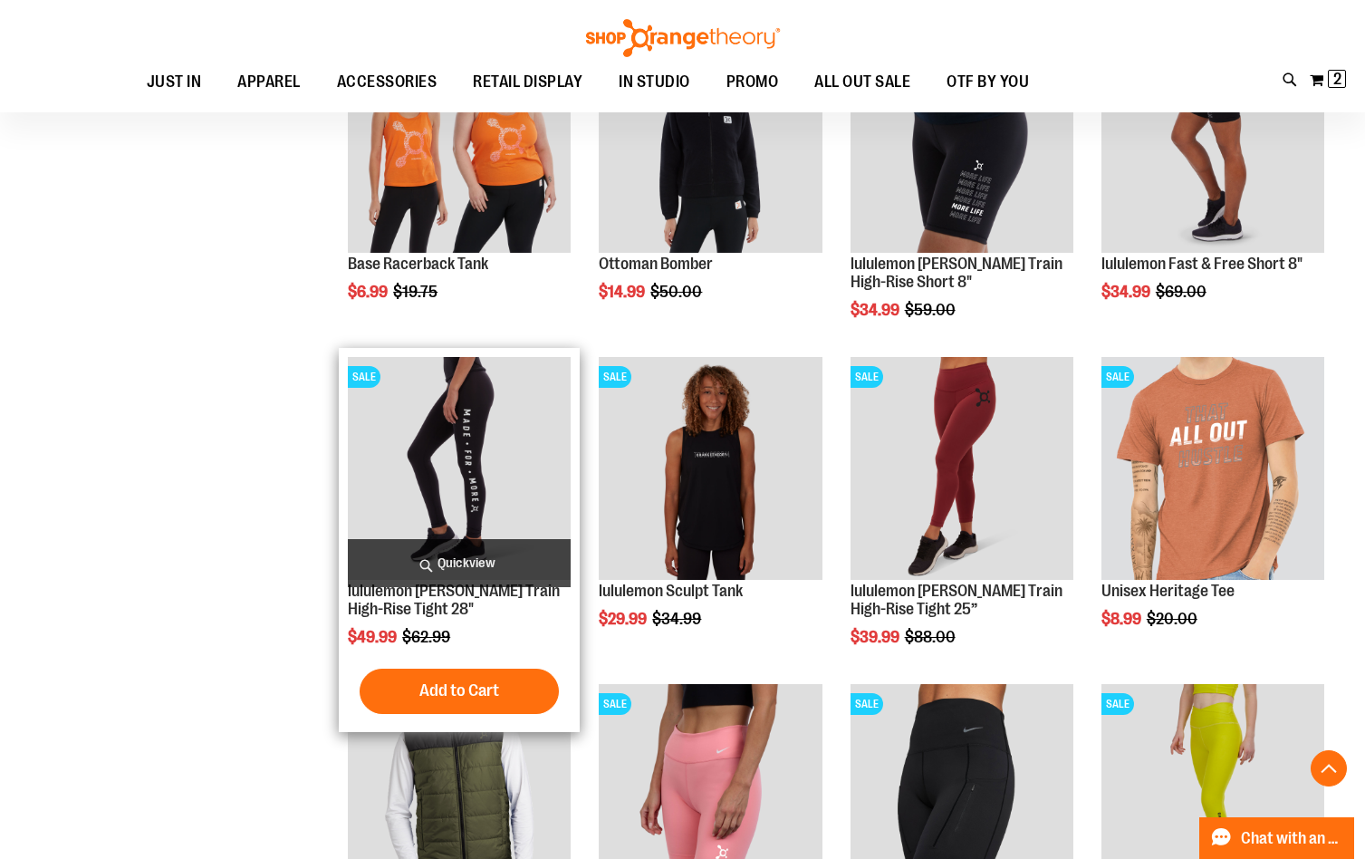
scroll to position [1172, 0]
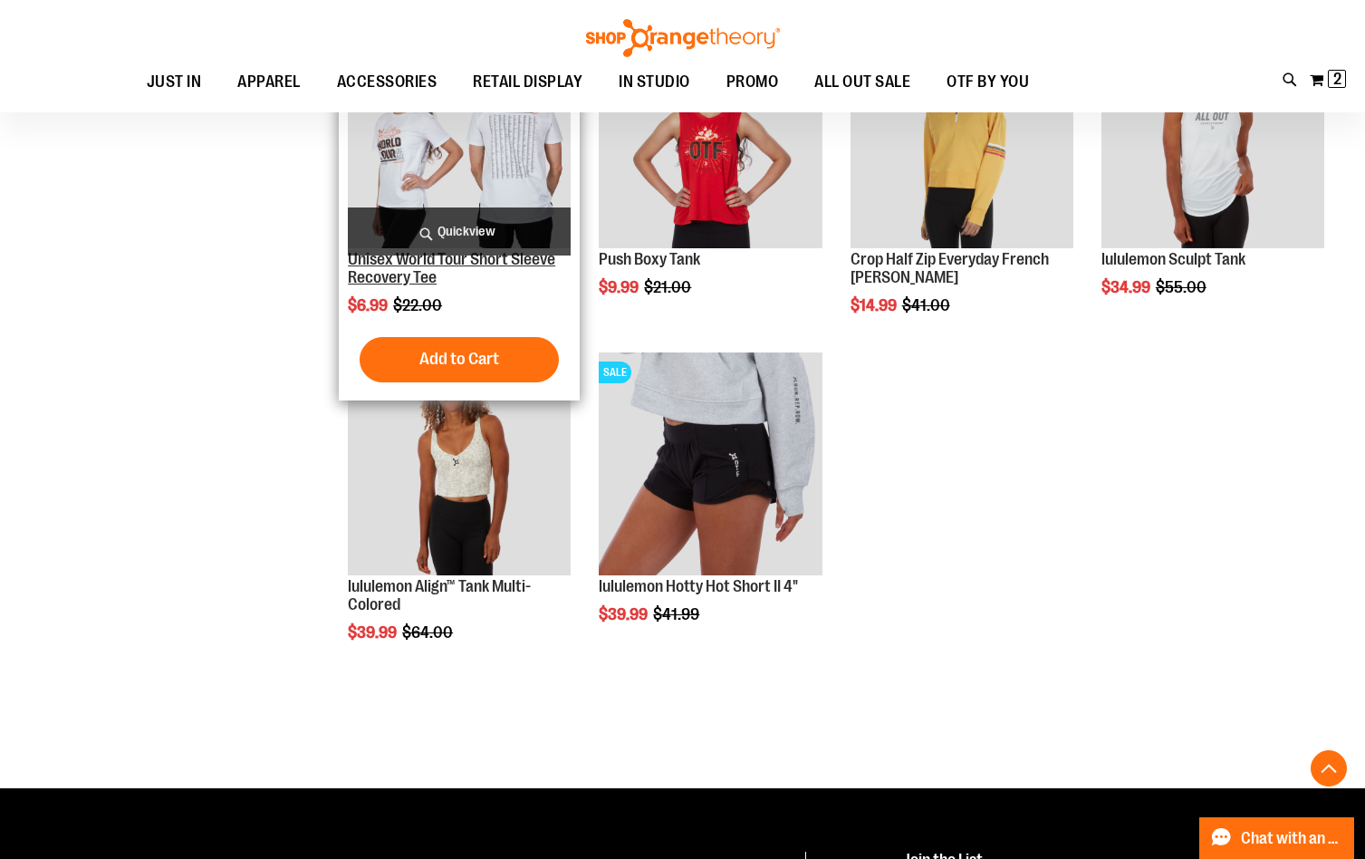
scroll to position [2078, 0]
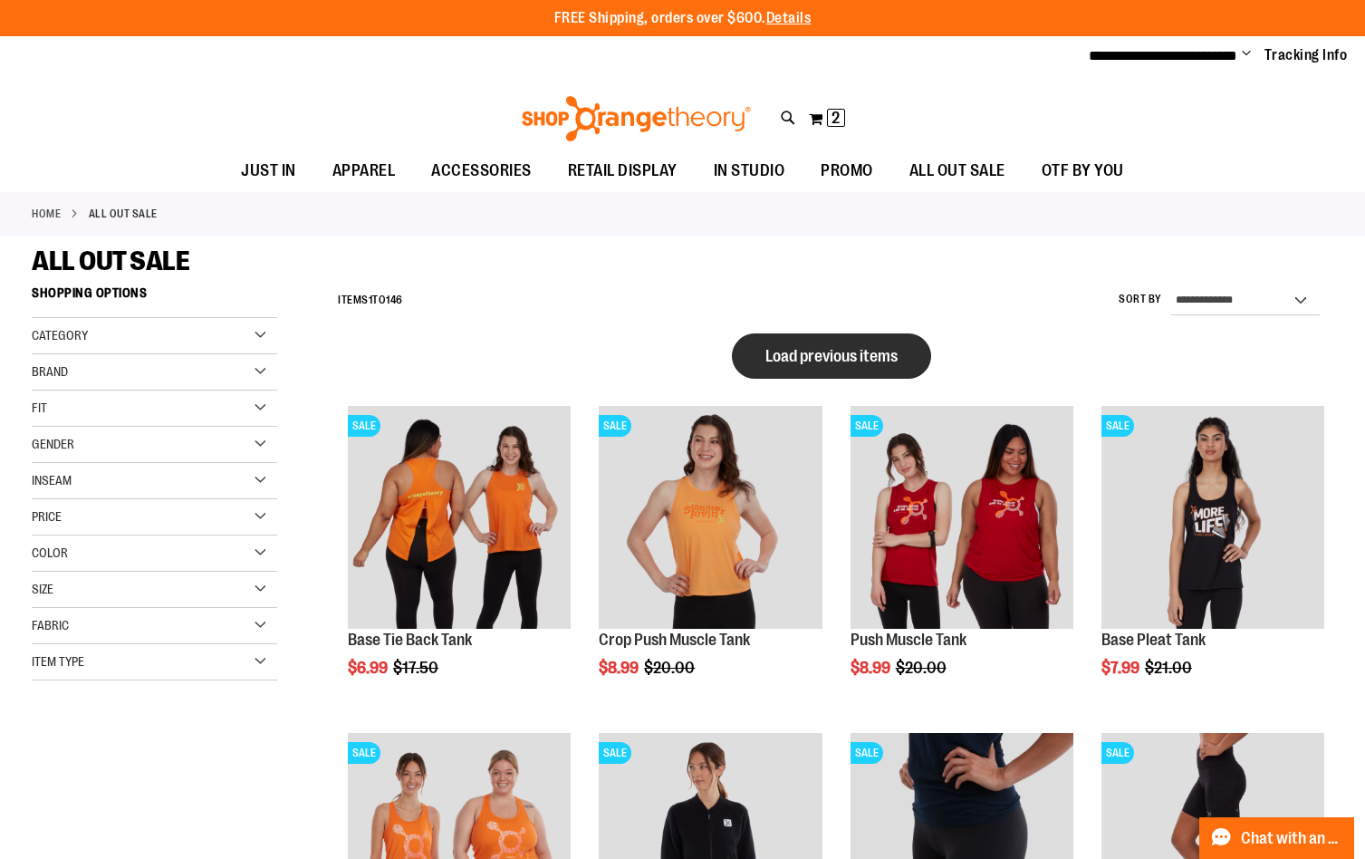
type input "**********"
click at [875, 358] on span "Load previous items" at bounding box center [831, 356] width 132 height 18
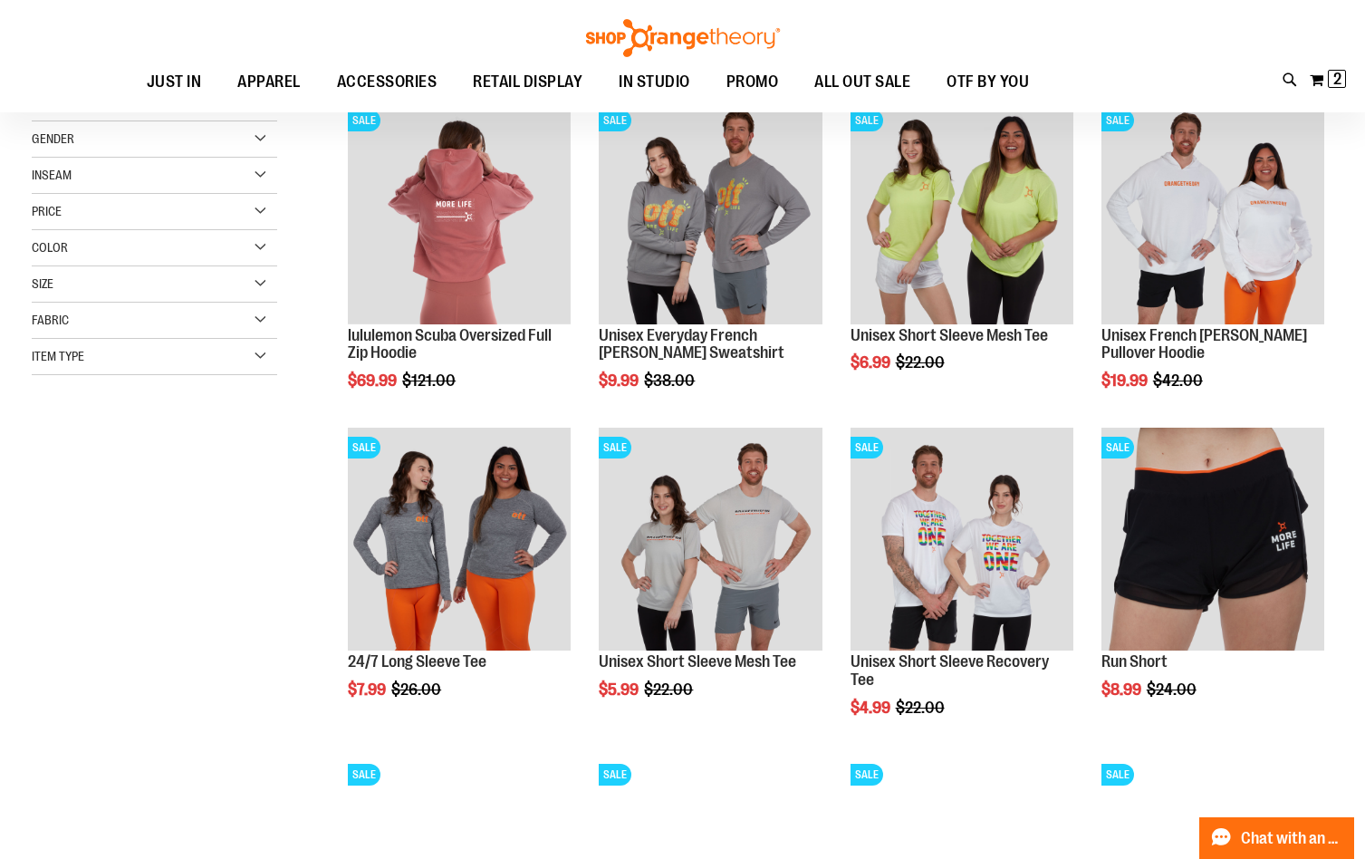
scroll to position [361, 0]
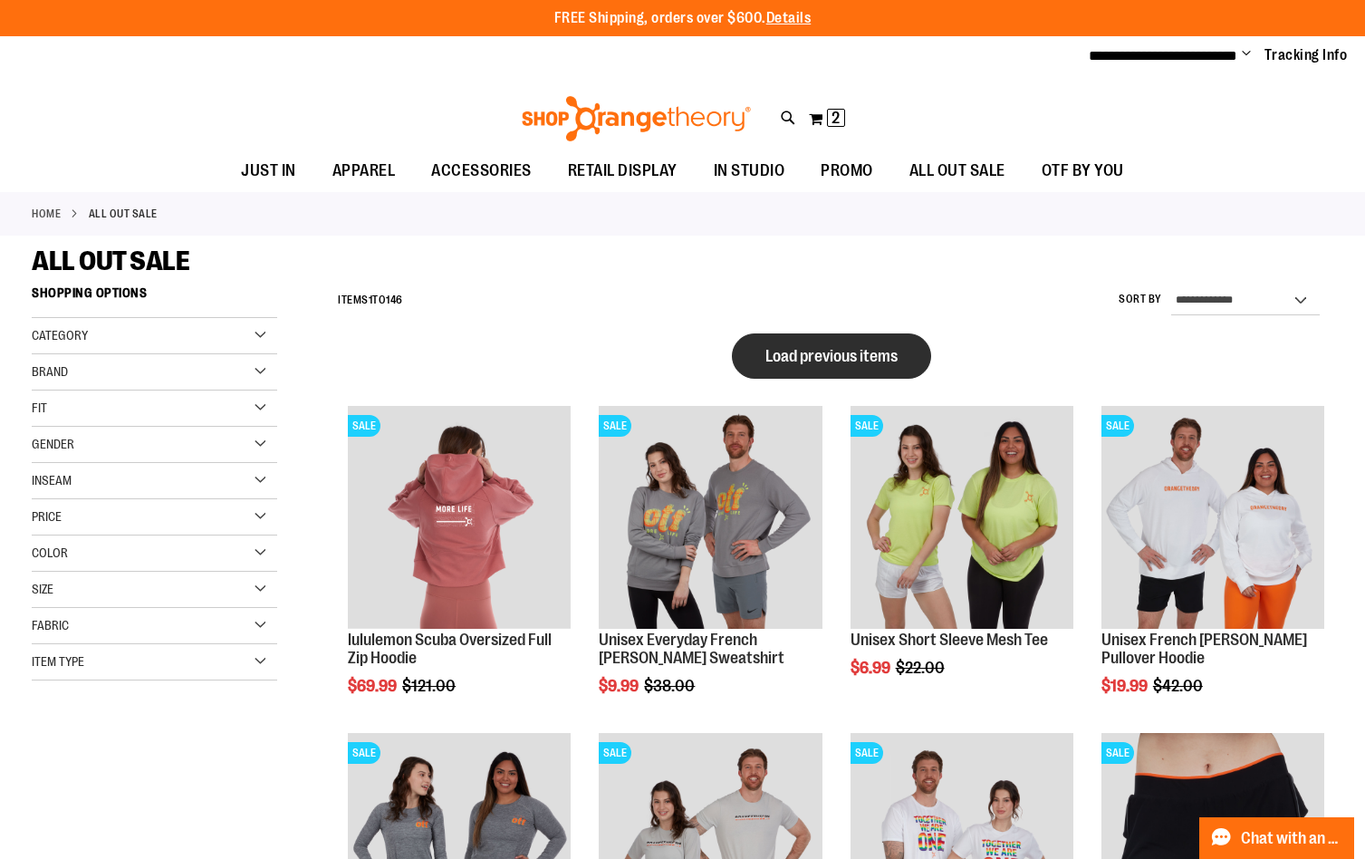
click at [794, 357] on span "Load previous items" at bounding box center [831, 356] width 132 height 18
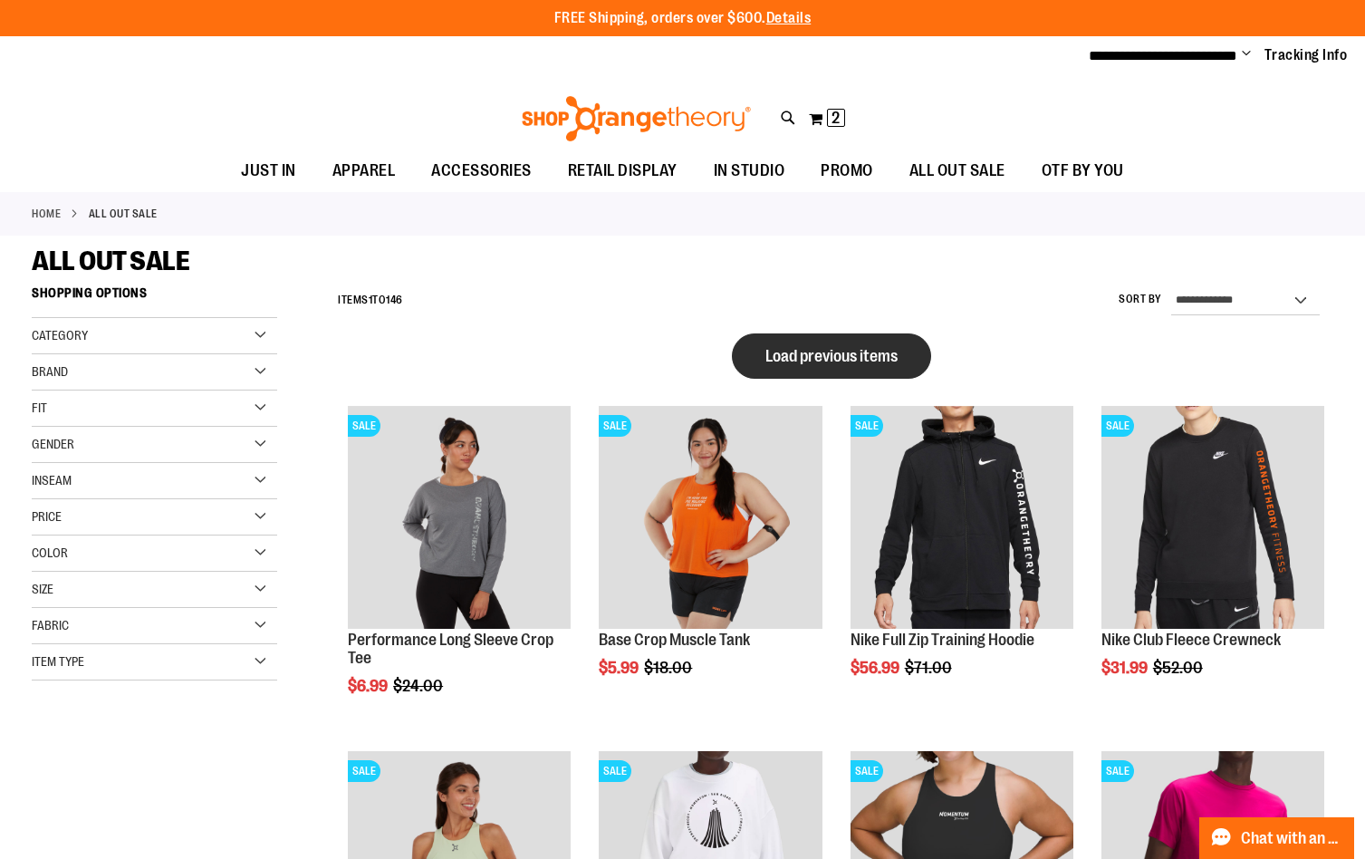
click at [916, 344] on button "Load previous items" at bounding box center [831, 355] width 199 height 45
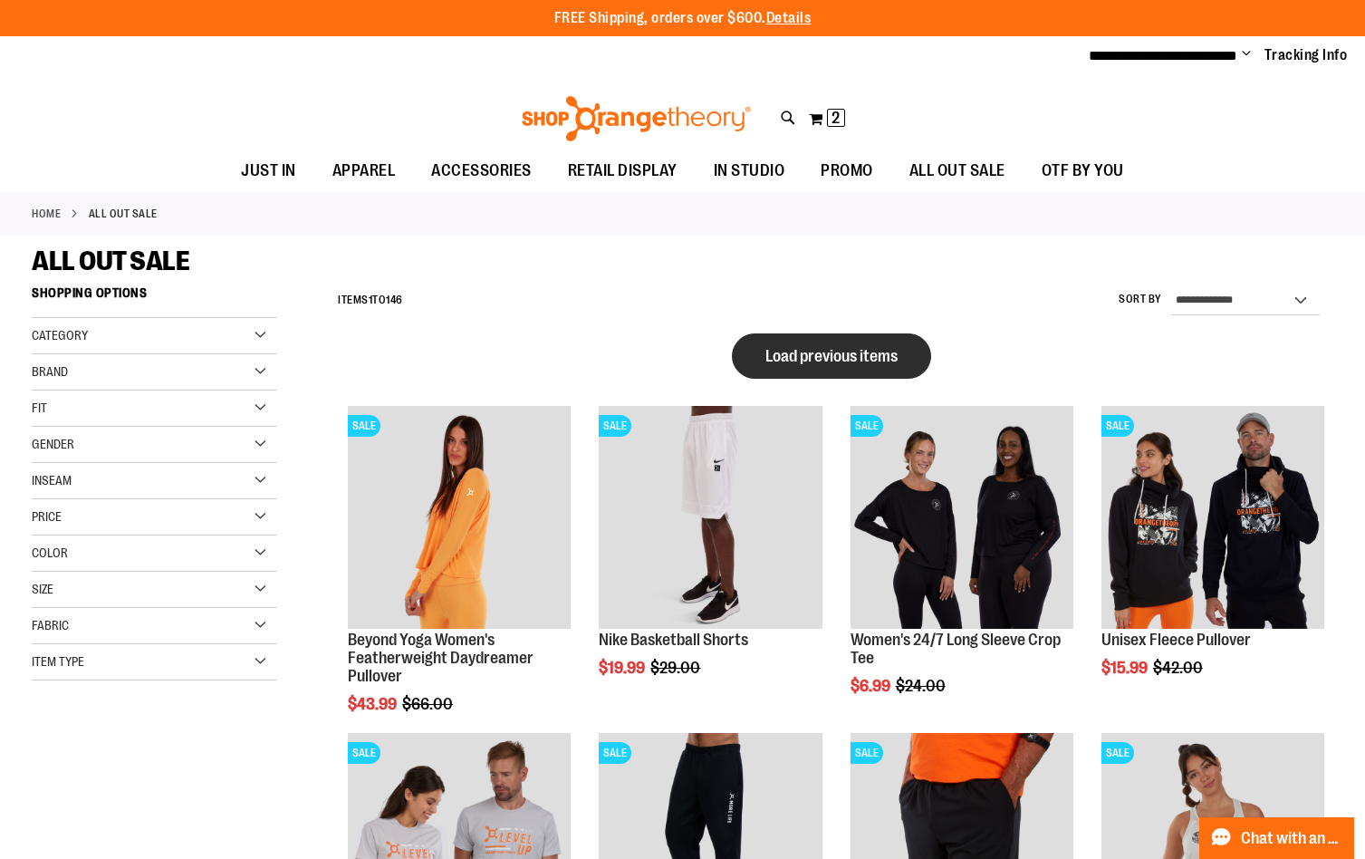
click at [908, 348] on button "Load previous items" at bounding box center [831, 355] width 199 height 45
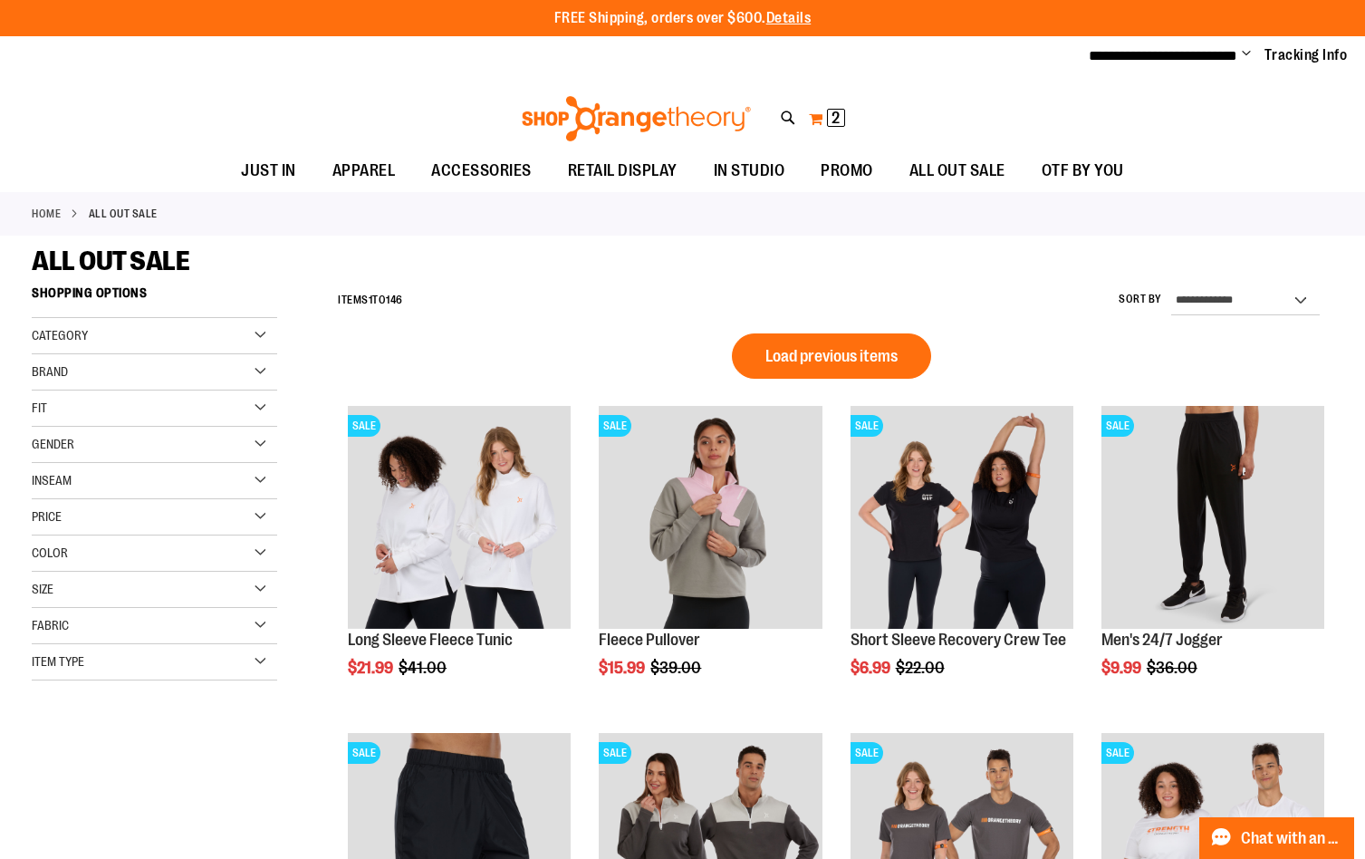
click at [822, 120] on button "My Cart 2 2 items" at bounding box center [827, 118] width 38 height 29
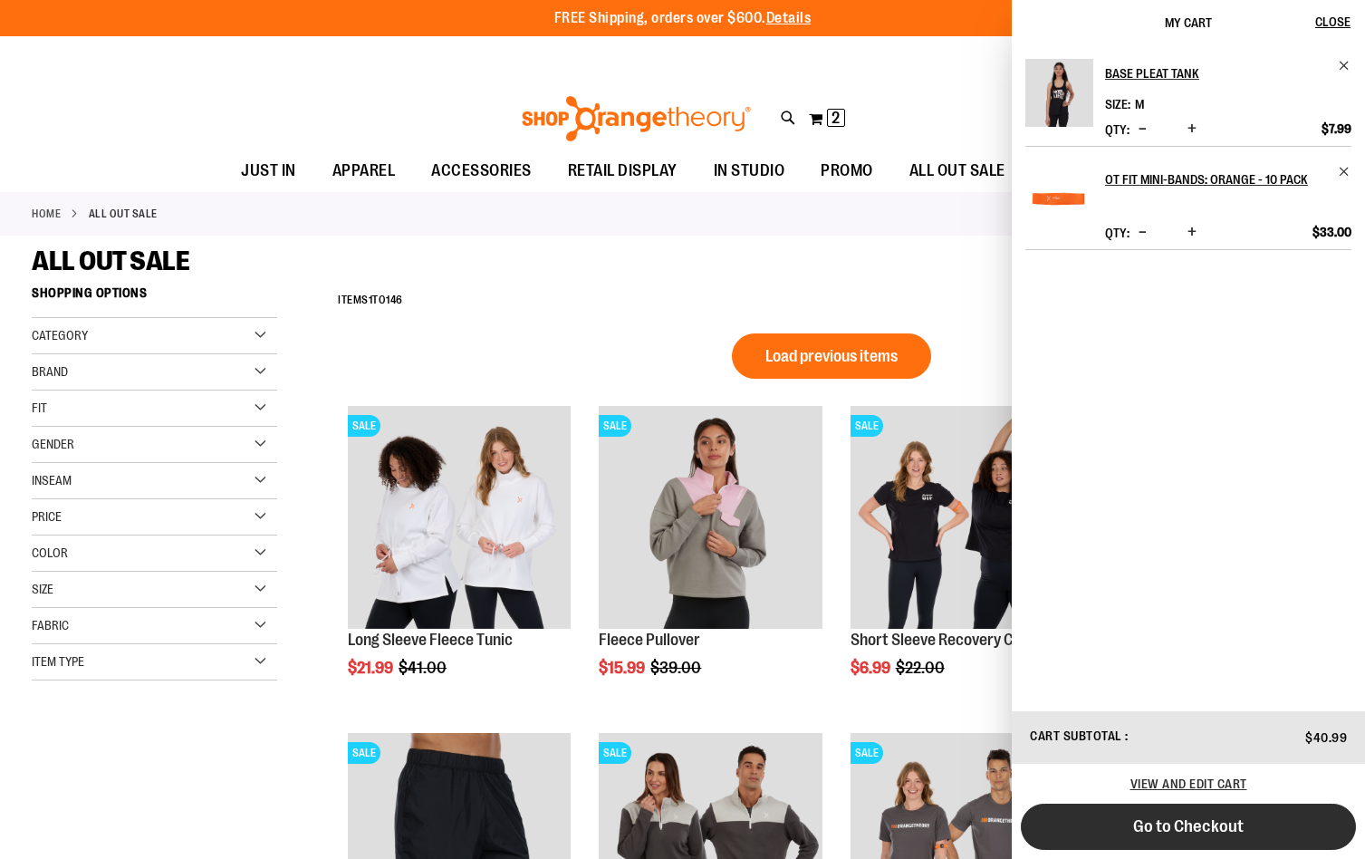
click at [1110, 836] on button "Go to Checkout" at bounding box center [1188, 826] width 335 height 46
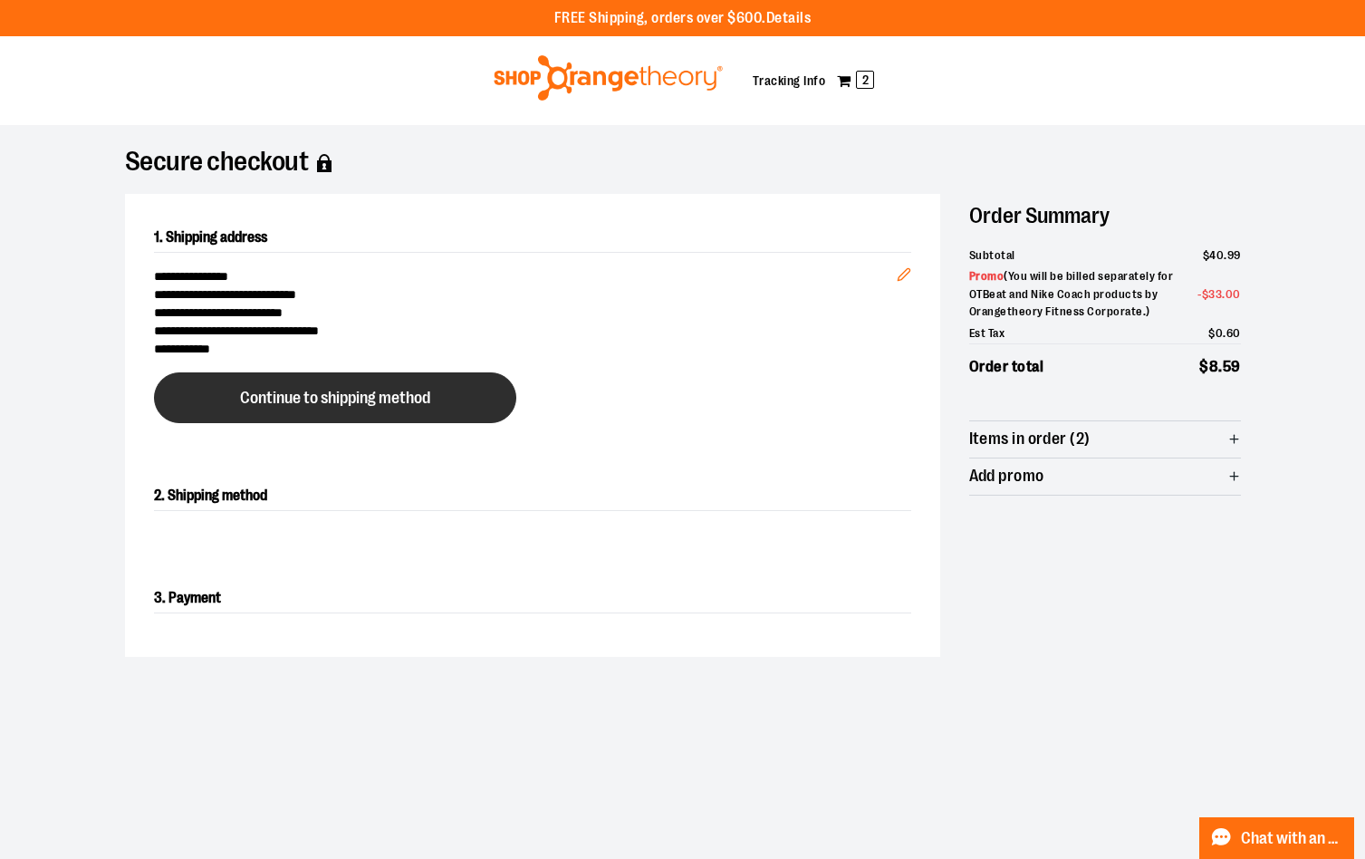
click at [475, 388] on button "Continue to shipping method" at bounding box center [335, 397] width 362 height 51
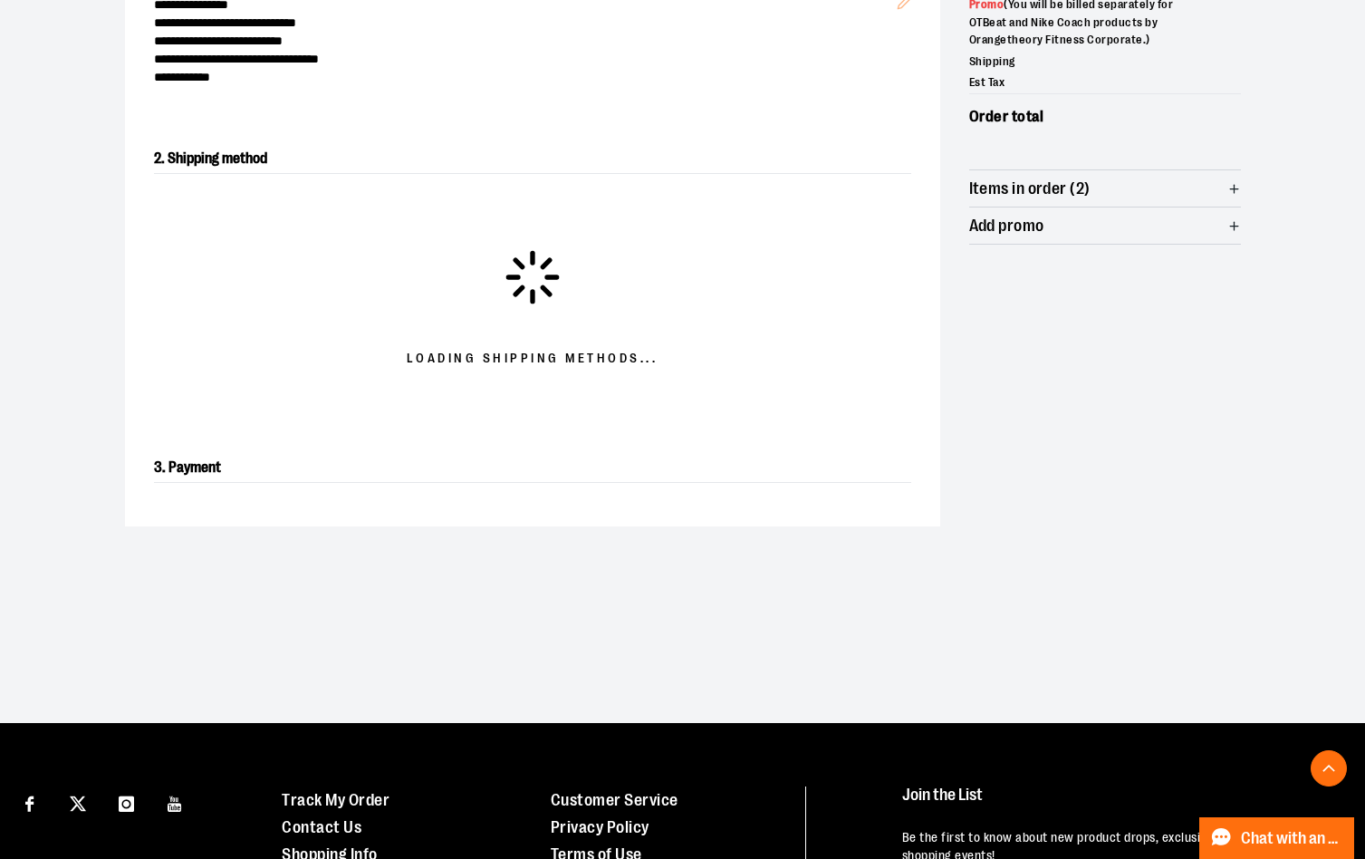
scroll to position [309, 0]
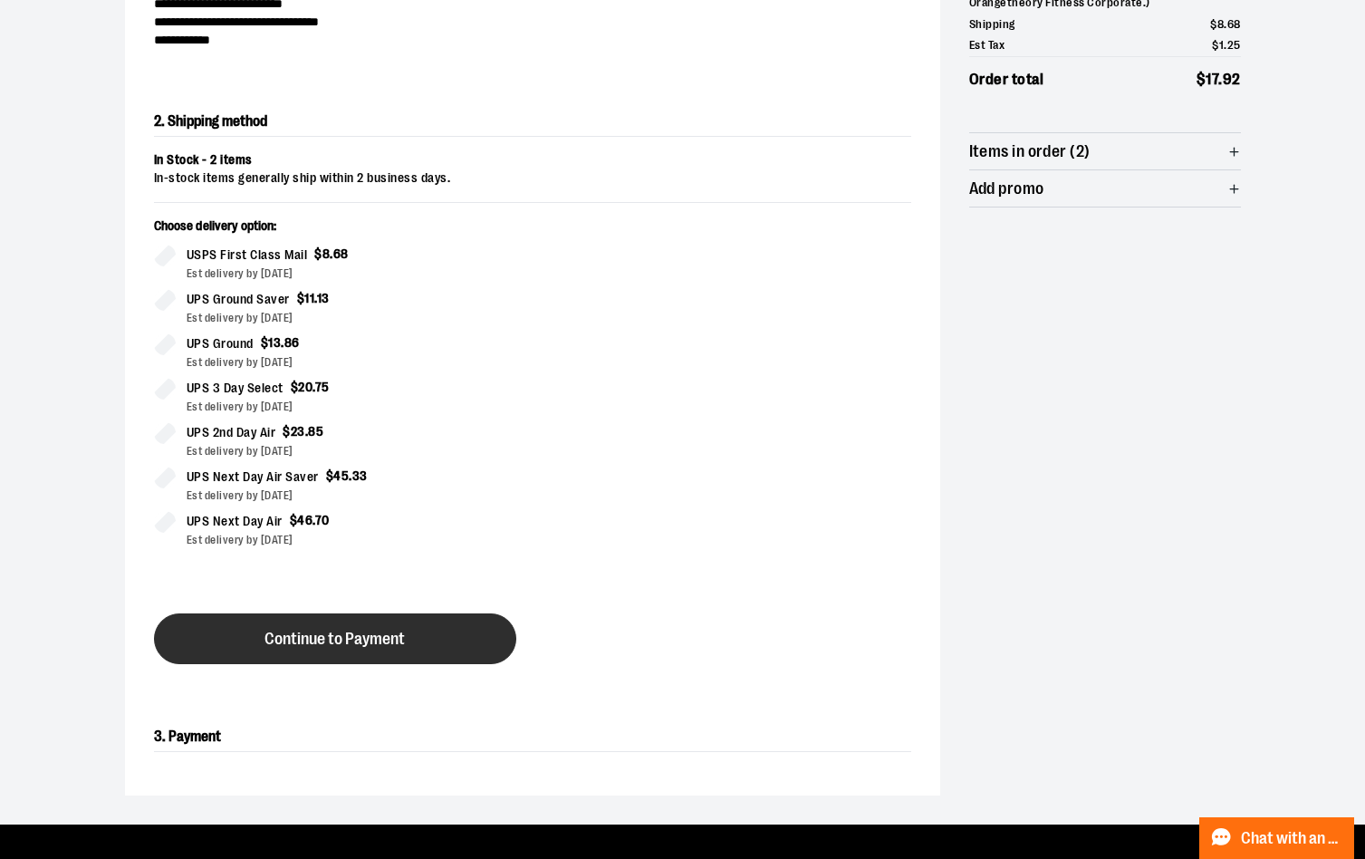
click at [404, 643] on span "Continue to Payment" at bounding box center [334, 638] width 140 height 17
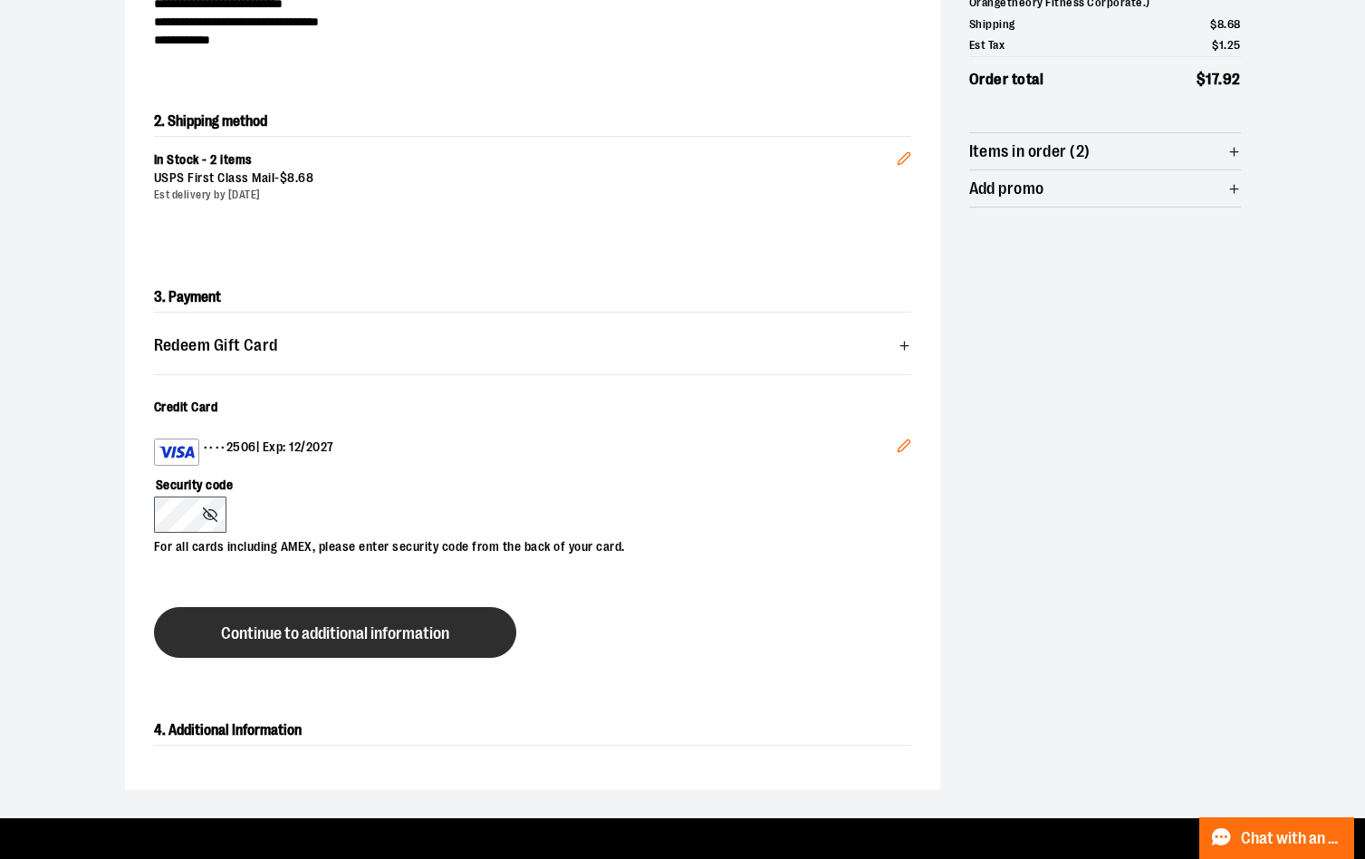
click at [350, 620] on button "Continue to additional information" at bounding box center [335, 632] width 362 height 51
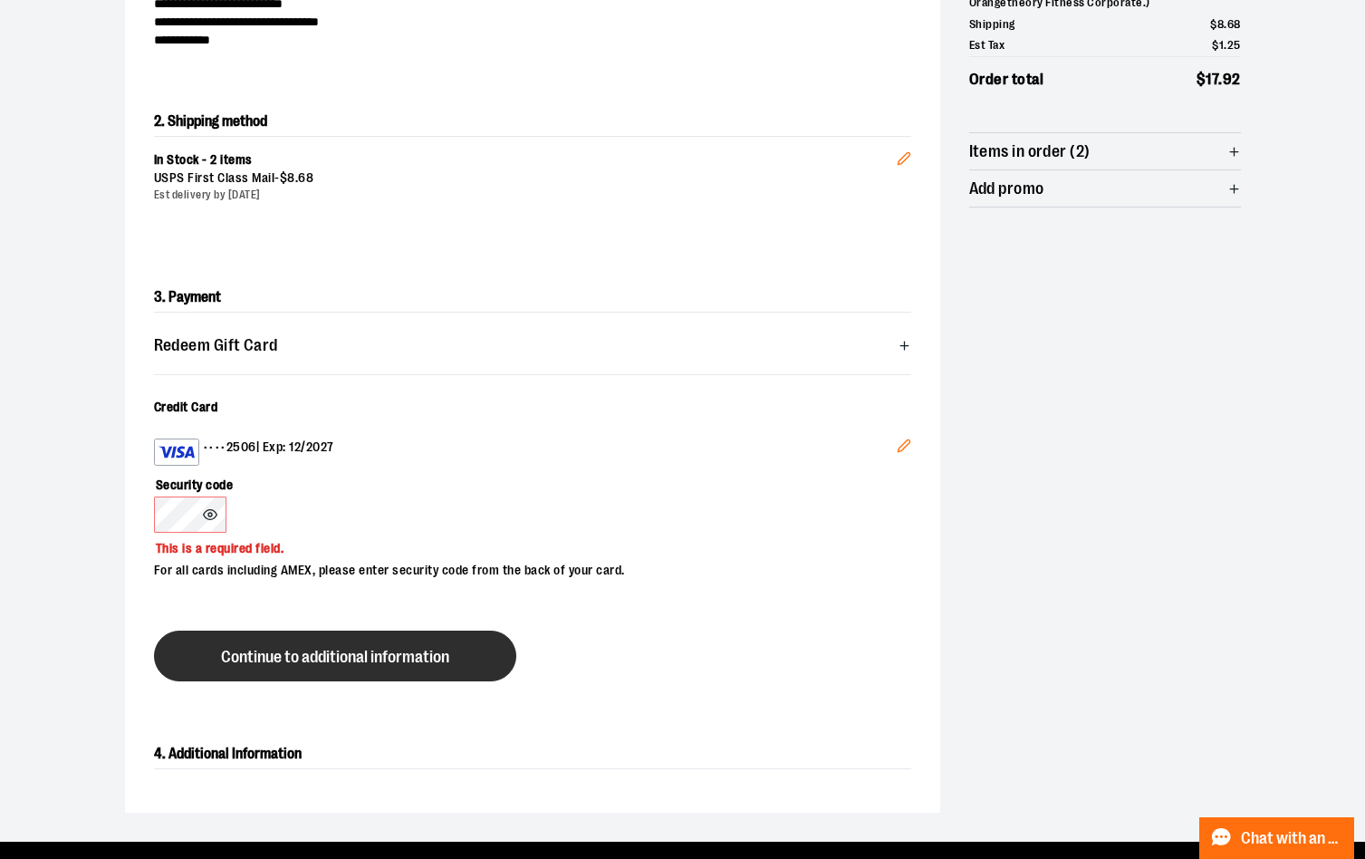
click at [238, 649] on span "Continue to additional information" at bounding box center [335, 657] width 228 height 17
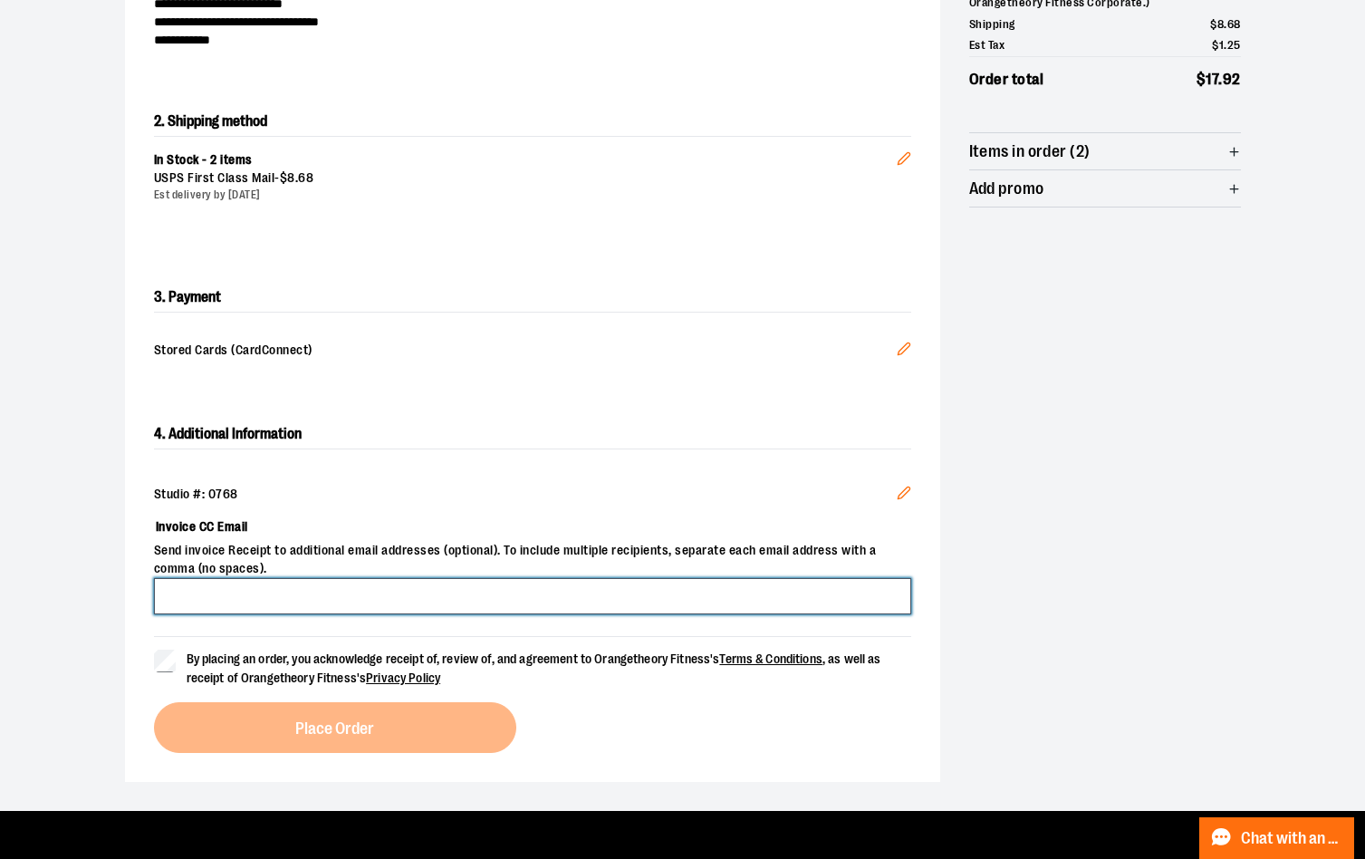
click at [193, 597] on input "Invoice CC Email" at bounding box center [532, 596] width 757 height 36
type input "**********"
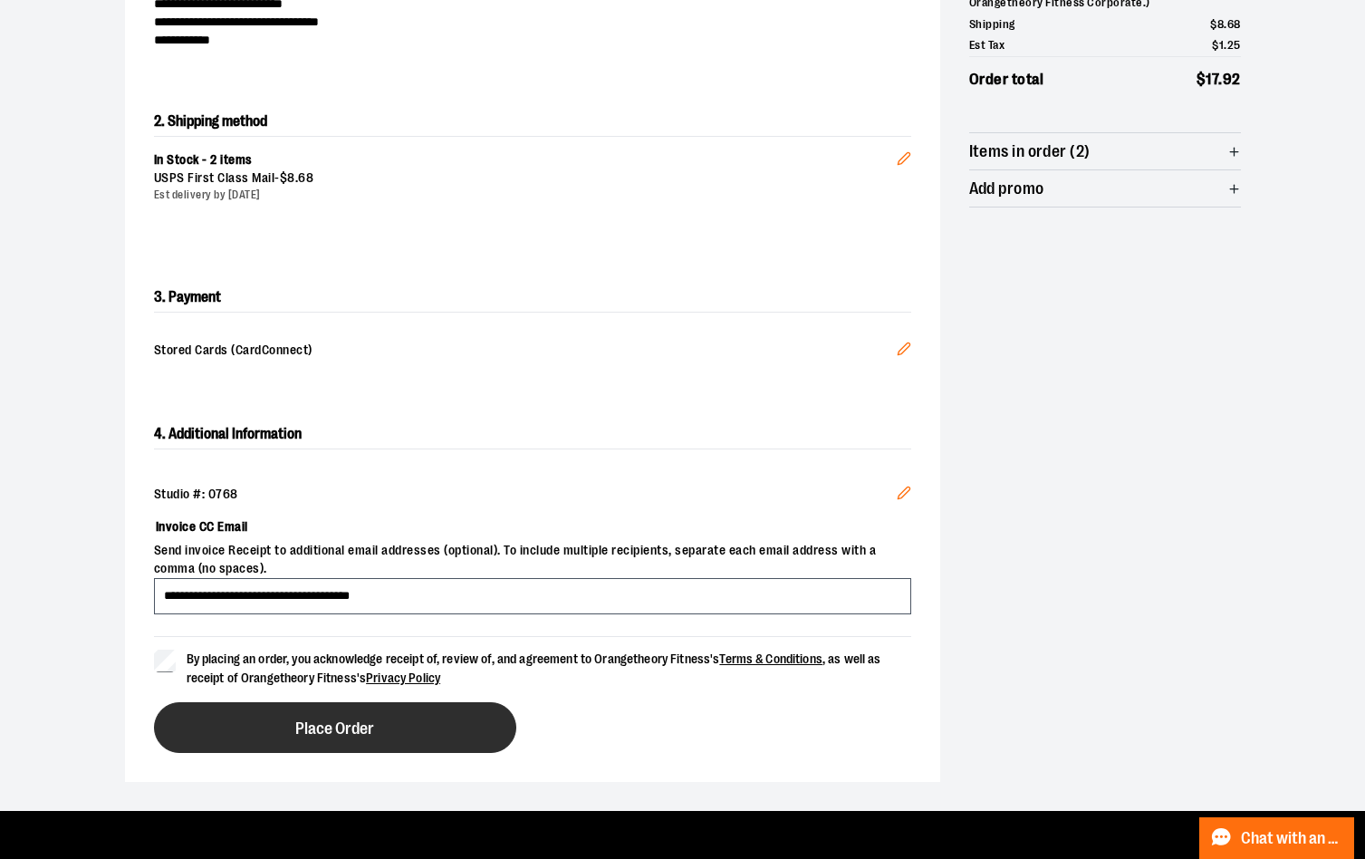
click at [243, 719] on button "Place Order" at bounding box center [335, 727] width 362 height 51
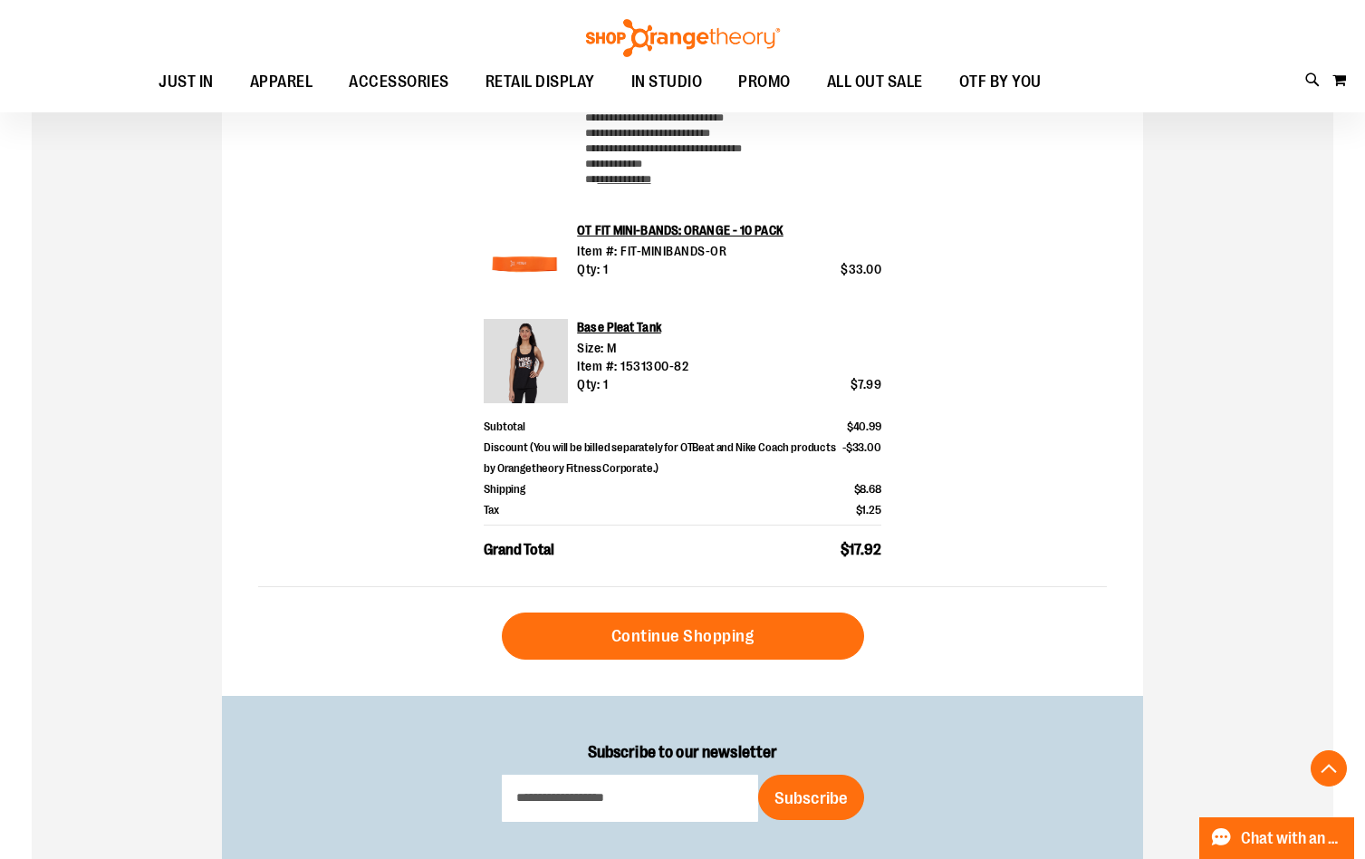
scroll to position [905, 0]
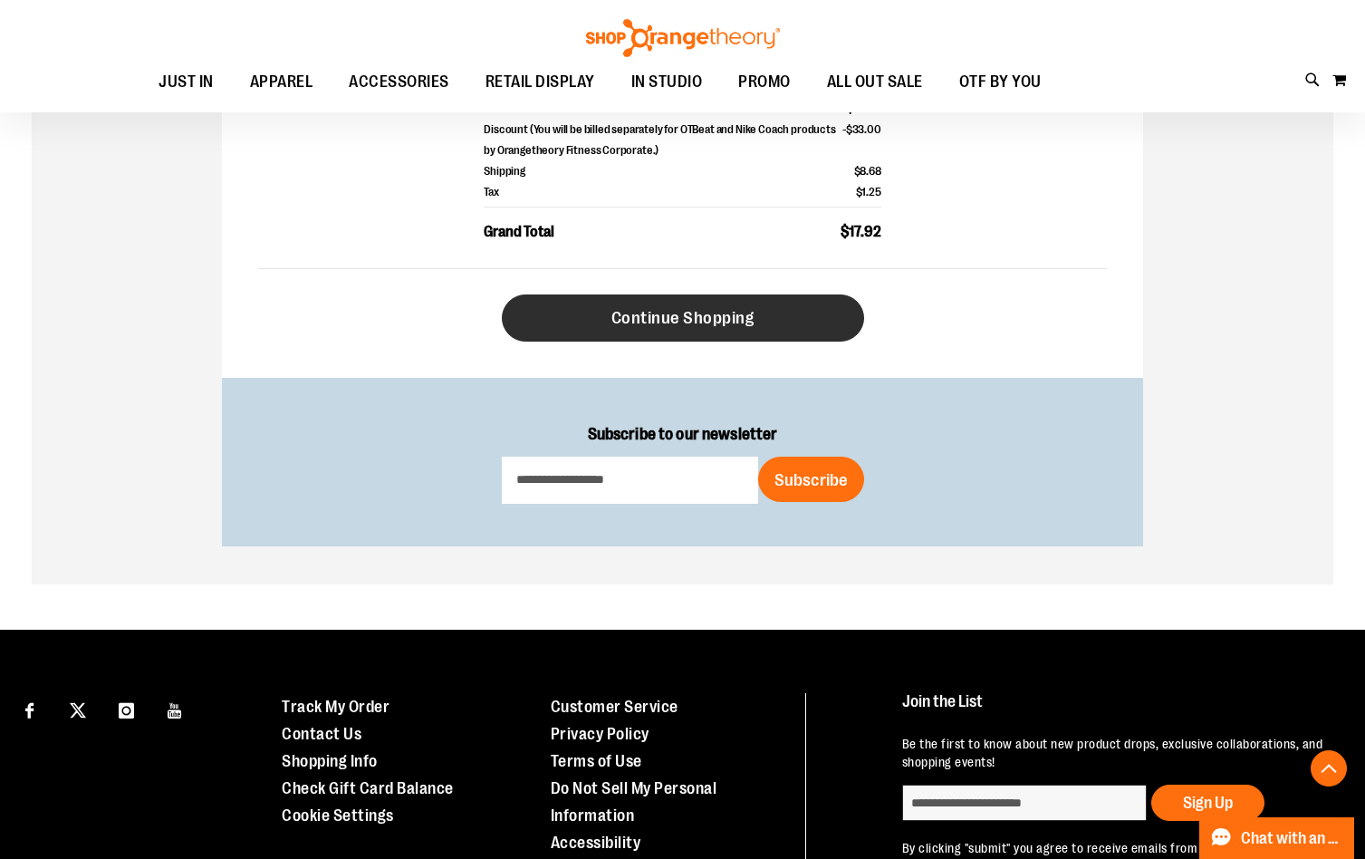
type input "**********"
click at [630, 310] on span "Continue Shopping" at bounding box center [682, 318] width 143 height 20
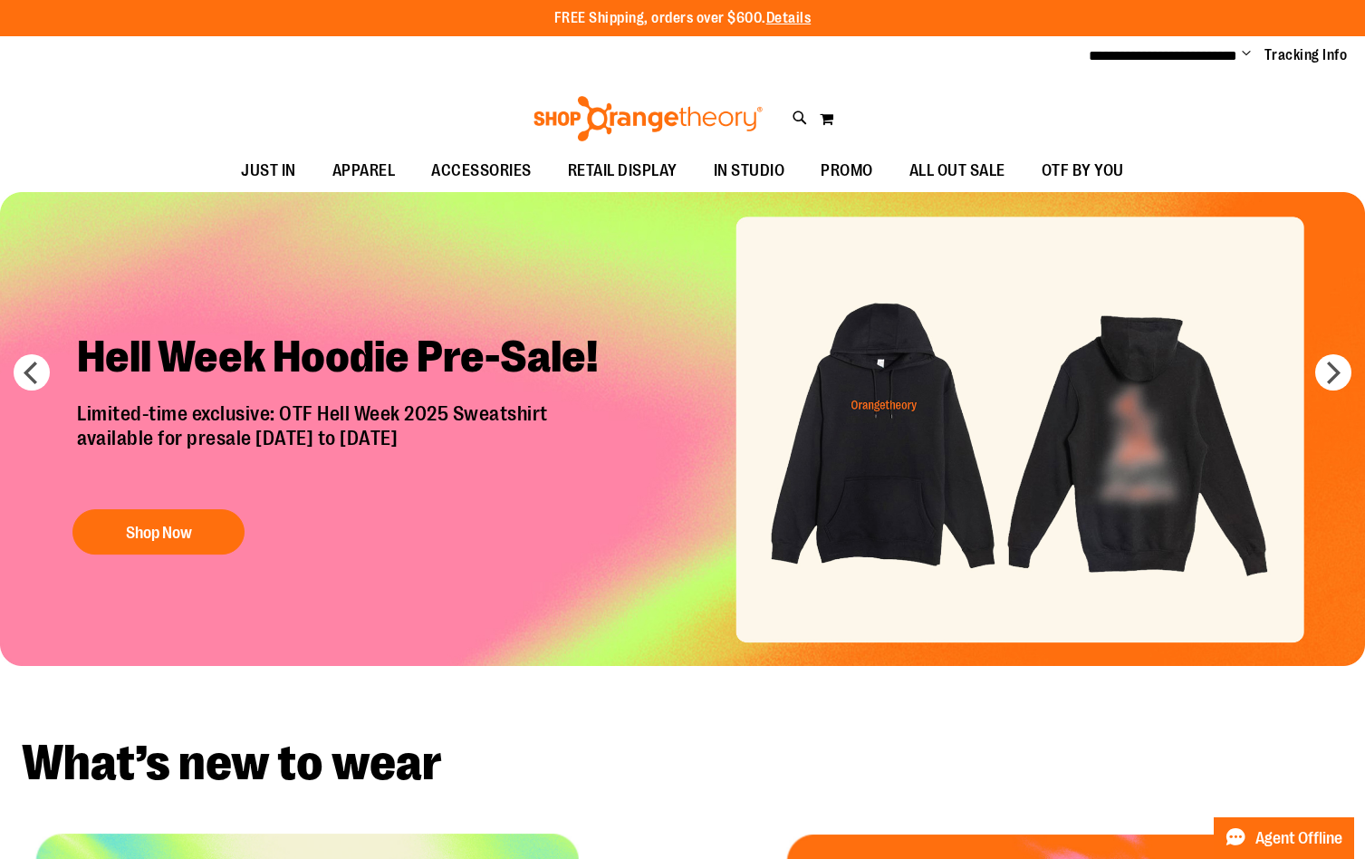
type input "**********"
